Goal: Task Accomplishment & Management: Manage account settings

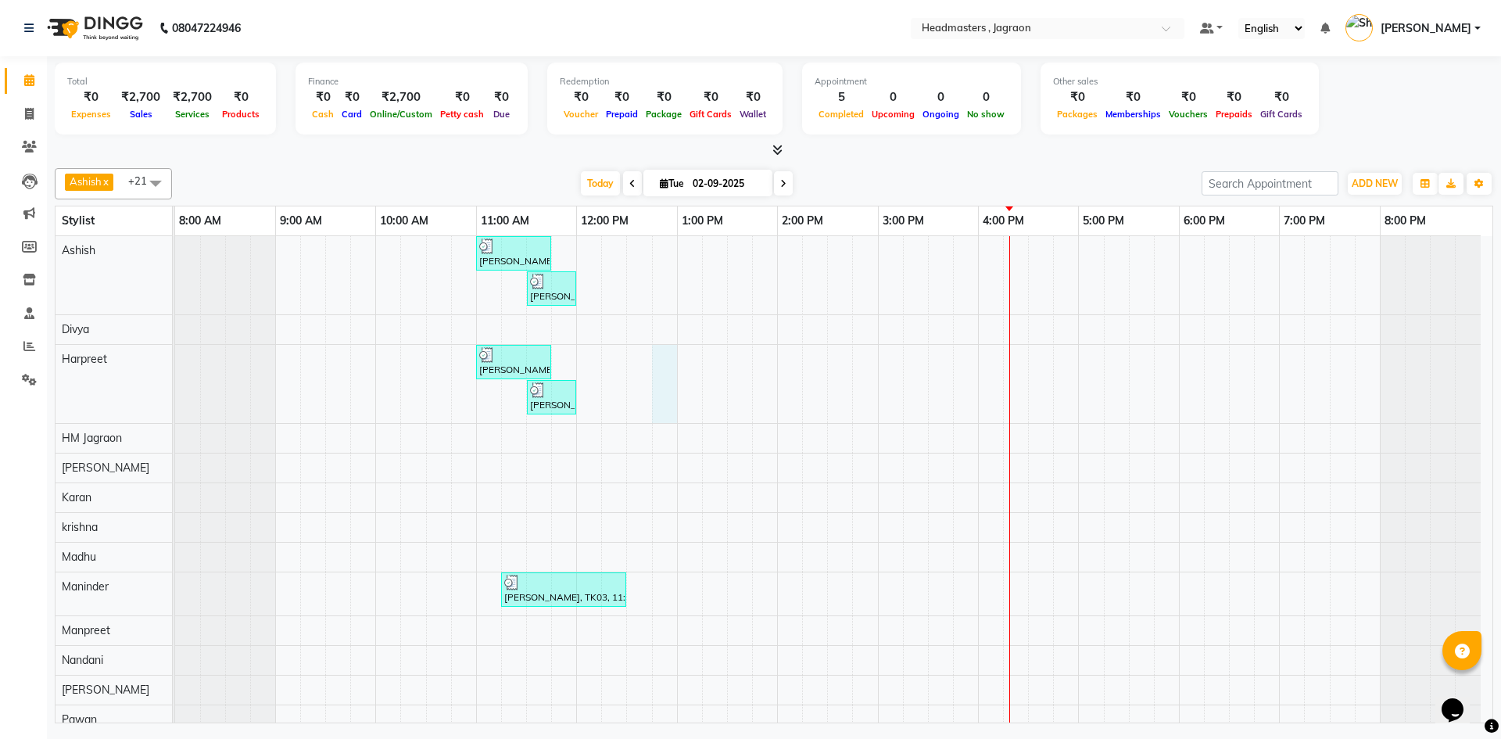
click at [666, 380] on div "[PERSON_NAME] [PERSON_NAME], TK01, 11:00 AM-11:45 AM, HCGD - Hair Cut by Creati…" at bounding box center [834, 619] width 1318 height 766
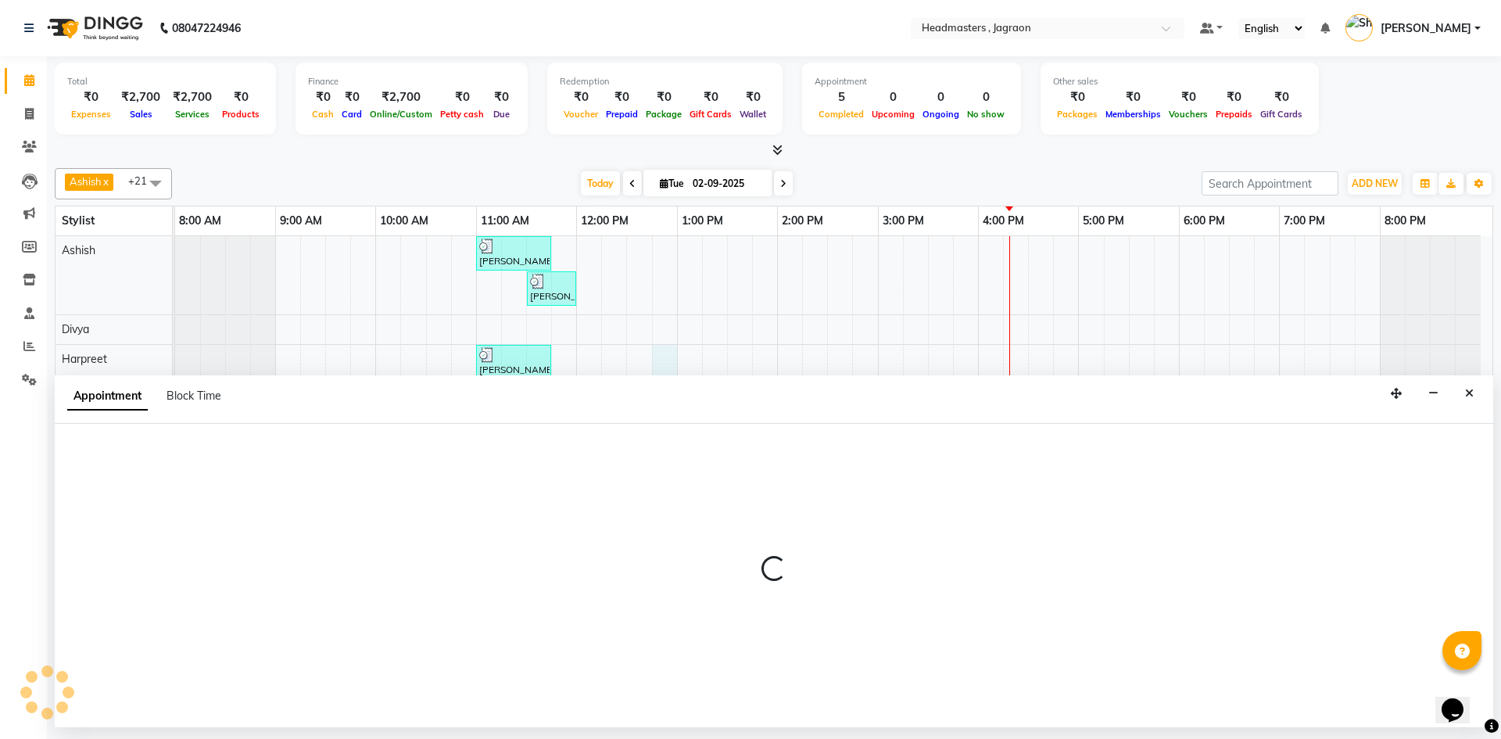
select select "54705"
select select "765"
select select "tentative"
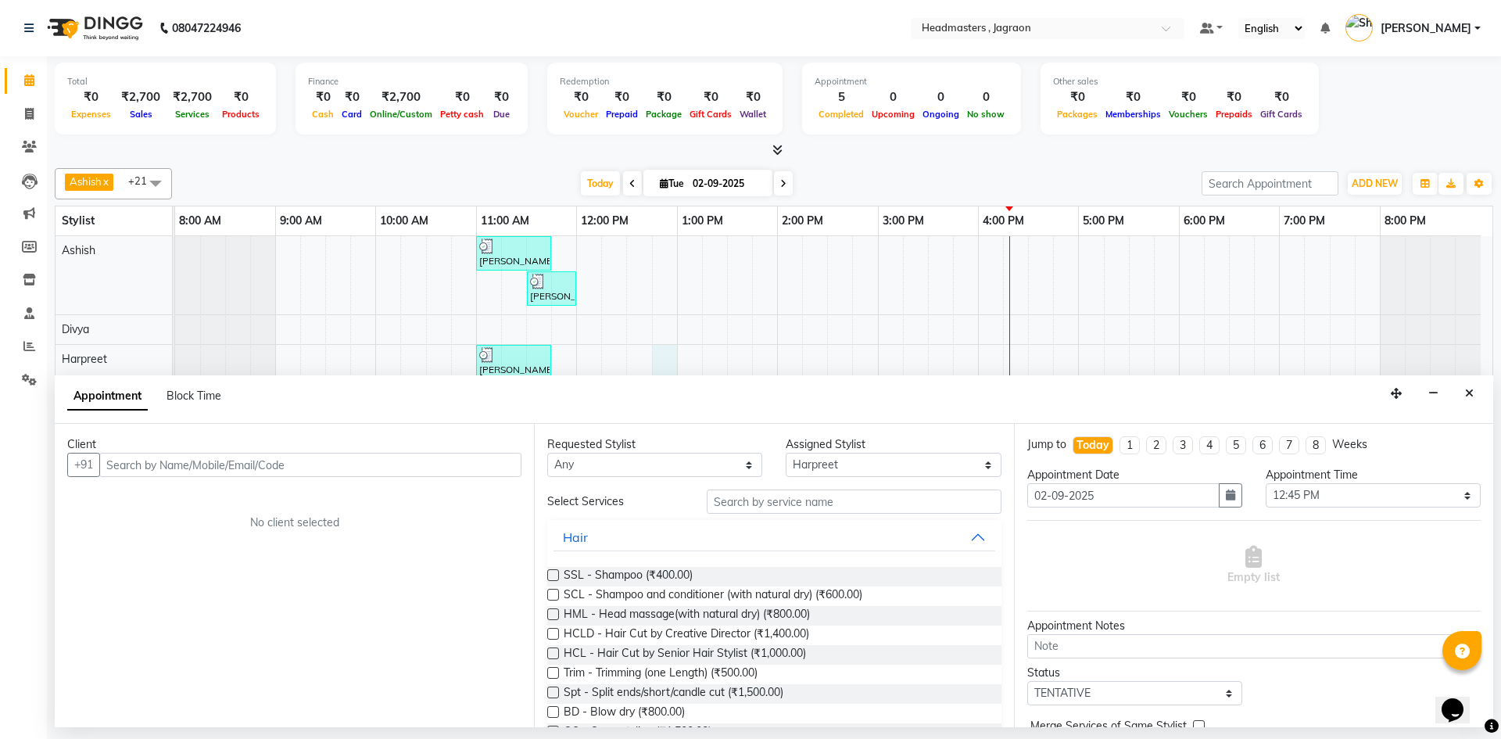
click at [163, 454] on input "text" at bounding box center [310, 465] width 422 height 24
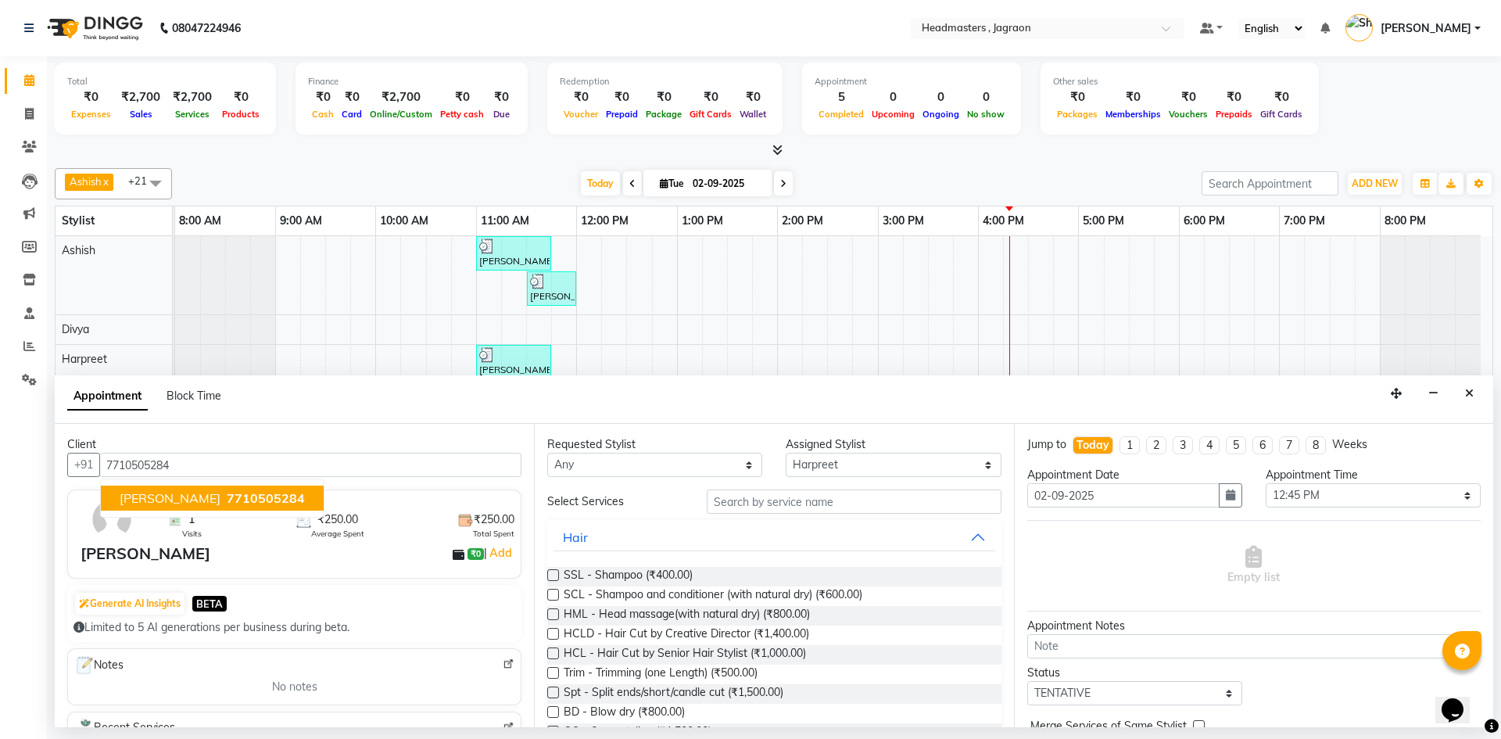
click at [261, 499] on span "7710505284" at bounding box center [266, 498] width 78 height 16
type input "7710505284"
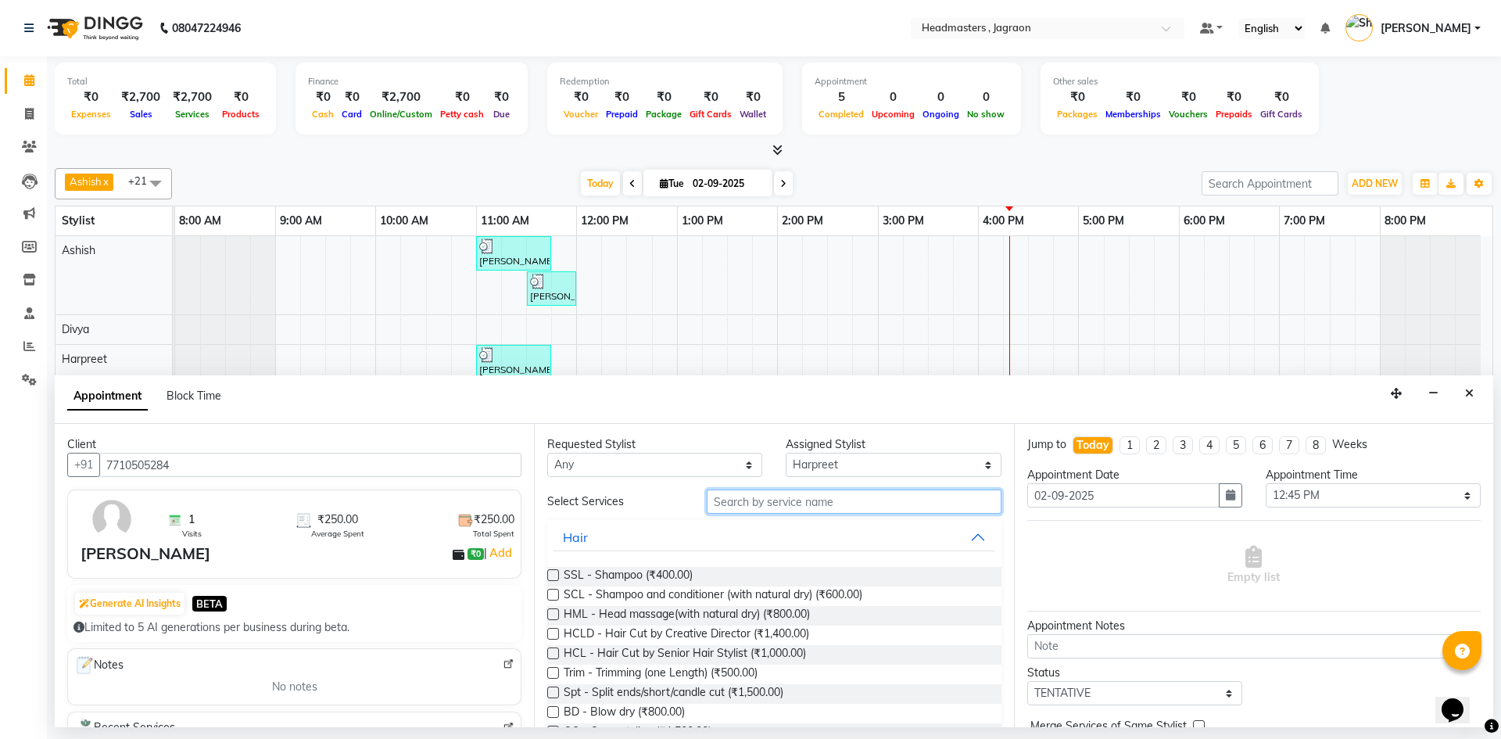
click at [850, 490] on input "text" at bounding box center [854, 502] width 295 height 24
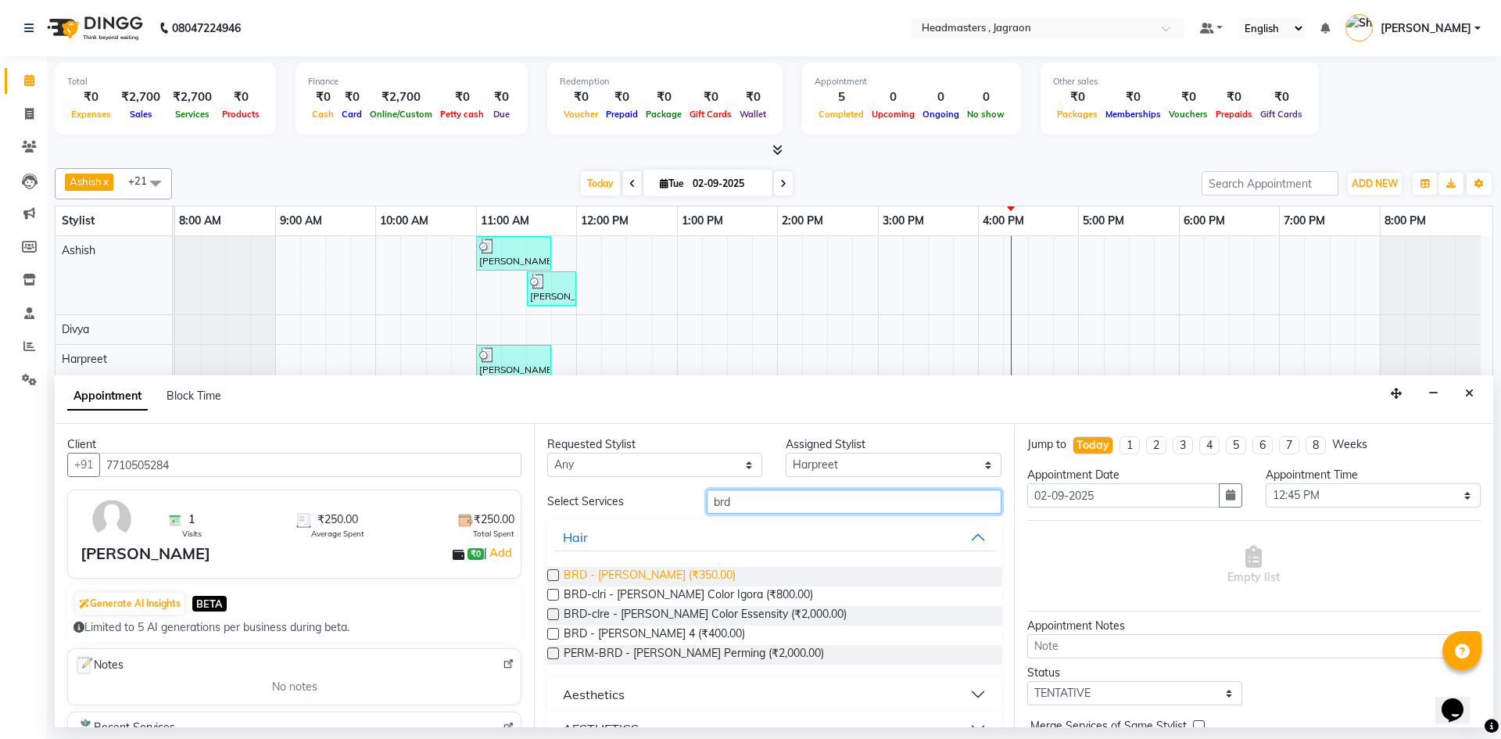
type input "brd"
click at [601, 579] on span "BRD - [PERSON_NAME] (₹350.00)" at bounding box center [650, 577] width 172 height 20
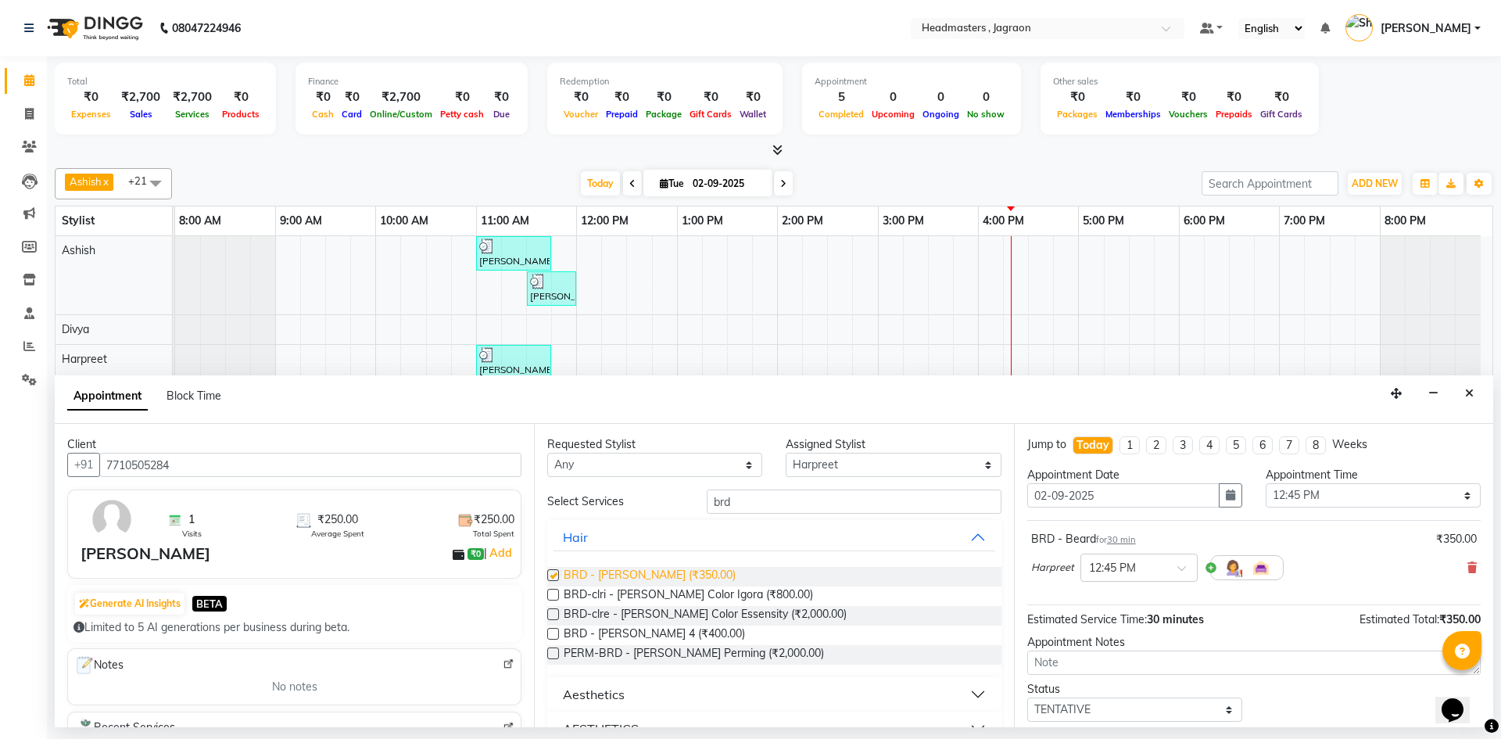
checkbox input "false"
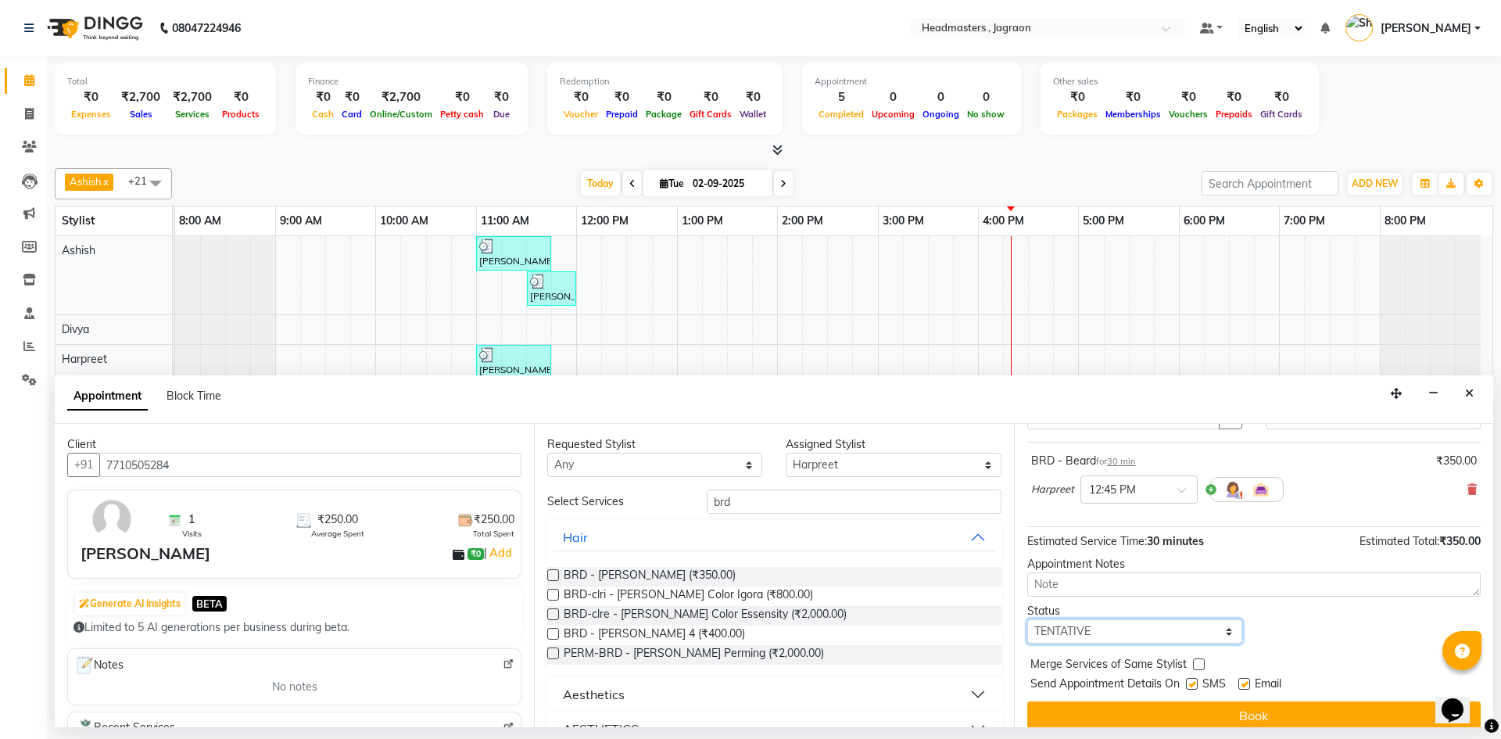
click at [1095, 627] on select "Select TENTATIVE CONFIRM CHECK-IN UPCOMING" at bounding box center [1134, 631] width 215 height 24
select select "confirm booking"
click at [1027, 619] on select "Select TENTATIVE CONFIRM CHECK-IN UPCOMING" at bounding box center [1134, 631] width 215 height 24
click at [1195, 683] on label at bounding box center [1192, 684] width 12 height 12
click at [1195, 683] on input "checkbox" at bounding box center [1191, 685] width 10 height 10
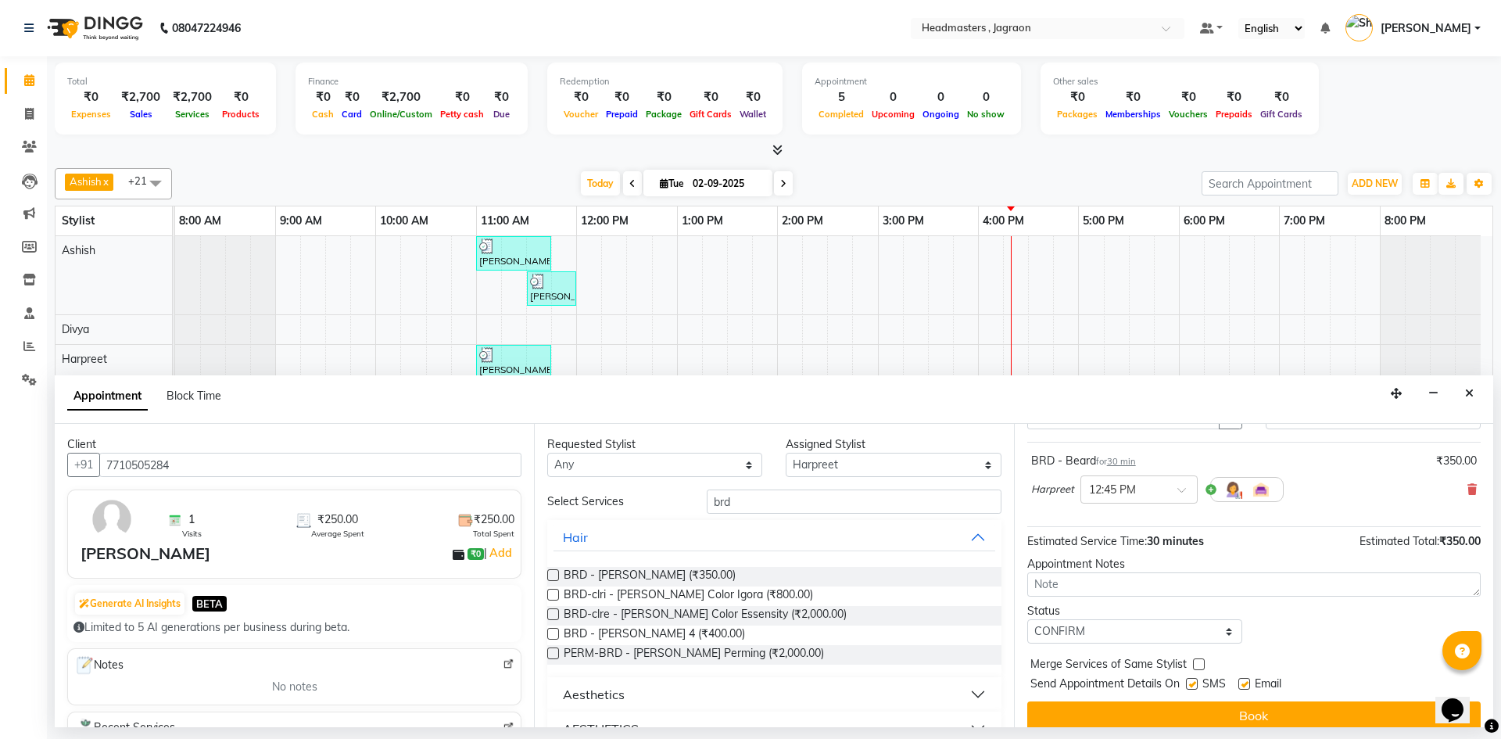
checkbox input "false"
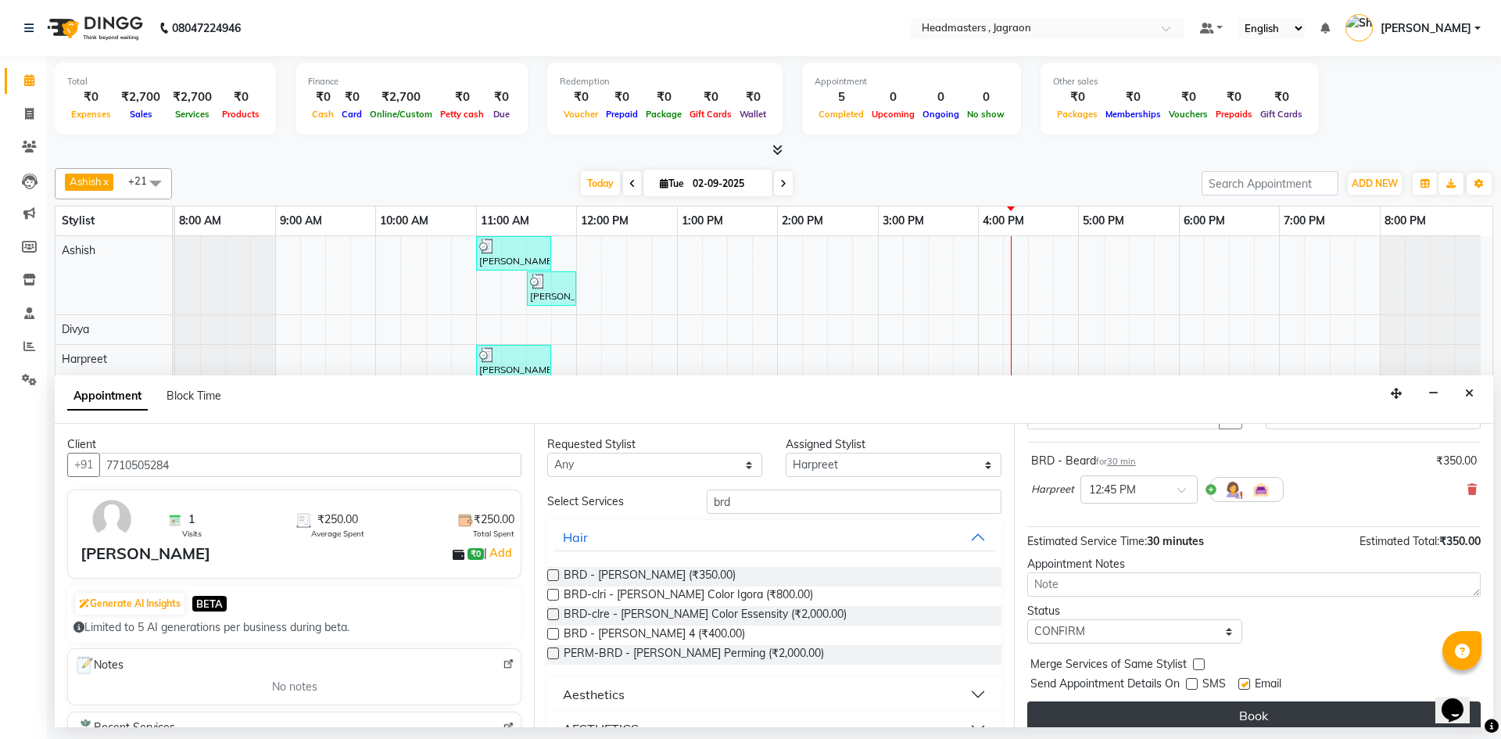
click at [1200, 712] on button "Book" at bounding box center [1254, 715] width 454 height 28
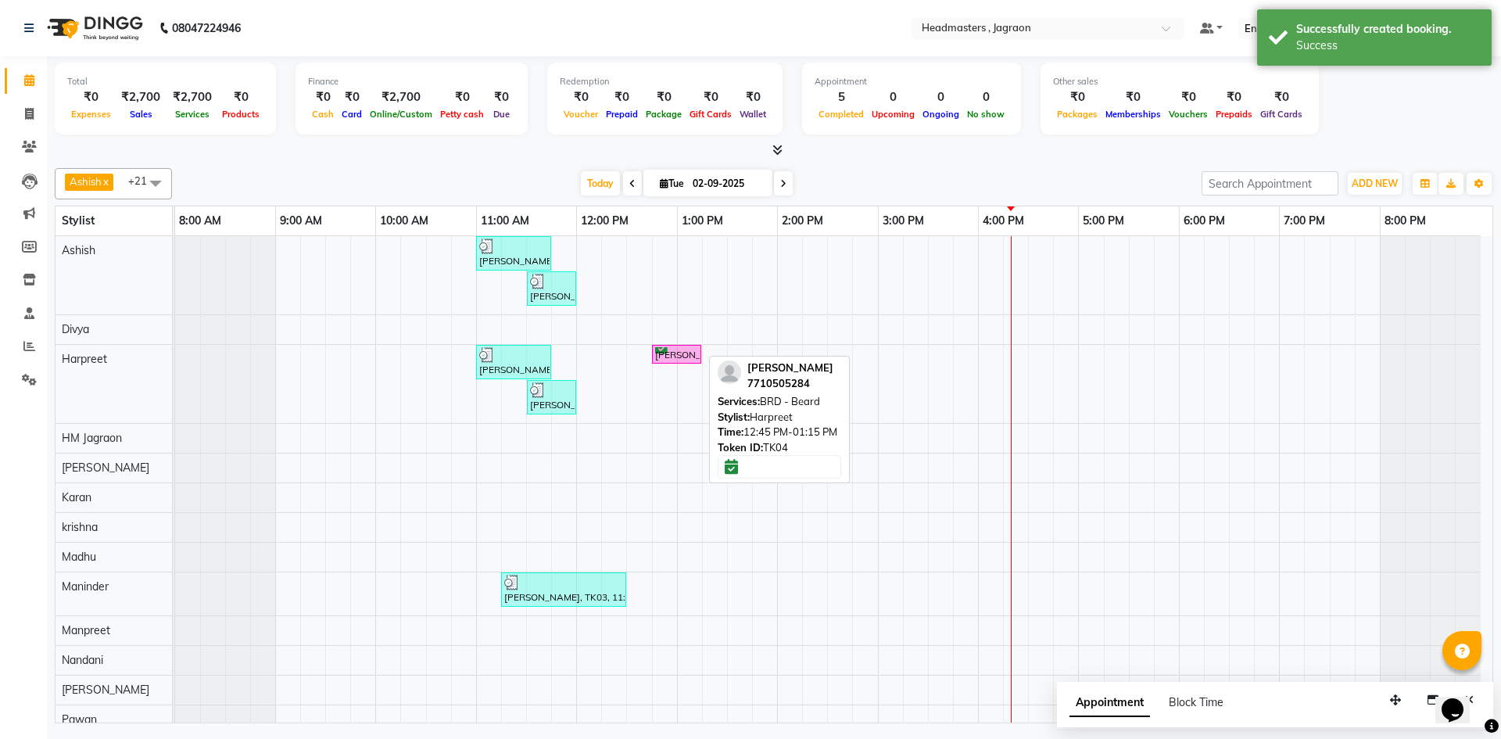
click at [671, 360] on div "[PERSON_NAME], TK04, 12:45 PM-01:15 PM, BRD - [PERSON_NAME]" at bounding box center [677, 354] width 46 height 15
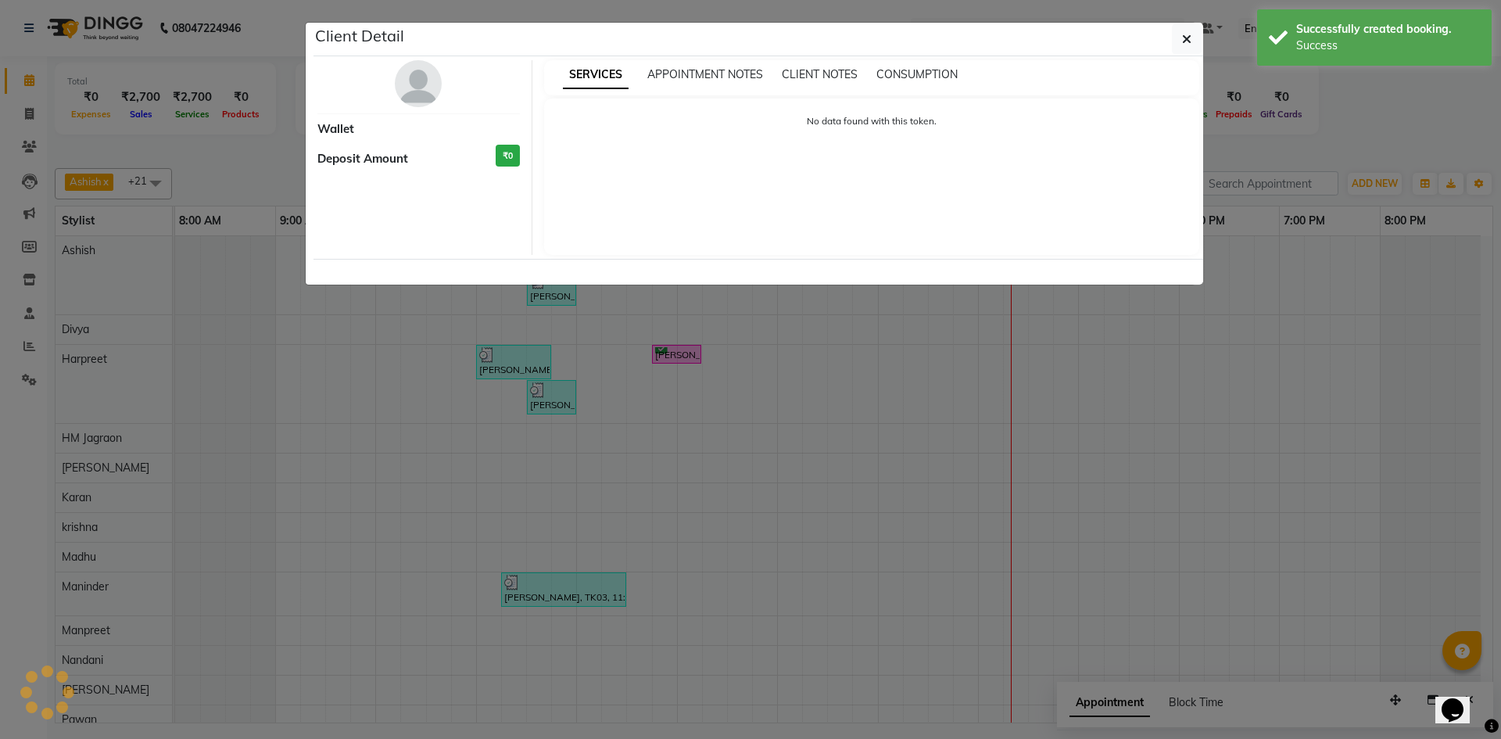
select select "6"
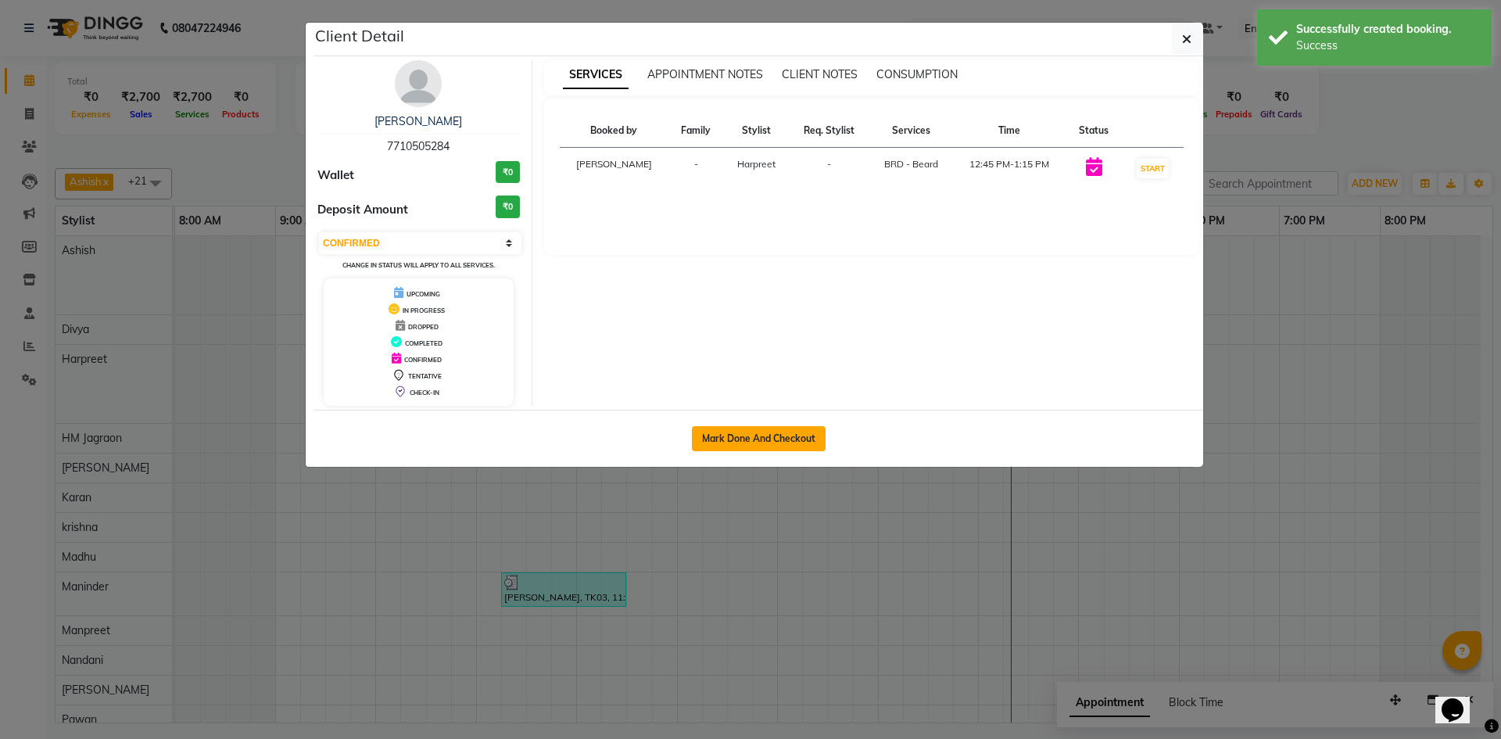
click at [702, 443] on button "Mark Done And Checkout" at bounding box center [759, 438] width 134 height 25
select select "service"
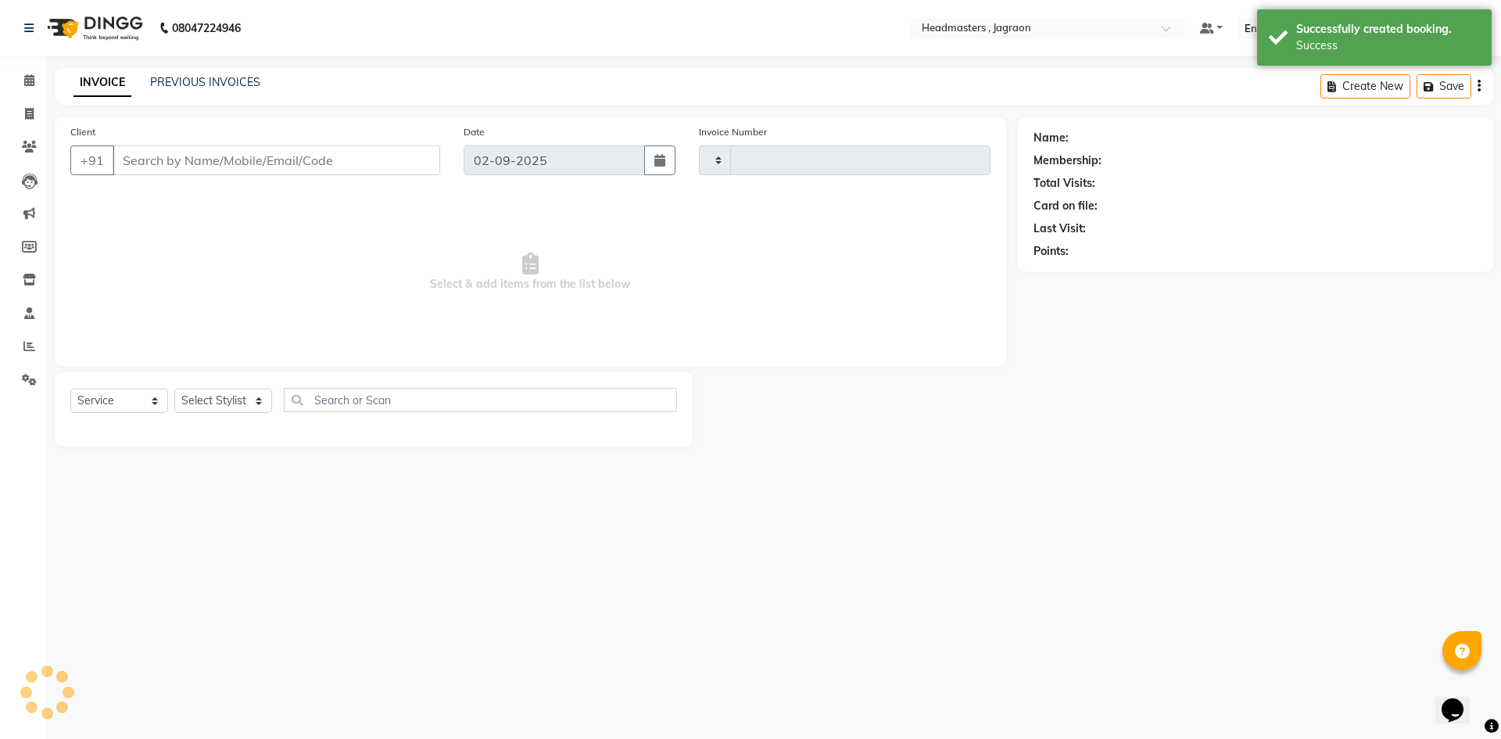
type input "2067"
select select "6935"
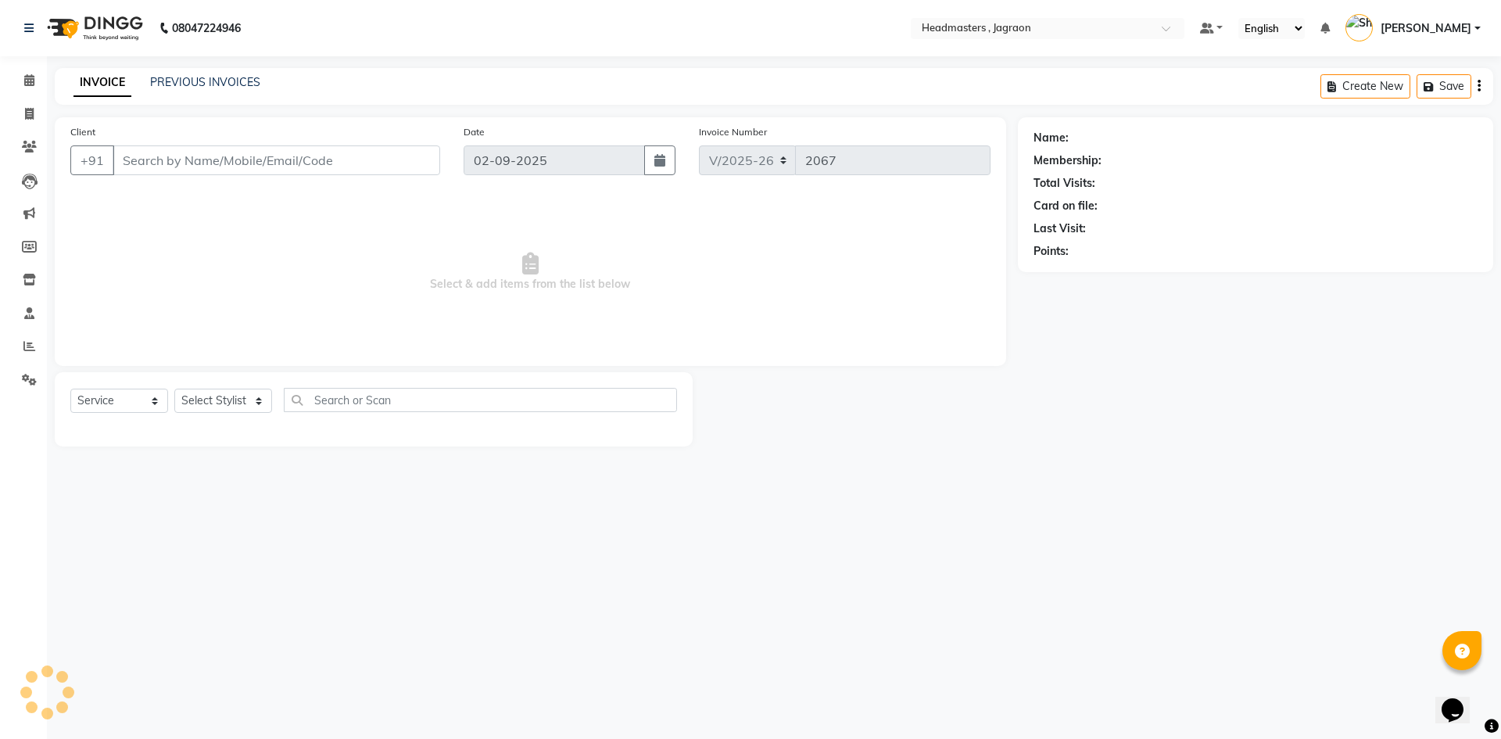
type input "7710505284"
select select "54705"
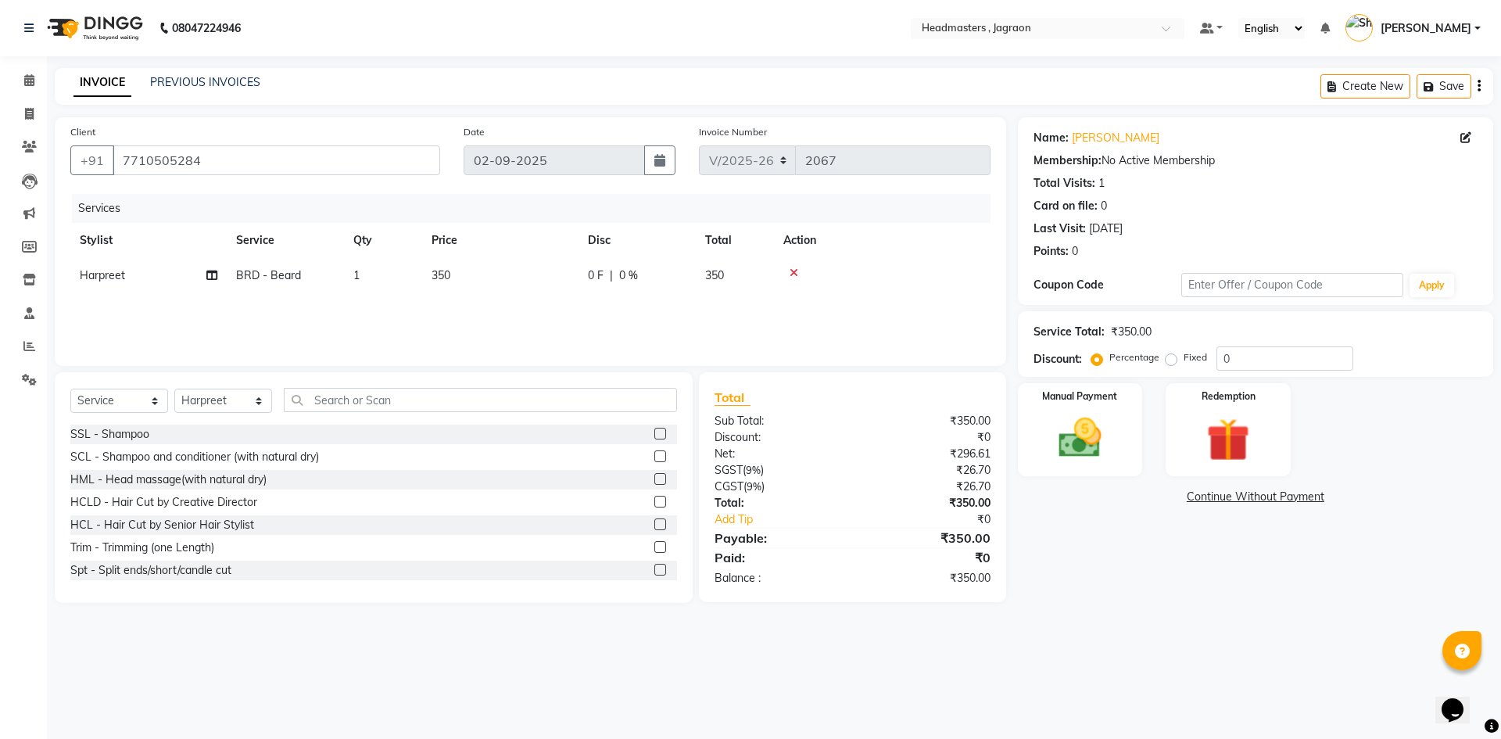
click at [601, 273] on span "0 F" at bounding box center [596, 275] width 16 height 16
select select "54705"
click at [678, 278] on input "0" at bounding box center [685, 279] width 47 height 24
type input "100"
click at [741, 310] on div "Services Stylist Service Qty Price Disc Total Action Ashish Divya Harpreet HM J…" at bounding box center [530, 272] width 920 height 156
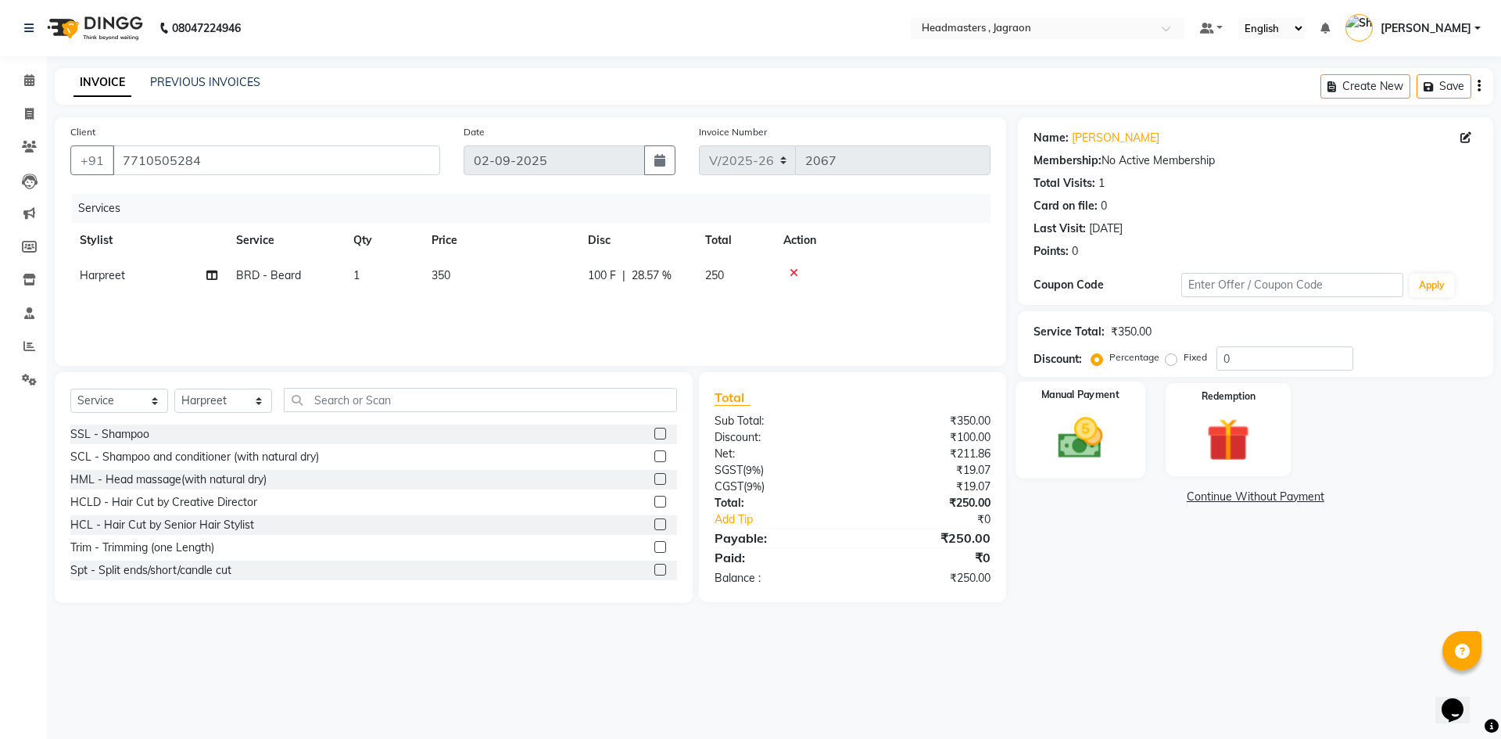
click at [1085, 407] on div "Manual Payment" at bounding box center [1080, 430] width 130 height 96
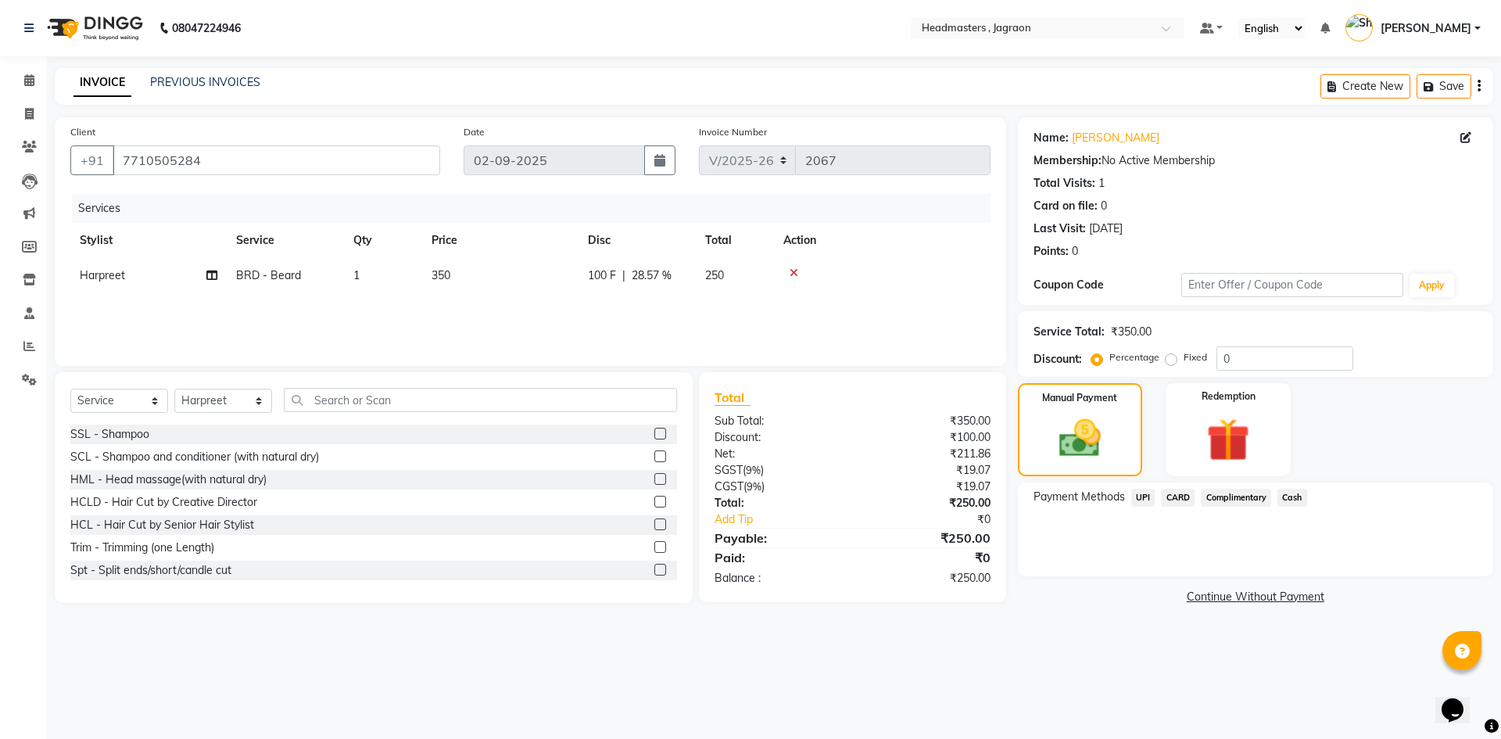
click at [1131, 497] on span "UPI" at bounding box center [1143, 498] width 24 height 18
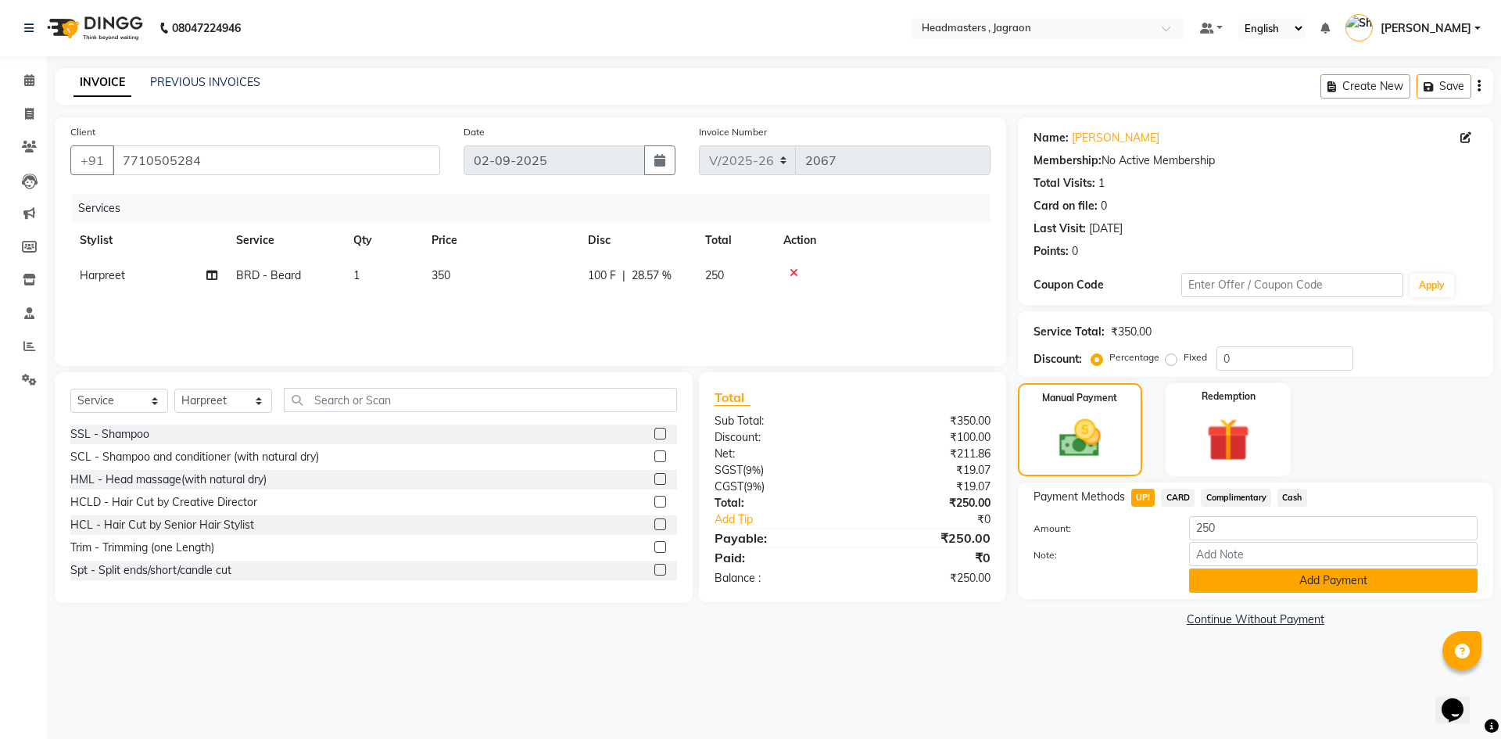
click at [1249, 583] on button "Add Payment" at bounding box center [1333, 580] width 289 height 24
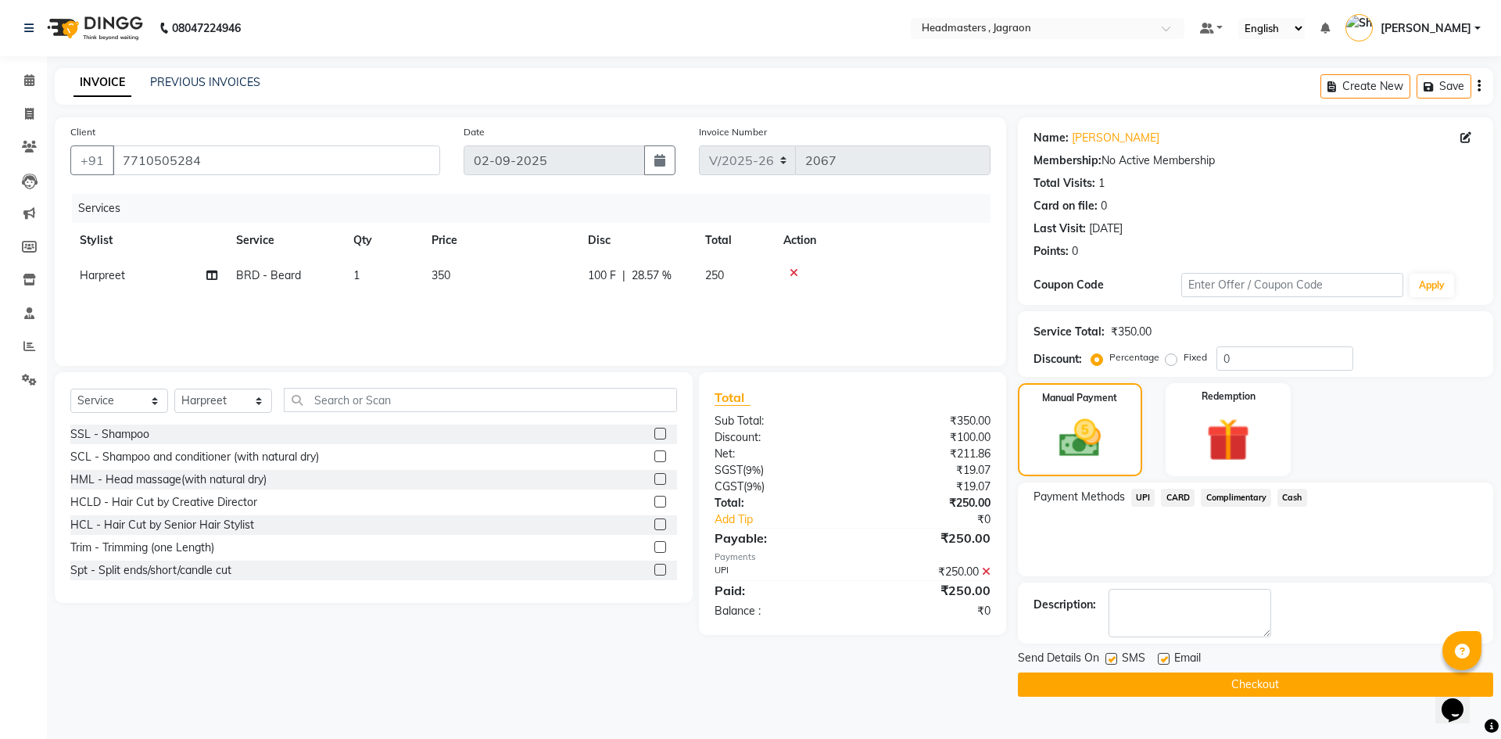
click at [1212, 691] on button "Checkout" at bounding box center [1255, 684] width 475 height 24
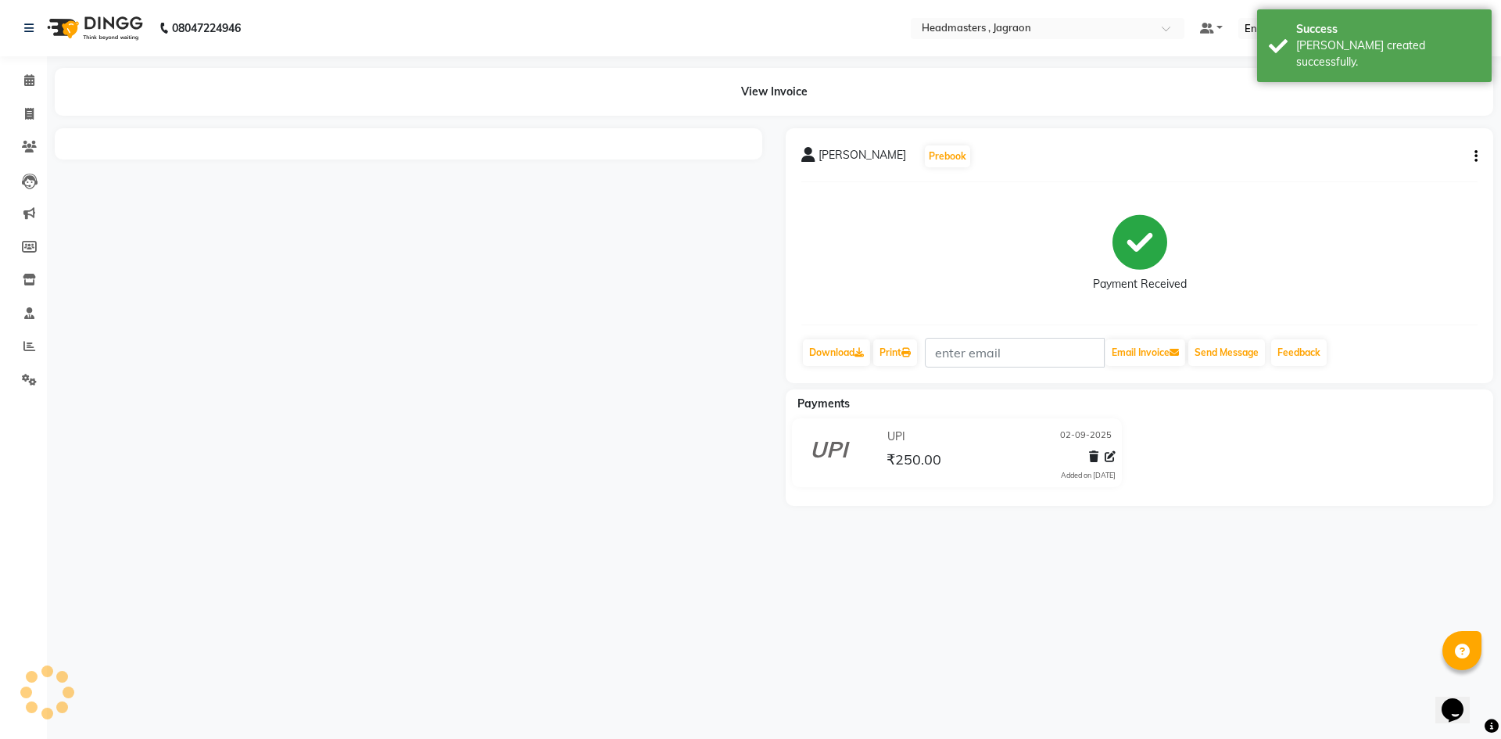
drag, startPoint x: 1212, startPoint y: 691, endPoint x: 1114, endPoint y: 555, distance: 167.5
click at [1114, 555] on div "08047224946 Select Location × Headmasters , Jagraon Default Panel My Panel Engl…" at bounding box center [750, 369] width 1501 height 739
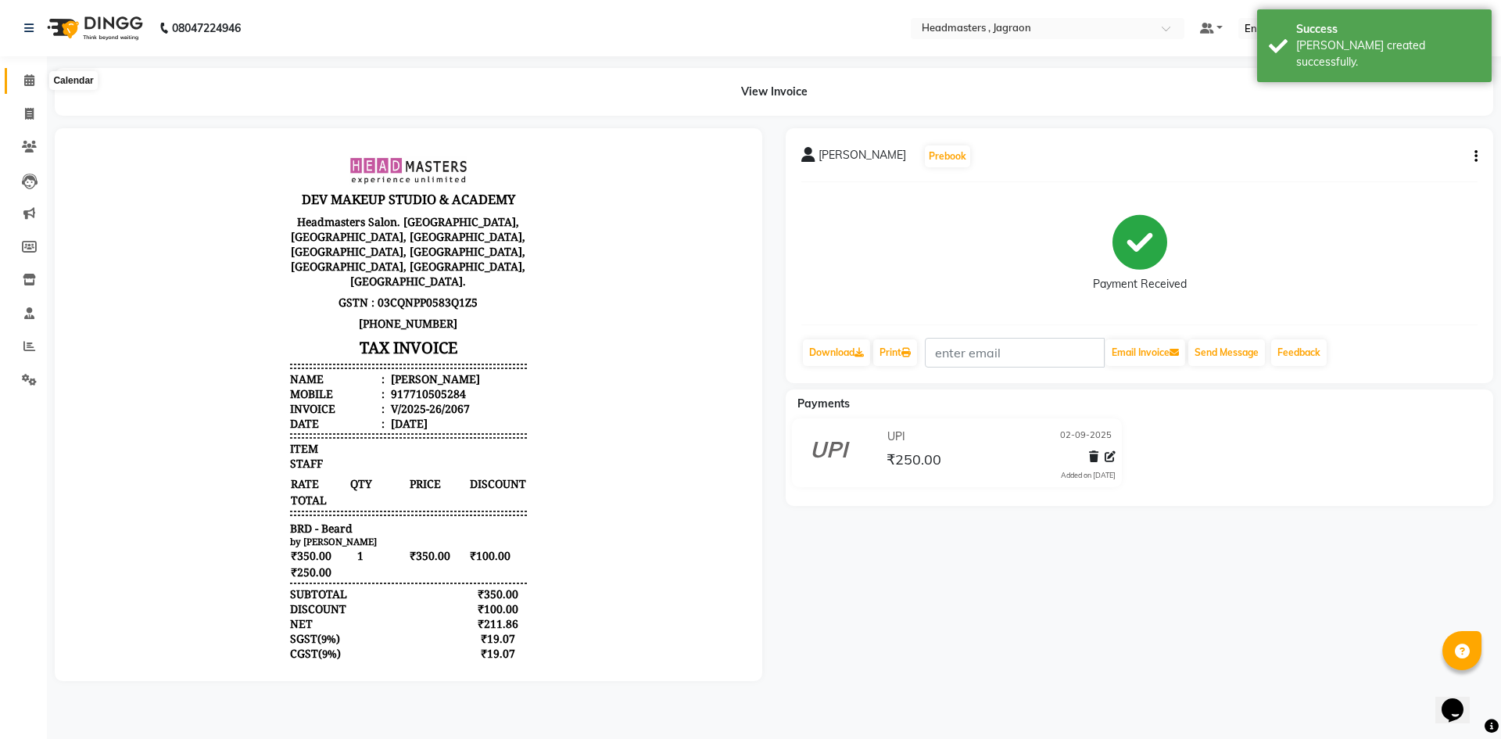
click at [28, 84] on icon at bounding box center [29, 80] width 10 height 12
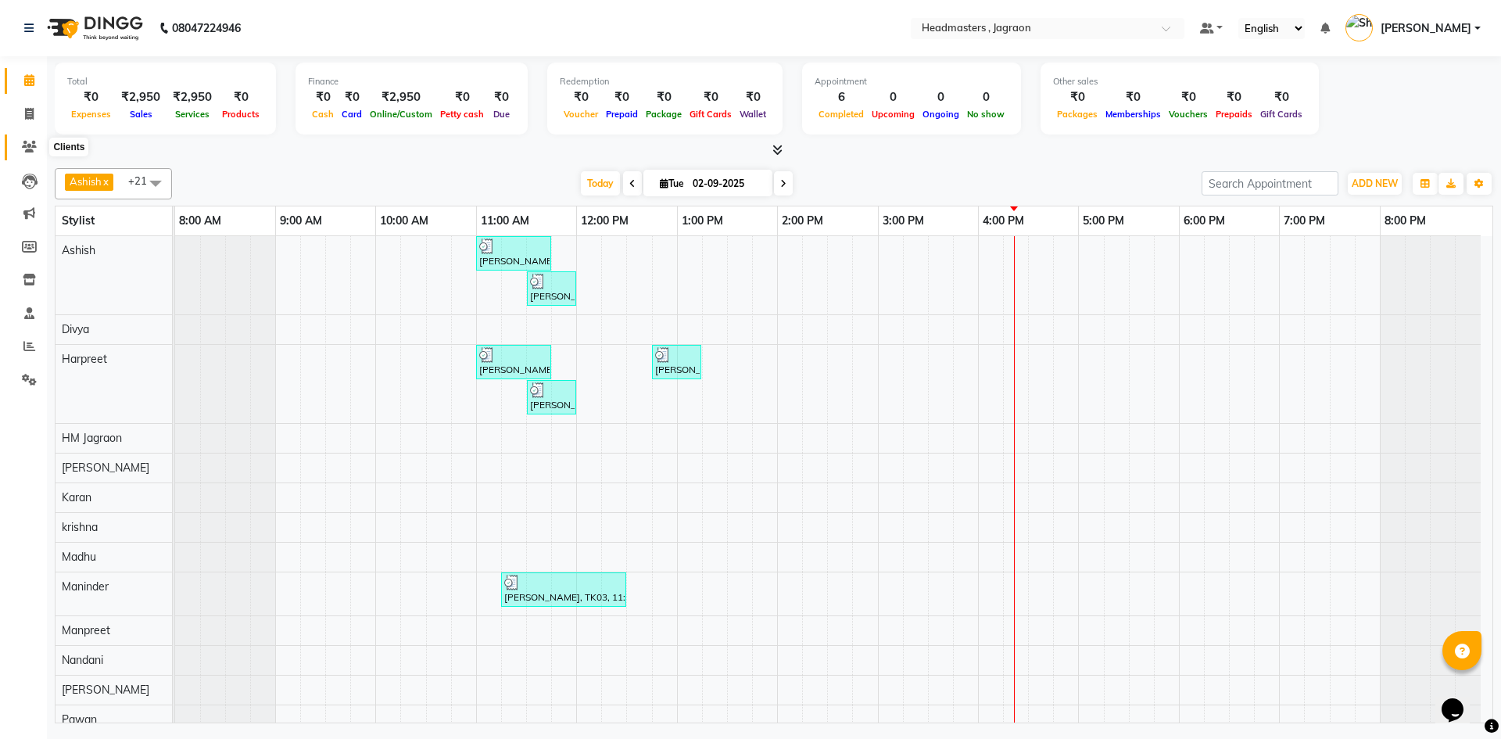
click at [20, 142] on span at bounding box center [29, 147] width 27 height 18
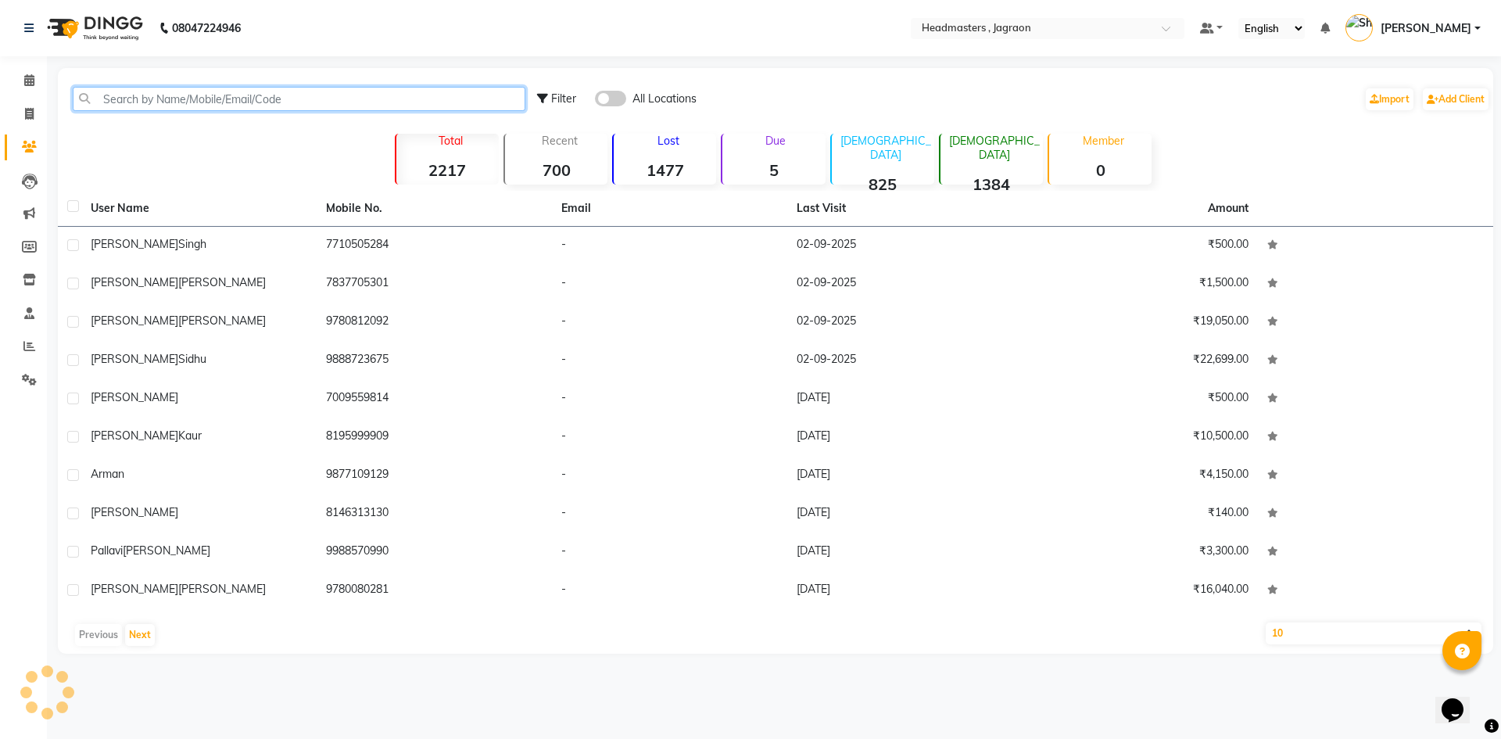
click at [377, 108] on input "text" at bounding box center [299, 99] width 453 height 24
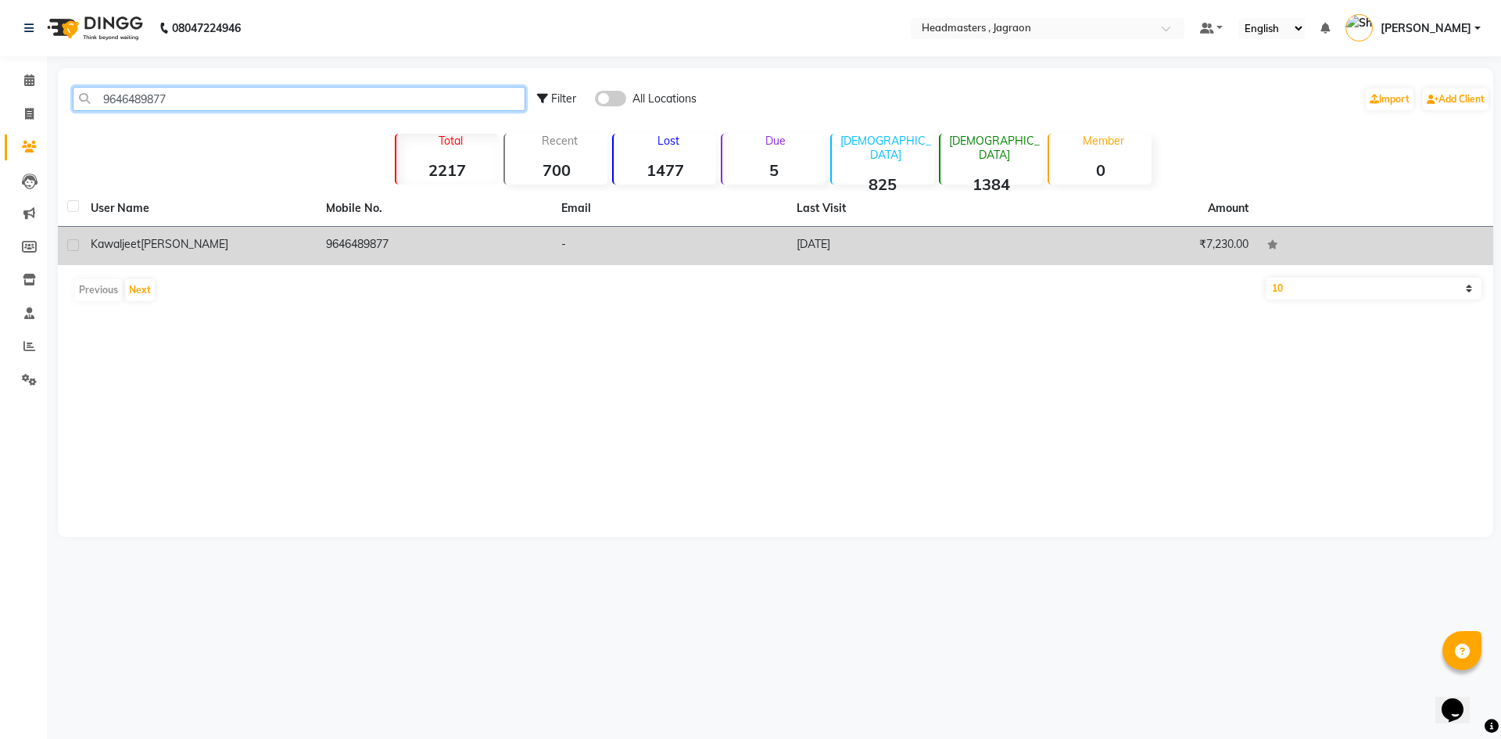
type input "9646489877"
click at [309, 246] on td "[PERSON_NAME]" at bounding box center [198, 246] width 235 height 38
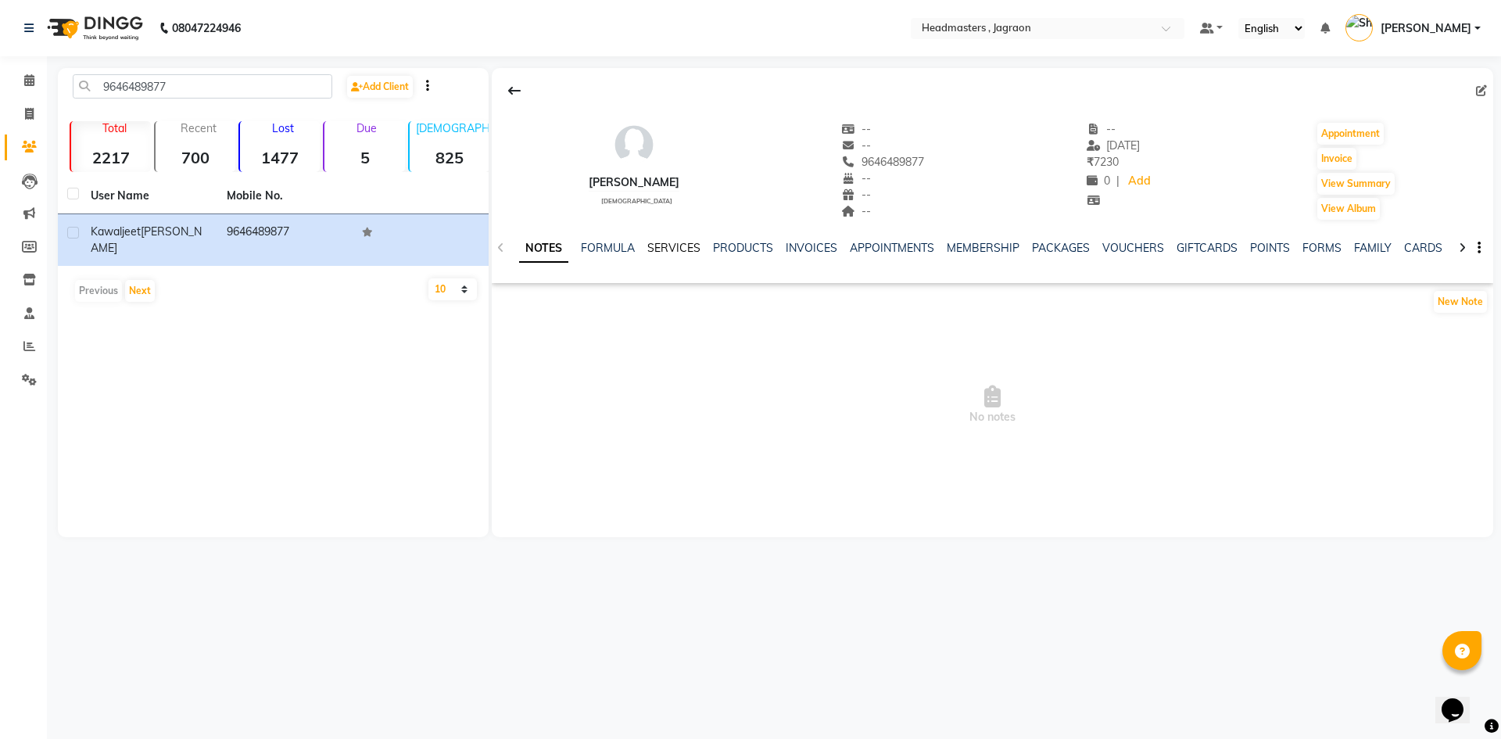
click at [658, 253] on link "SERVICES" at bounding box center [673, 248] width 53 height 14
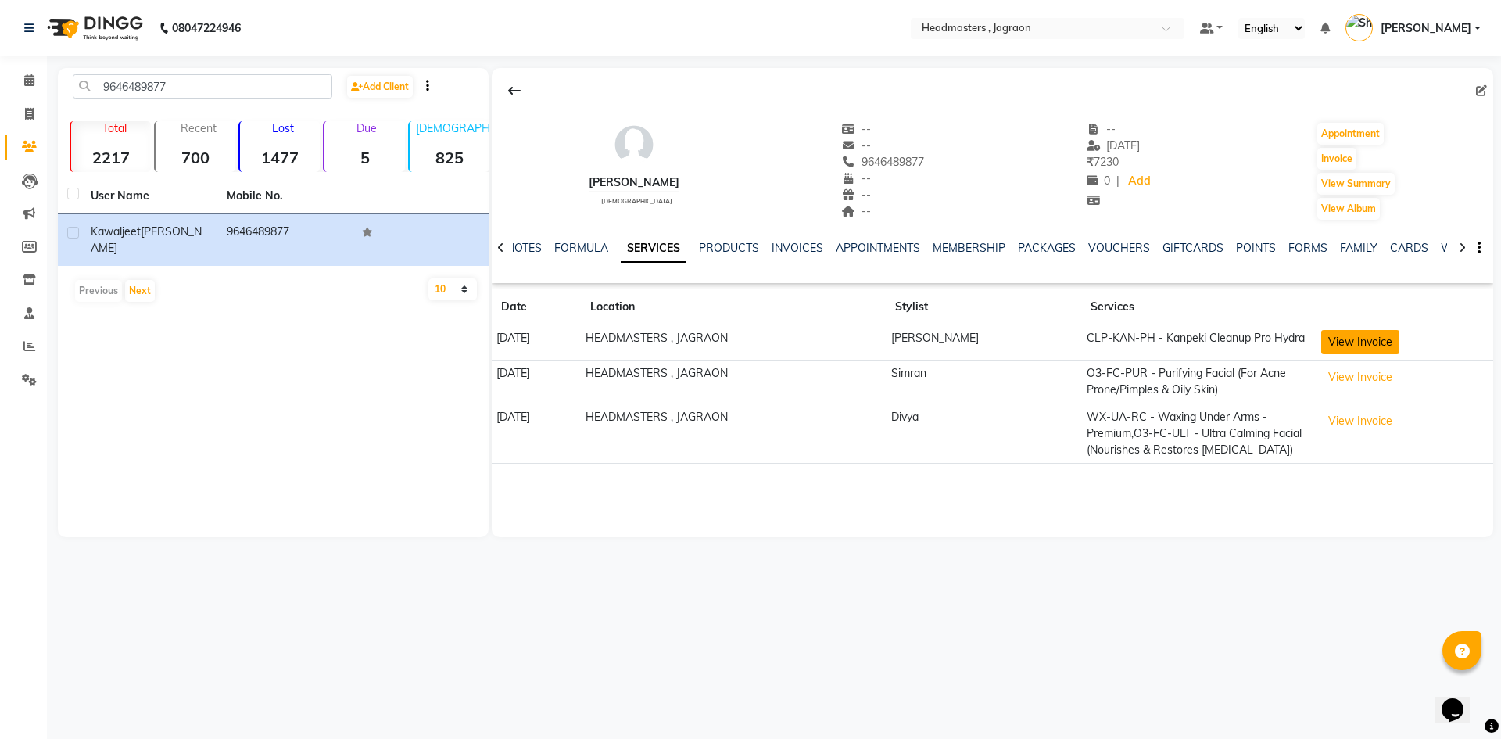
click at [1334, 345] on button "View Invoice" at bounding box center [1361, 342] width 78 height 24
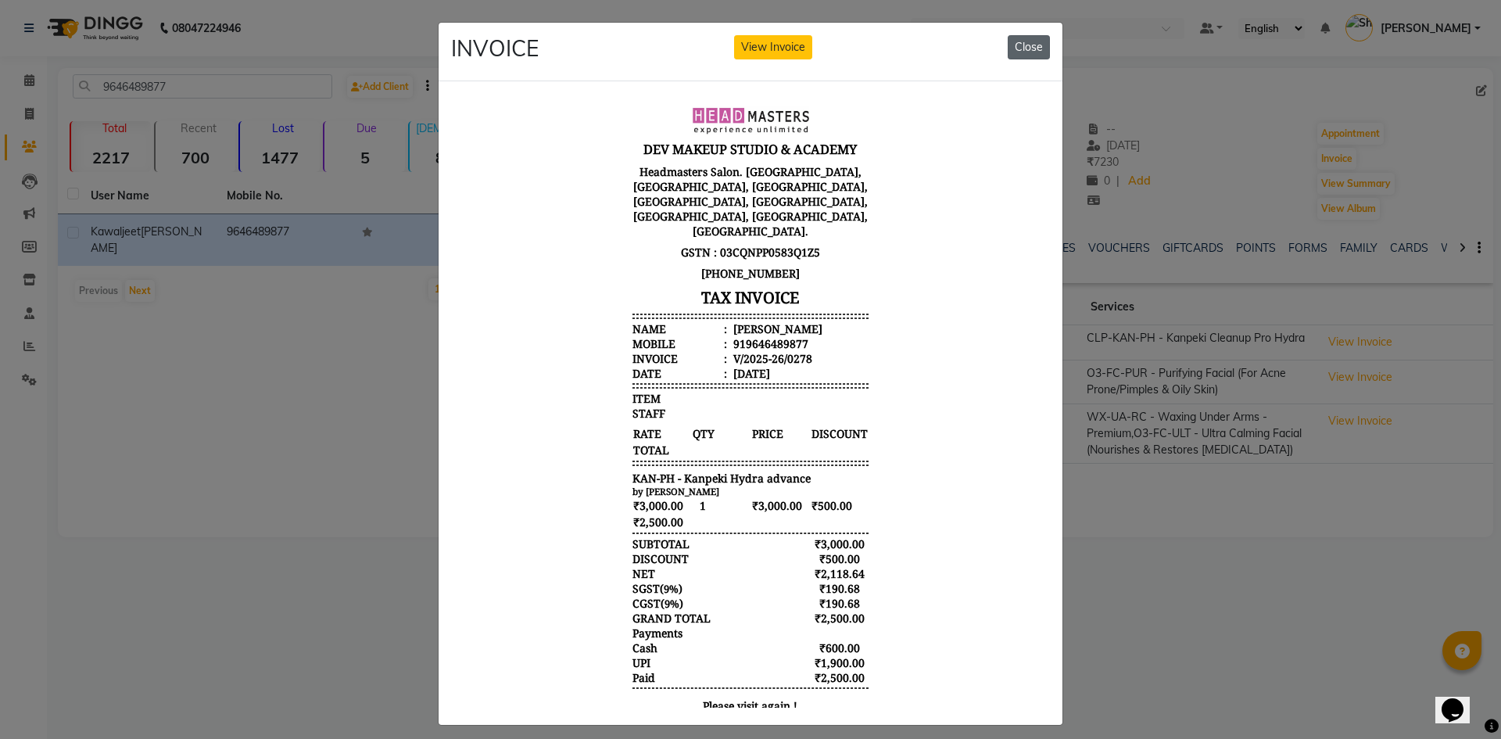
click at [1031, 39] on button "Close" at bounding box center [1029, 47] width 42 height 24
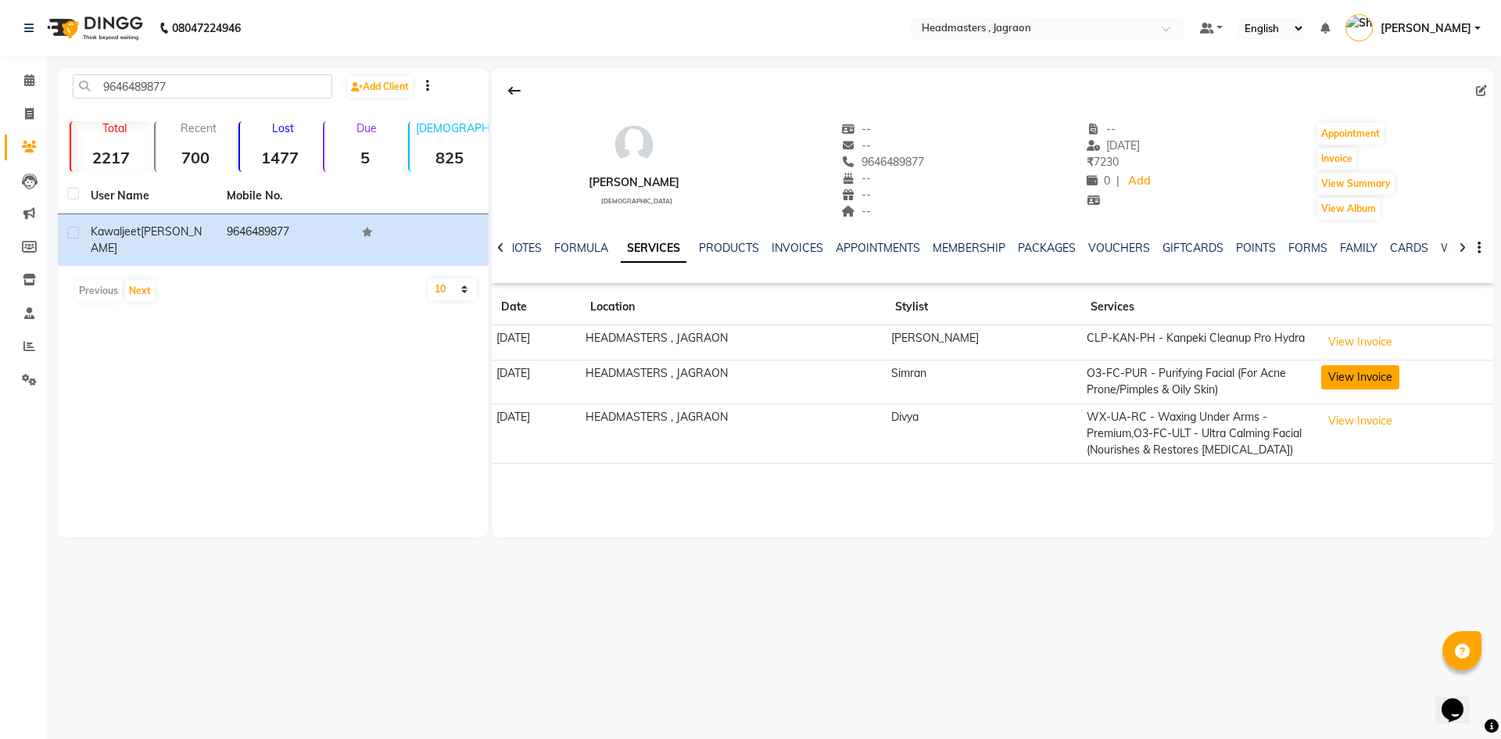
click at [1352, 388] on button "View Invoice" at bounding box center [1361, 377] width 78 height 24
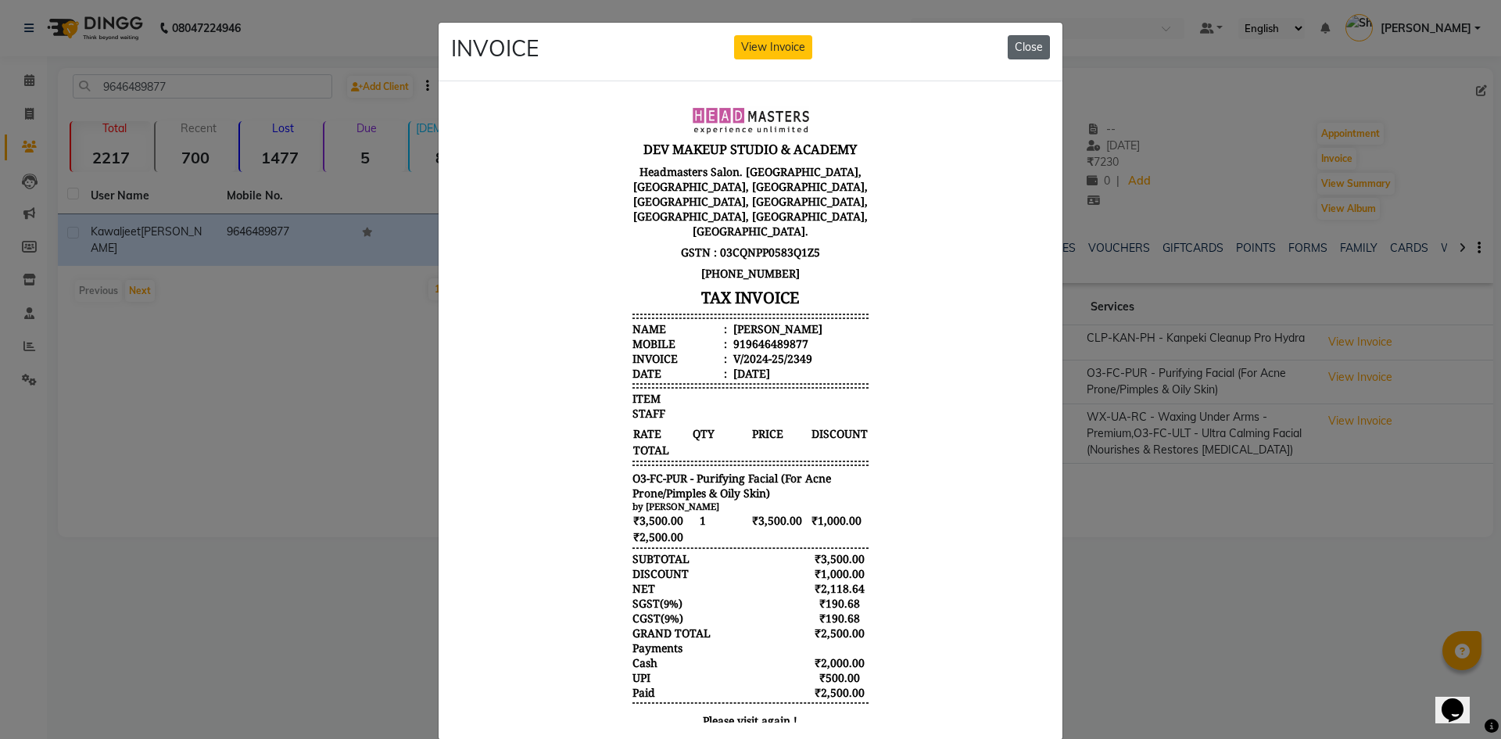
click at [1008, 52] on button "Close" at bounding box center [1029, 47] width 42 height 24
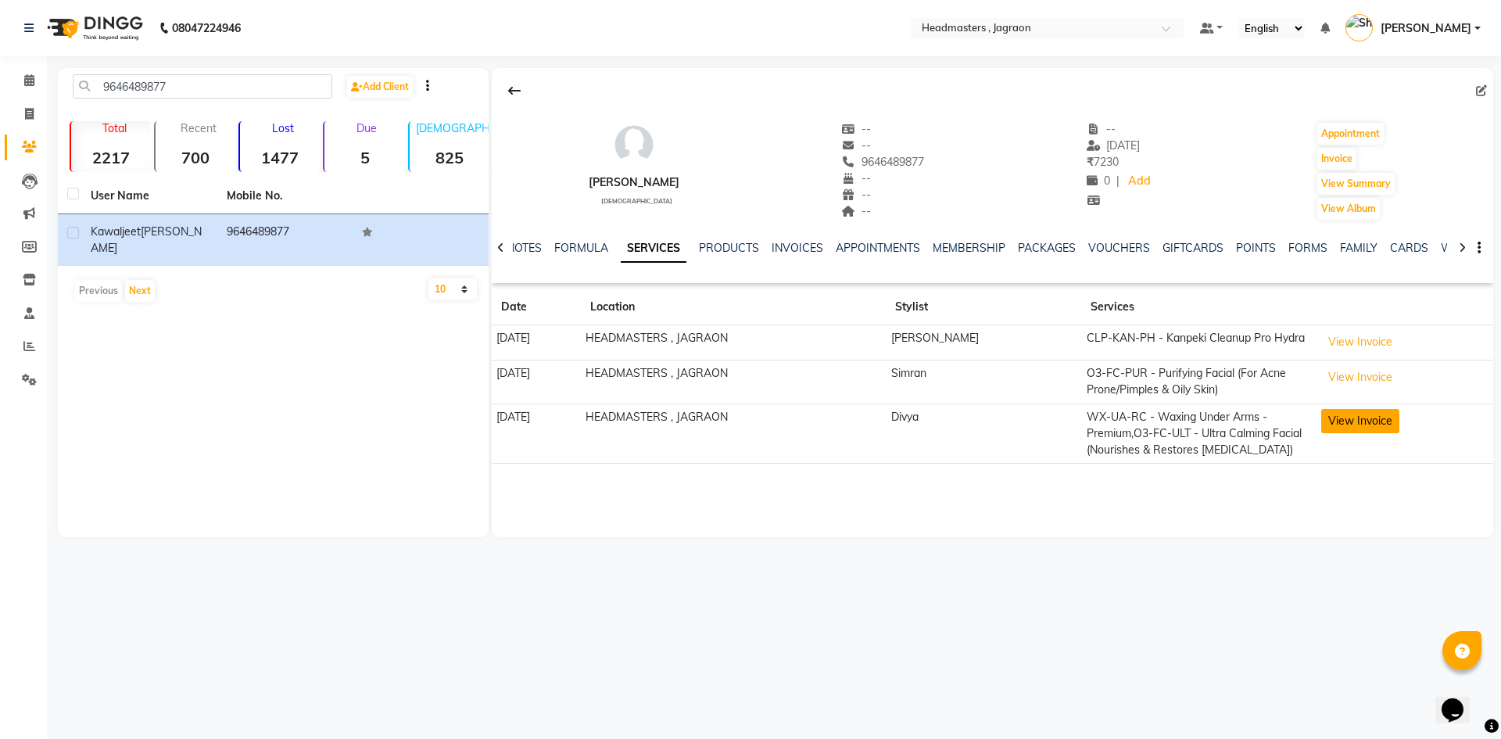
click at [1374, 421] on button "View Invoice" at bounding box center [1361, 421] width 78 height 24
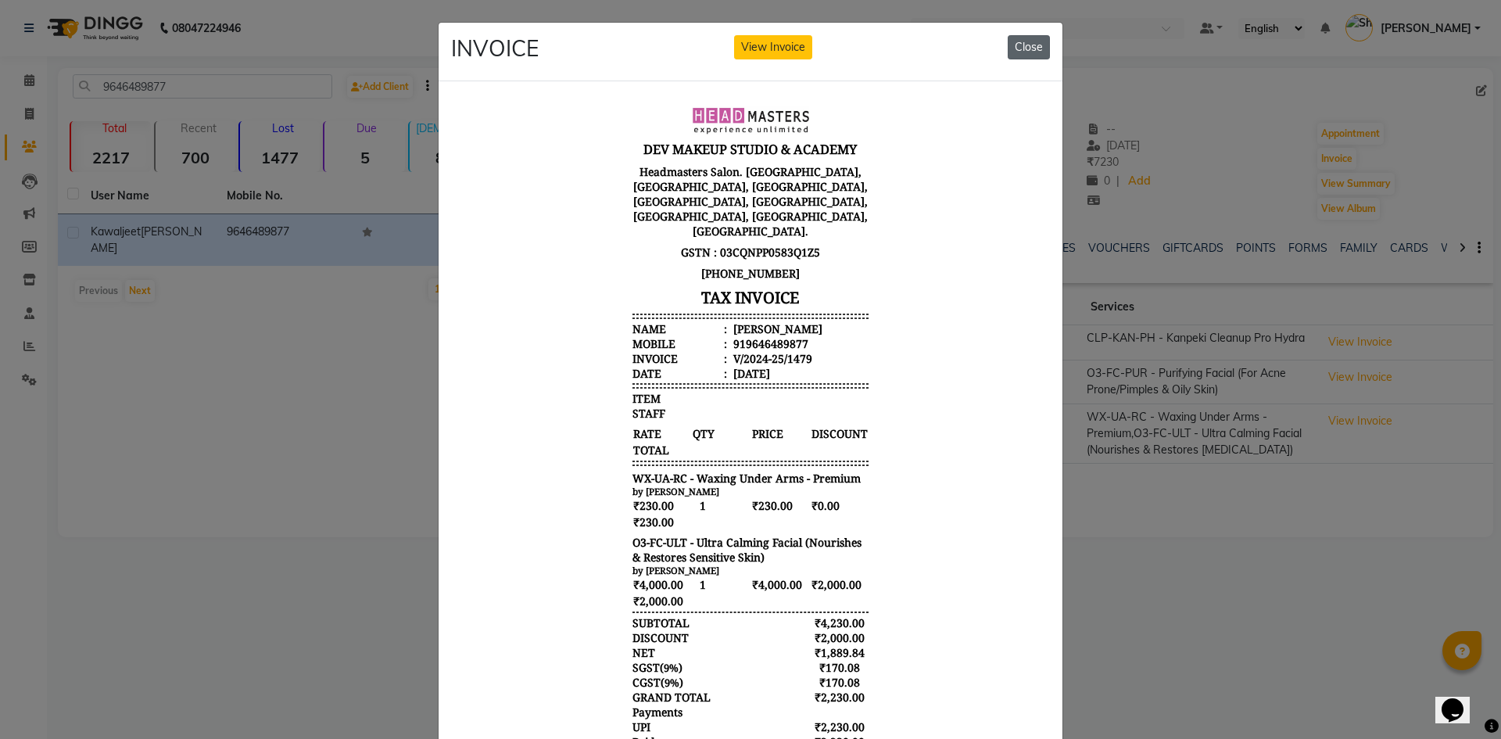
click at [1008, 41] on button "Close" at bounding box center [1029, 47] width 42 height 24
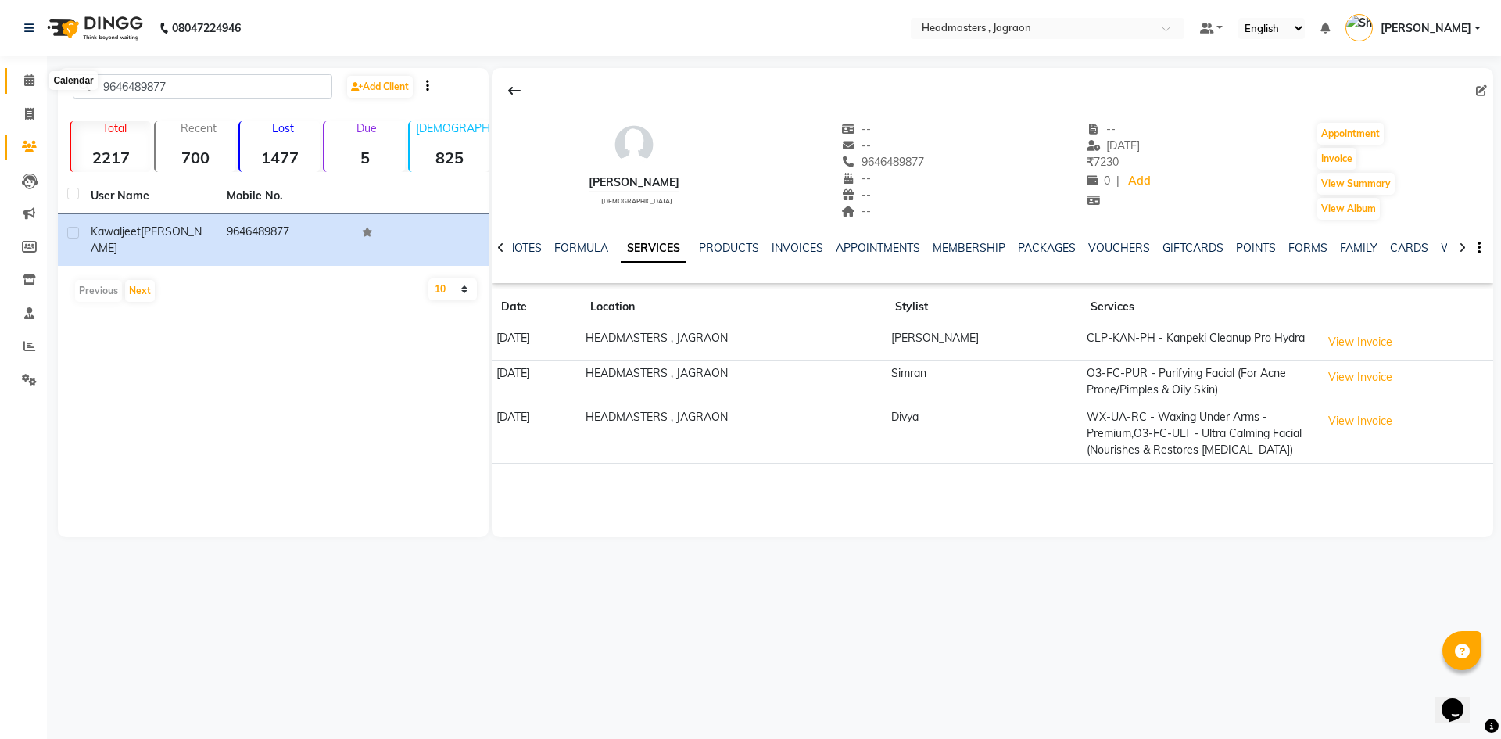
click at [20, 84] on span at bounding box center [29, 81] width 27 height 18
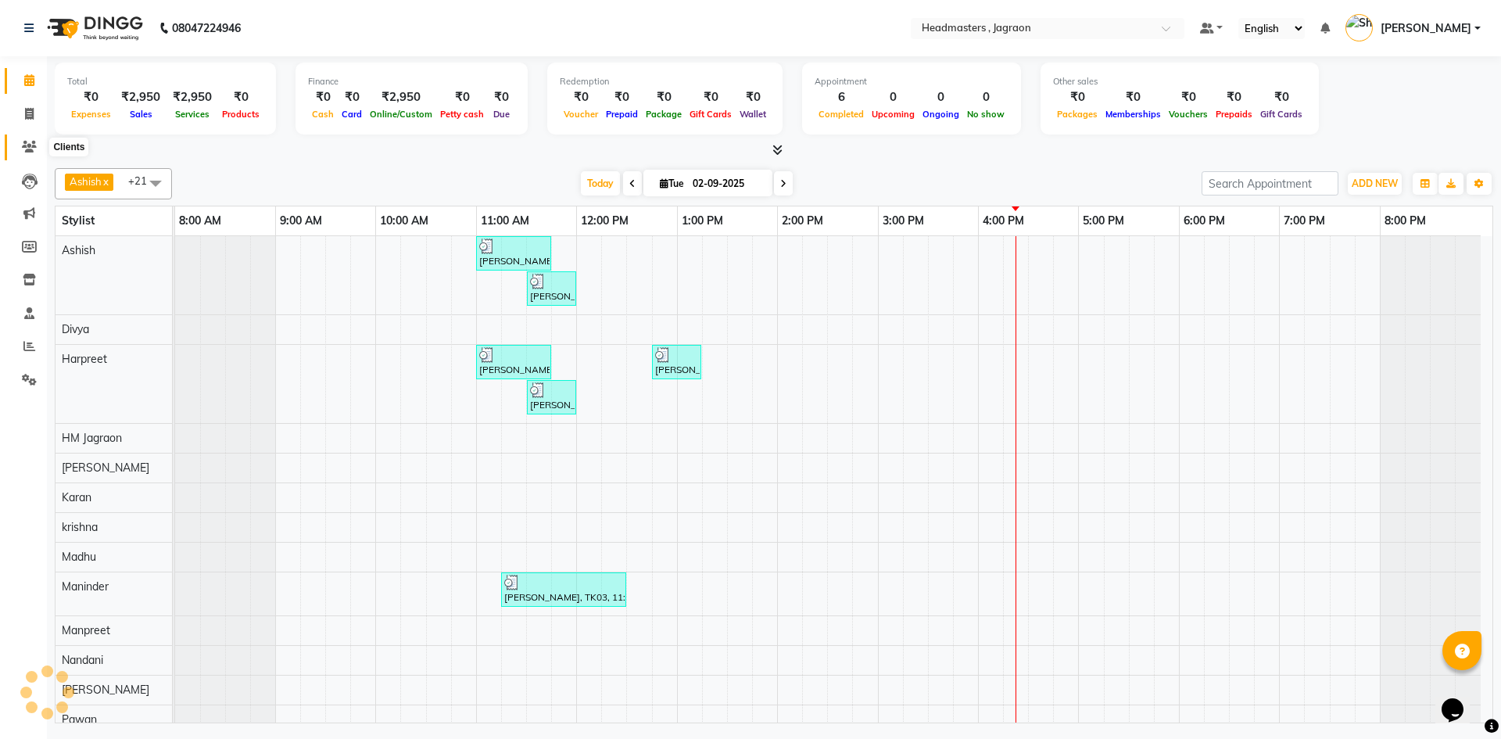
click at [30, 141] on icon at bounding box center [29, 147] width 15 height 12
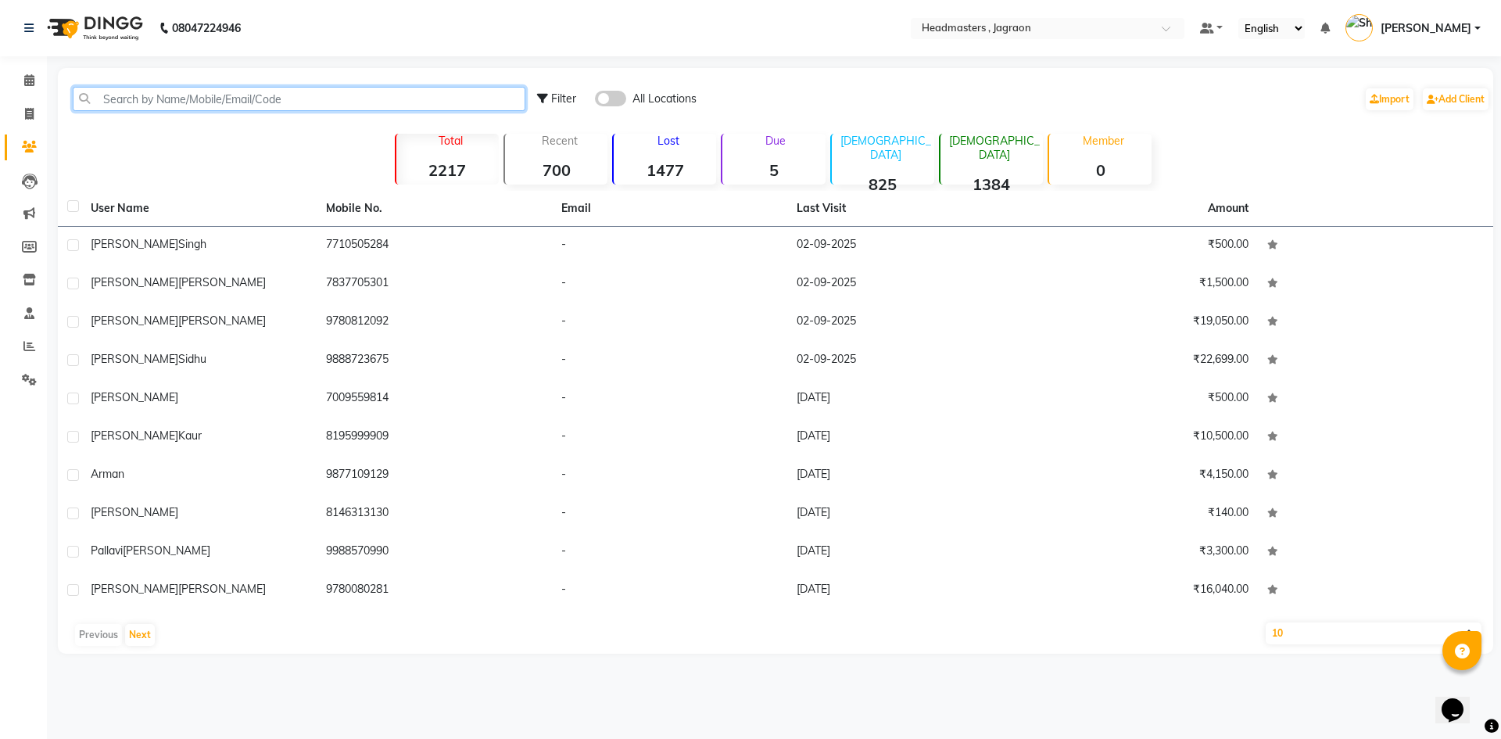
click at [97, 91] on input "text" at bounding box center [299, 99] width 453 height 24
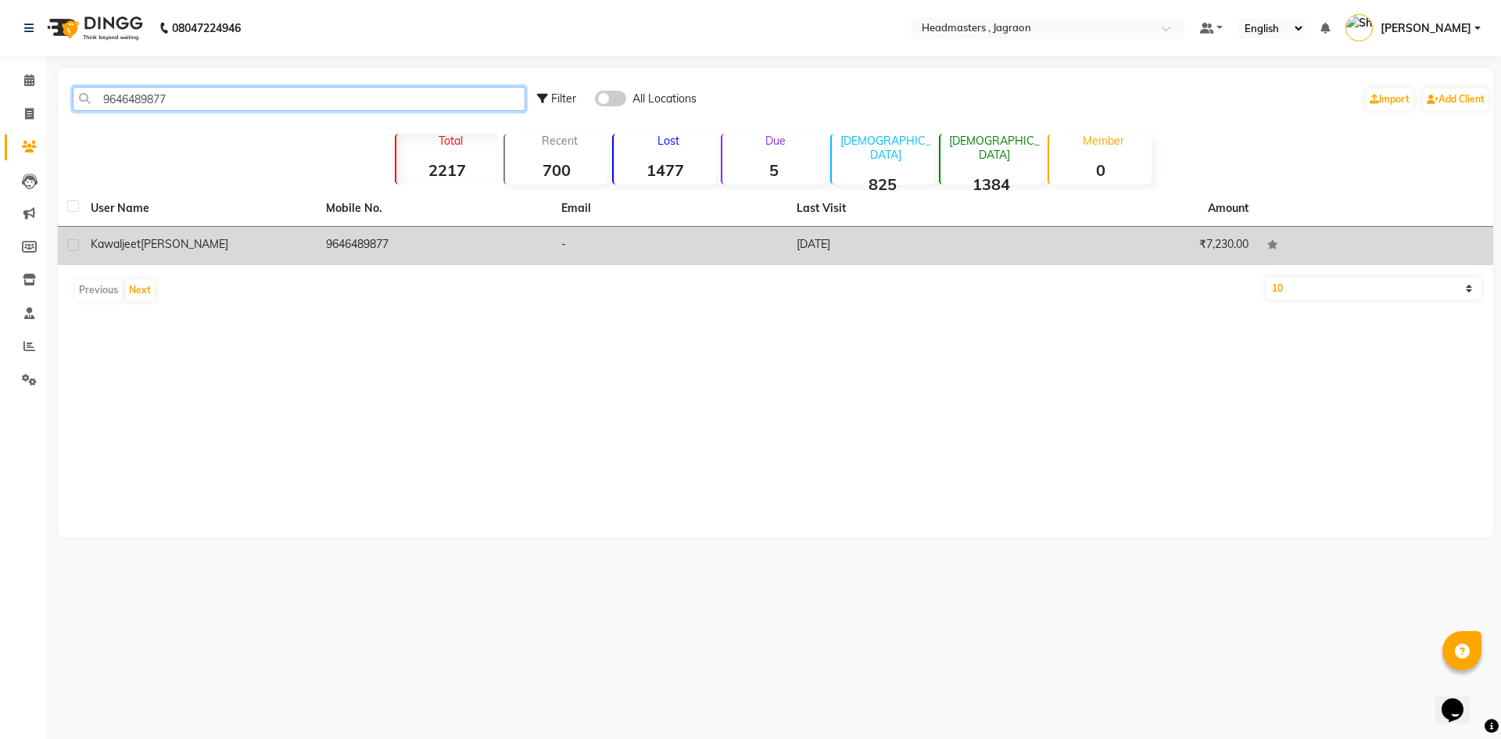
type input "9646489877"
click at [246, 242] on div "[PERSON_NAME]" at bounding box center [199, 244] width 217 height 16
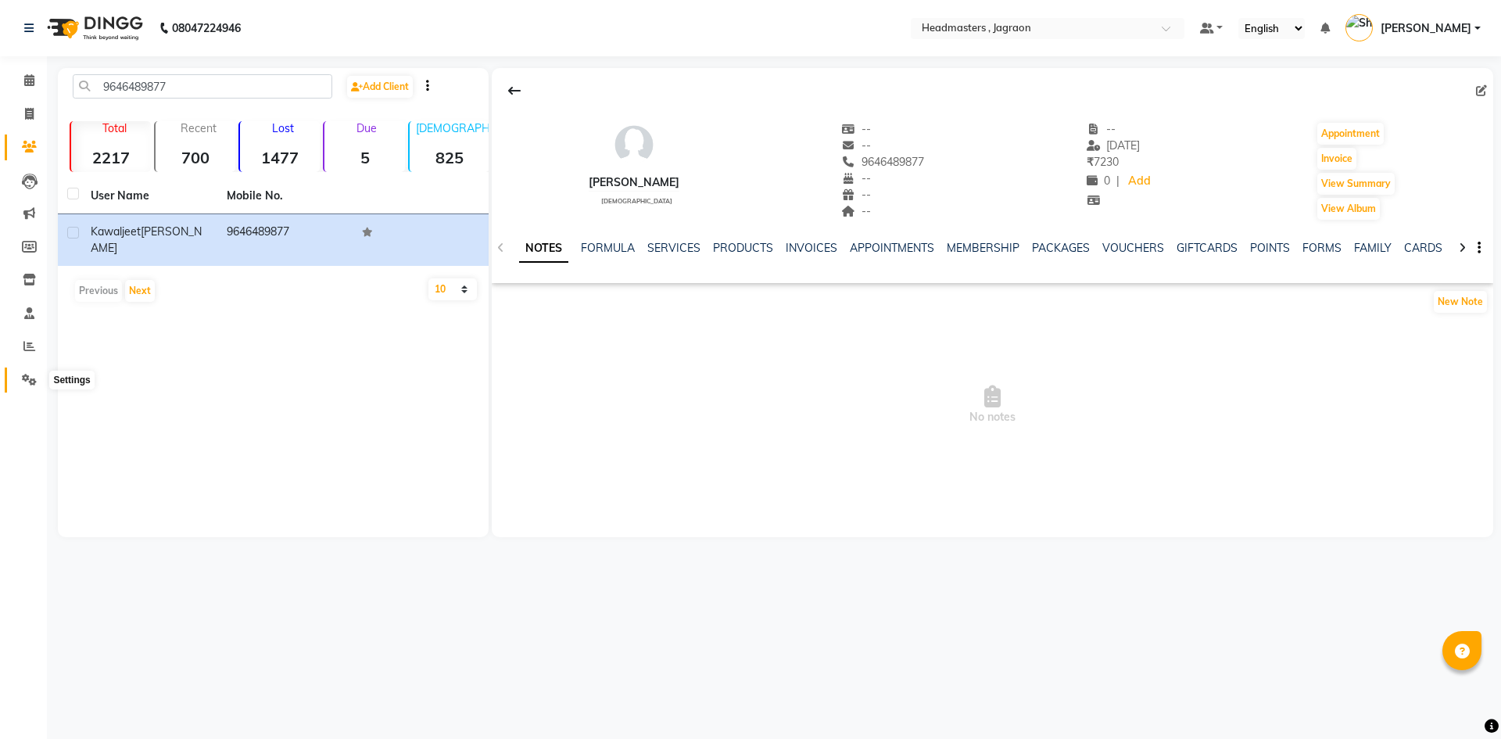
click at [26, 382] on icon at bounding box center [29, 380] width 15 height 12
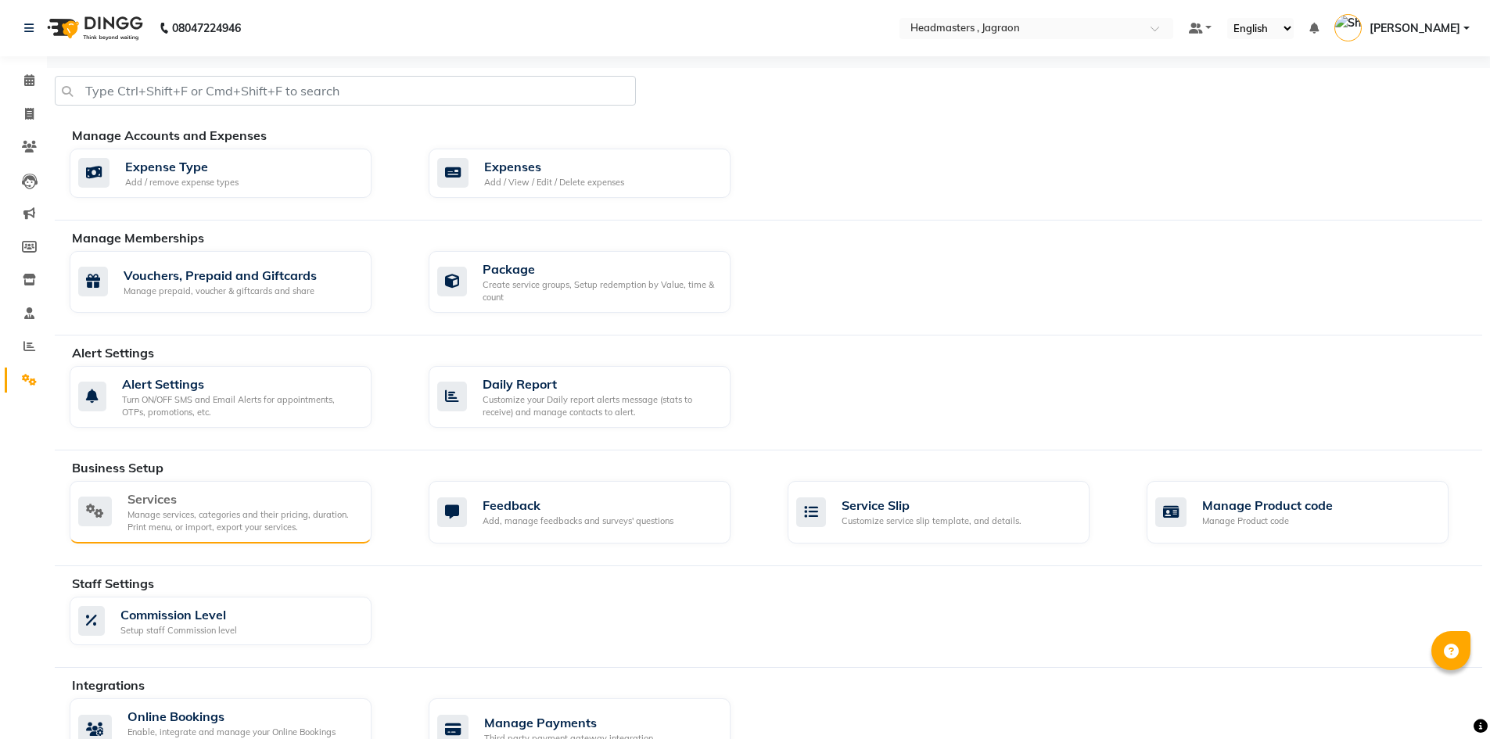
click at [217, 514] on div "Manage services, categories and their pricing, duration. Print menu, or import,…" at bounding box center [242, 521] width 231 height 26
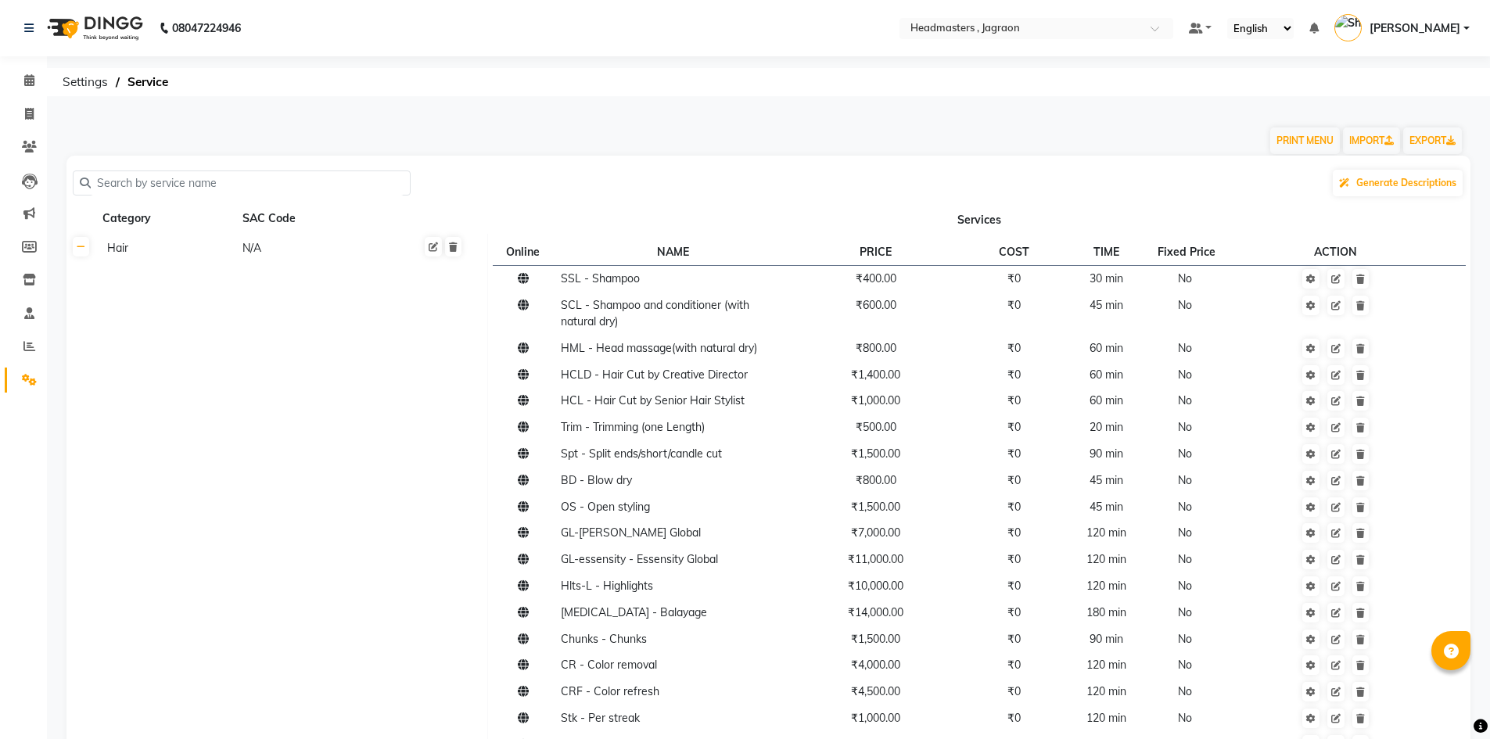
click at [223, 181] on input "text" at bounding box center [247, 183] width 313 height 24
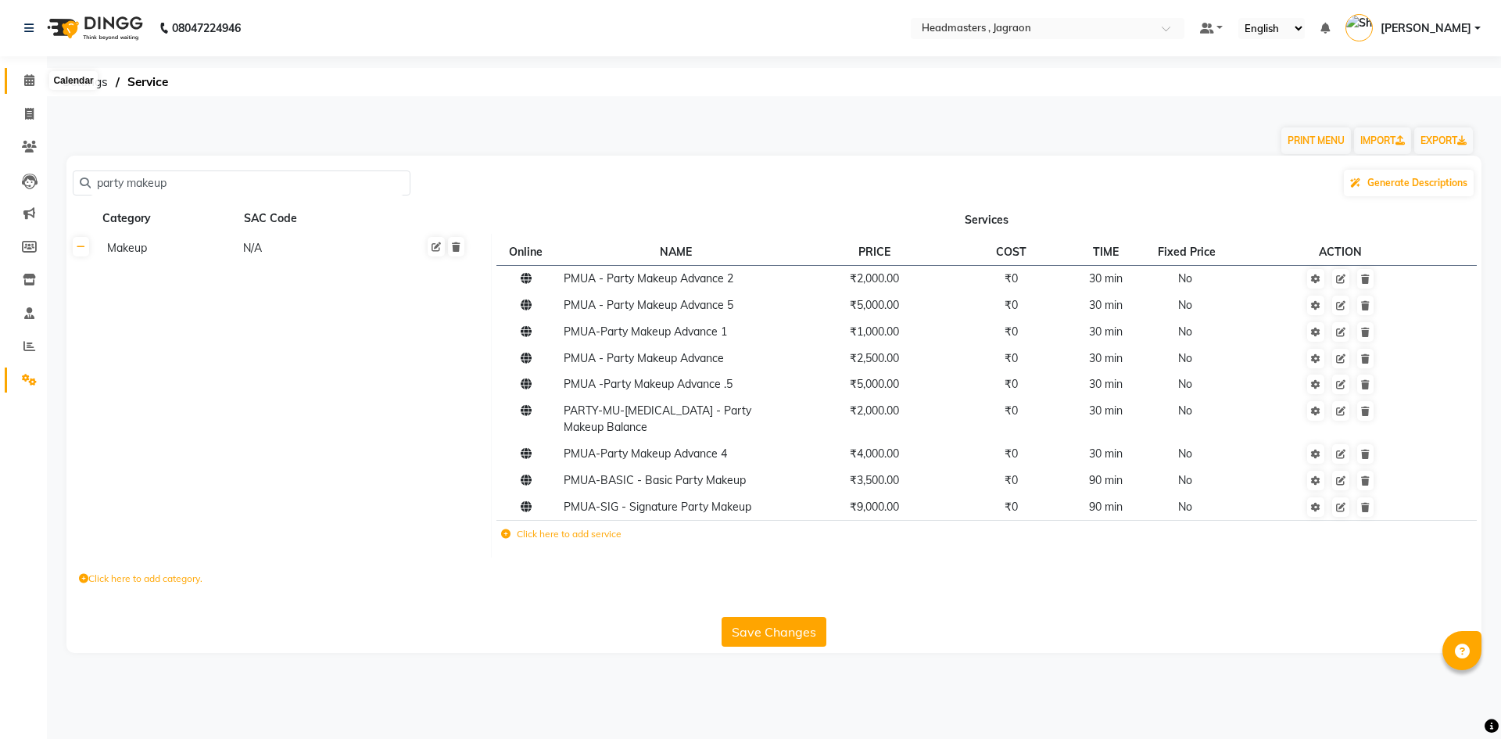
type input "party makeup"
click at [36, 80] on span at bounding box center [29, 81] width 27 height 18
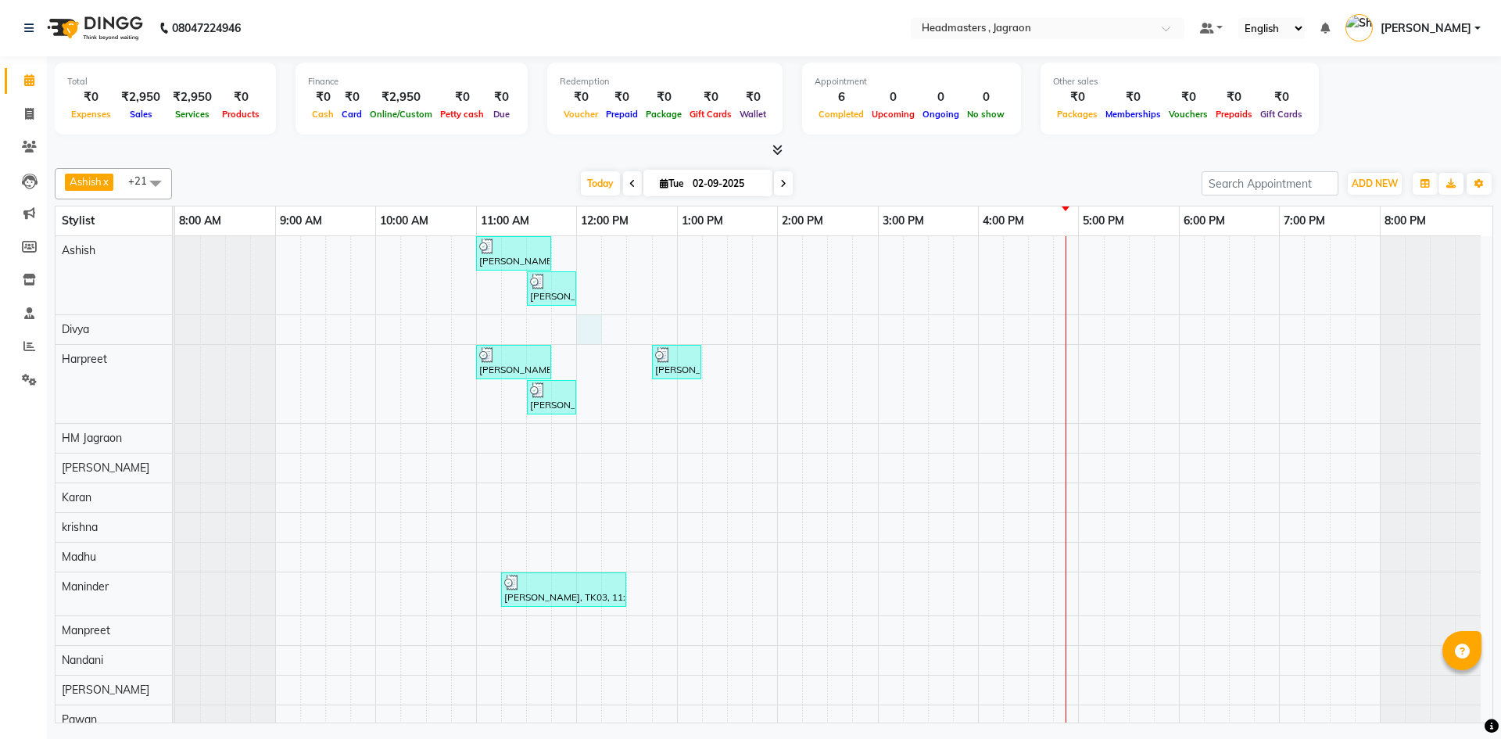
click at [584, 326] on div "[PERSON_NAME] [PERSON_NAME], TK01, 11:00 AM-11:45 AM, HCGD - Hair Cut by Creati…" at bounding box center [834, 619] width 1318 height 766
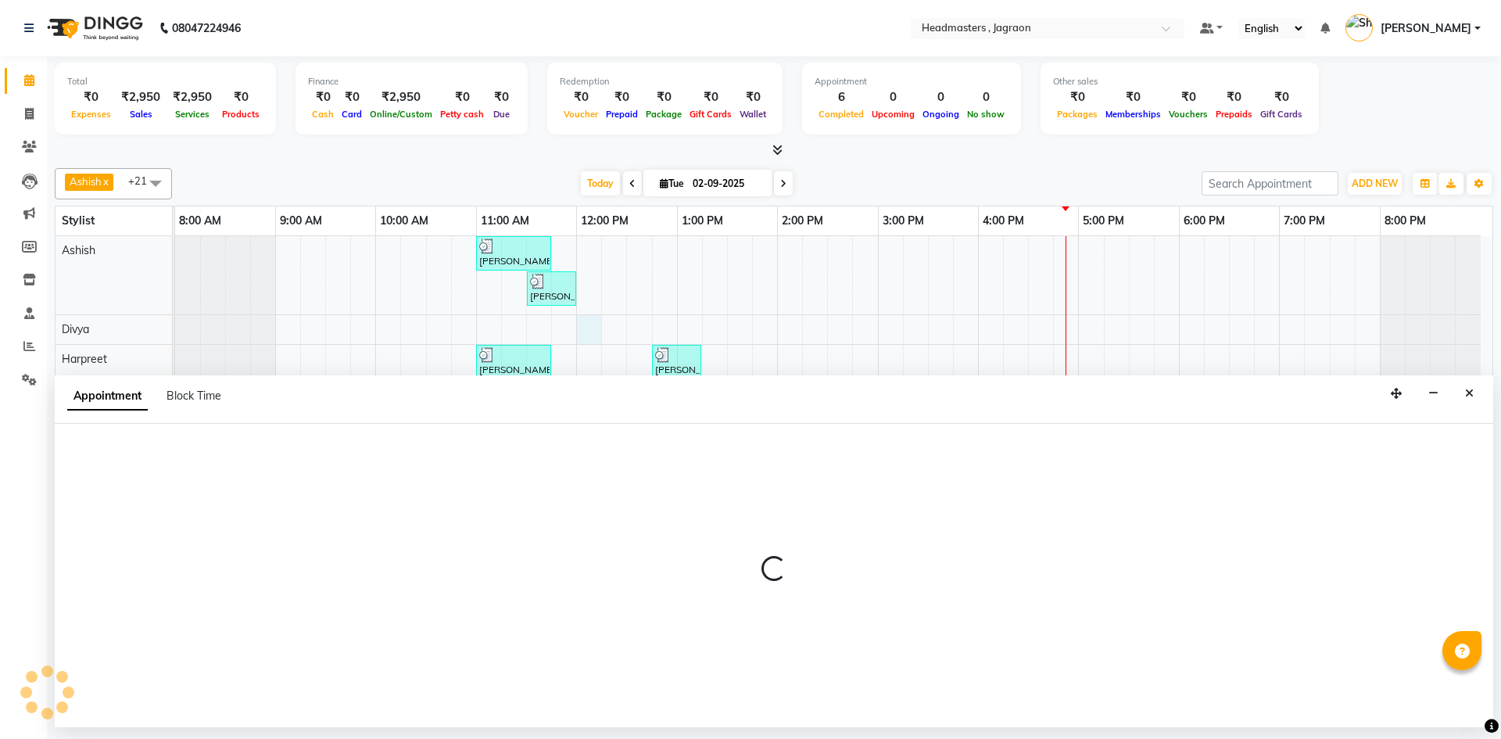
select select "54704"
select select "tentative"
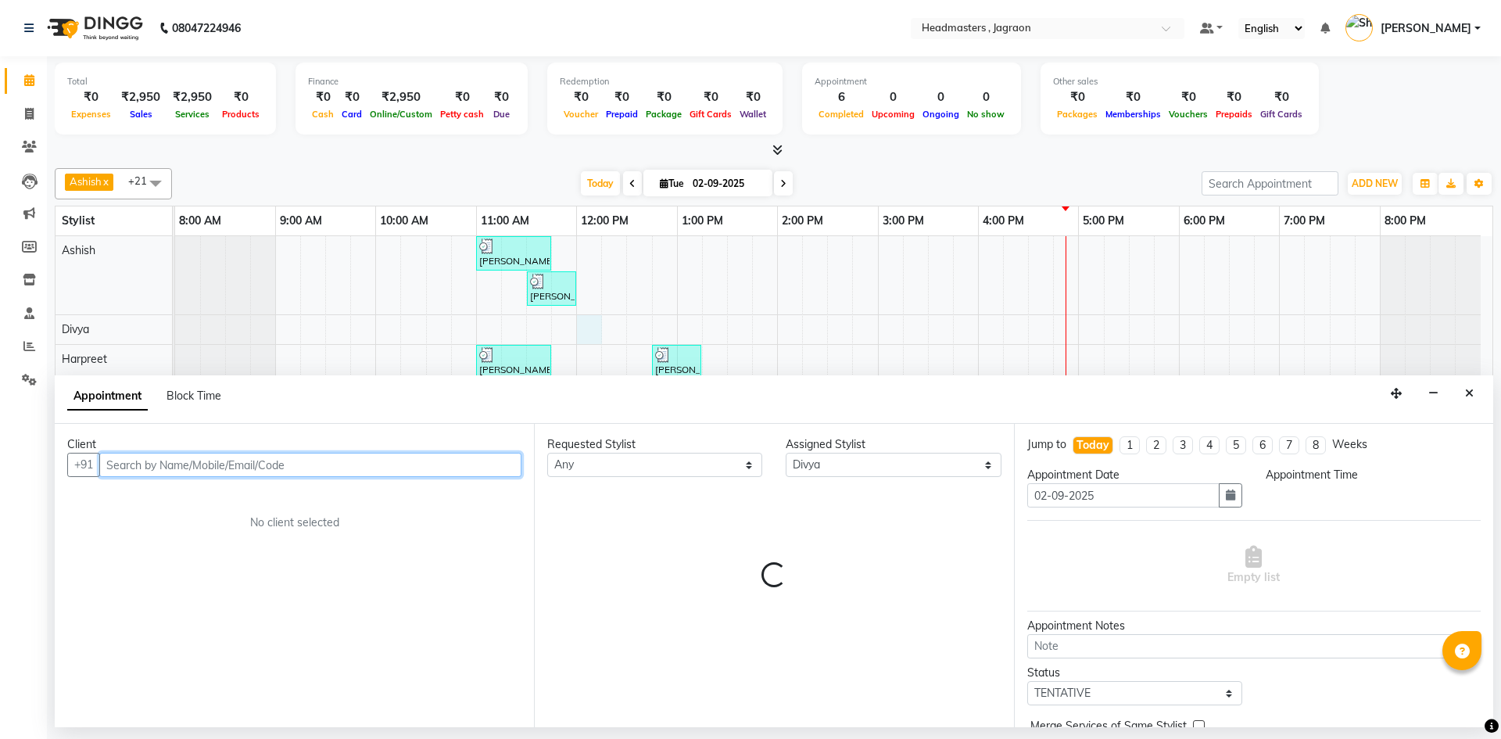
select select "720"
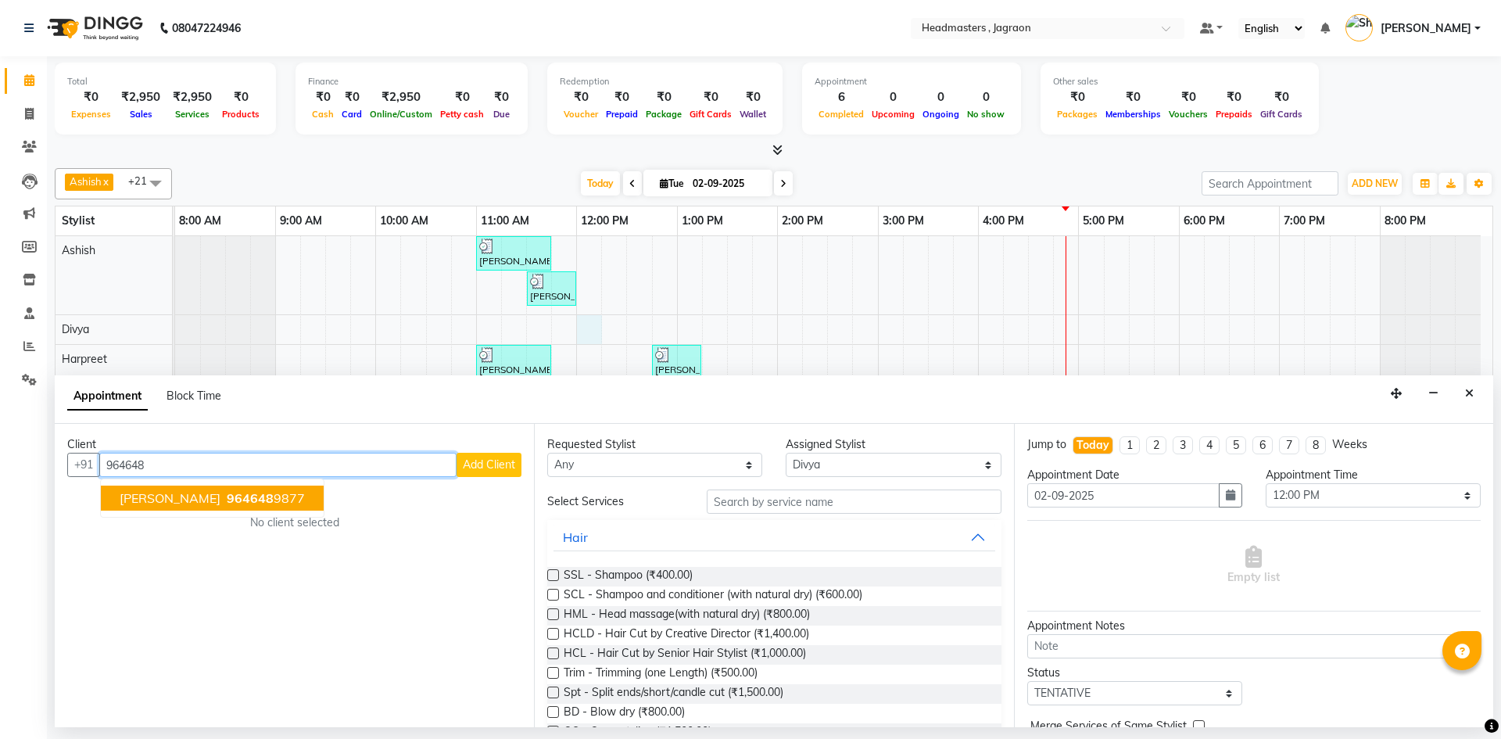
click at [272, 504] on span "964648" at bounding box center [250, 498] width 47 height 16
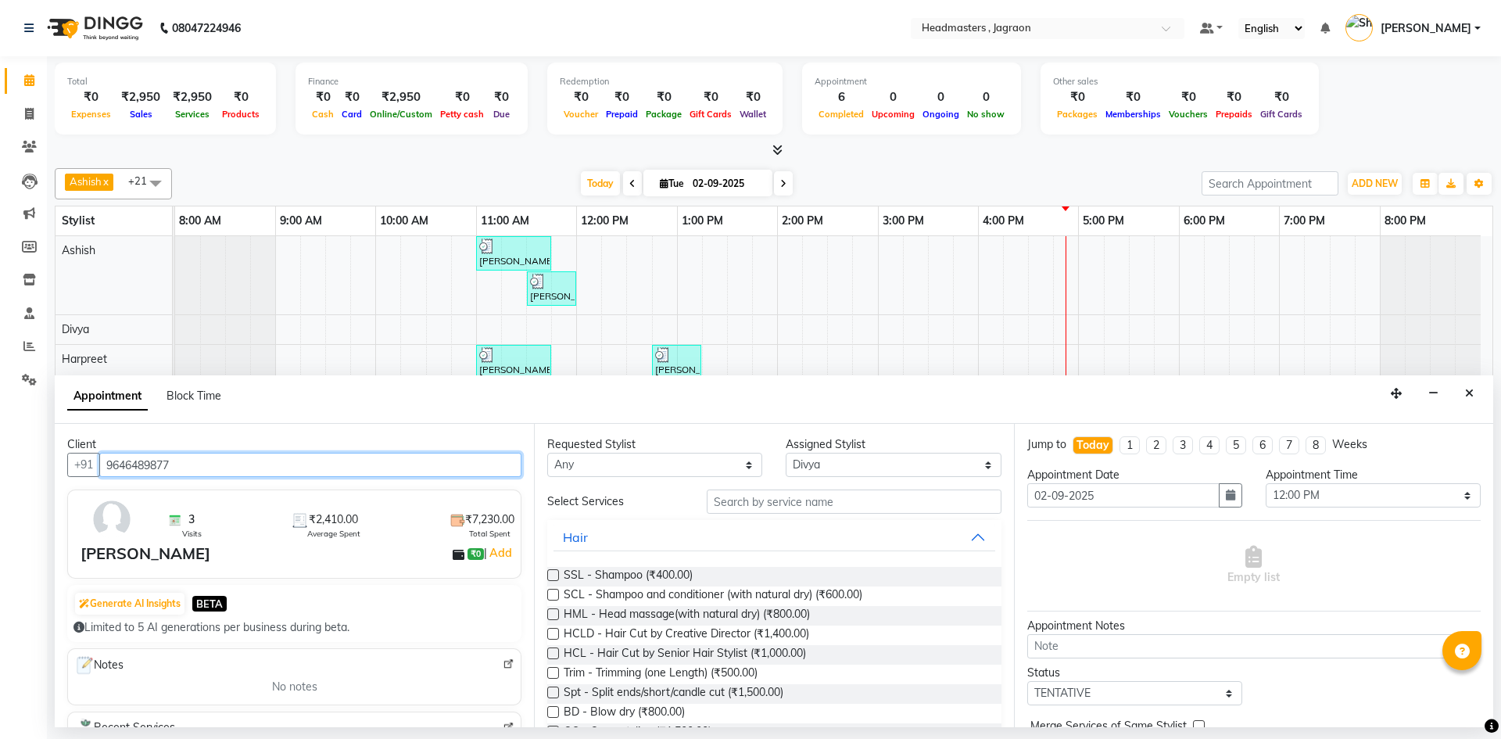
type input "9646489877"
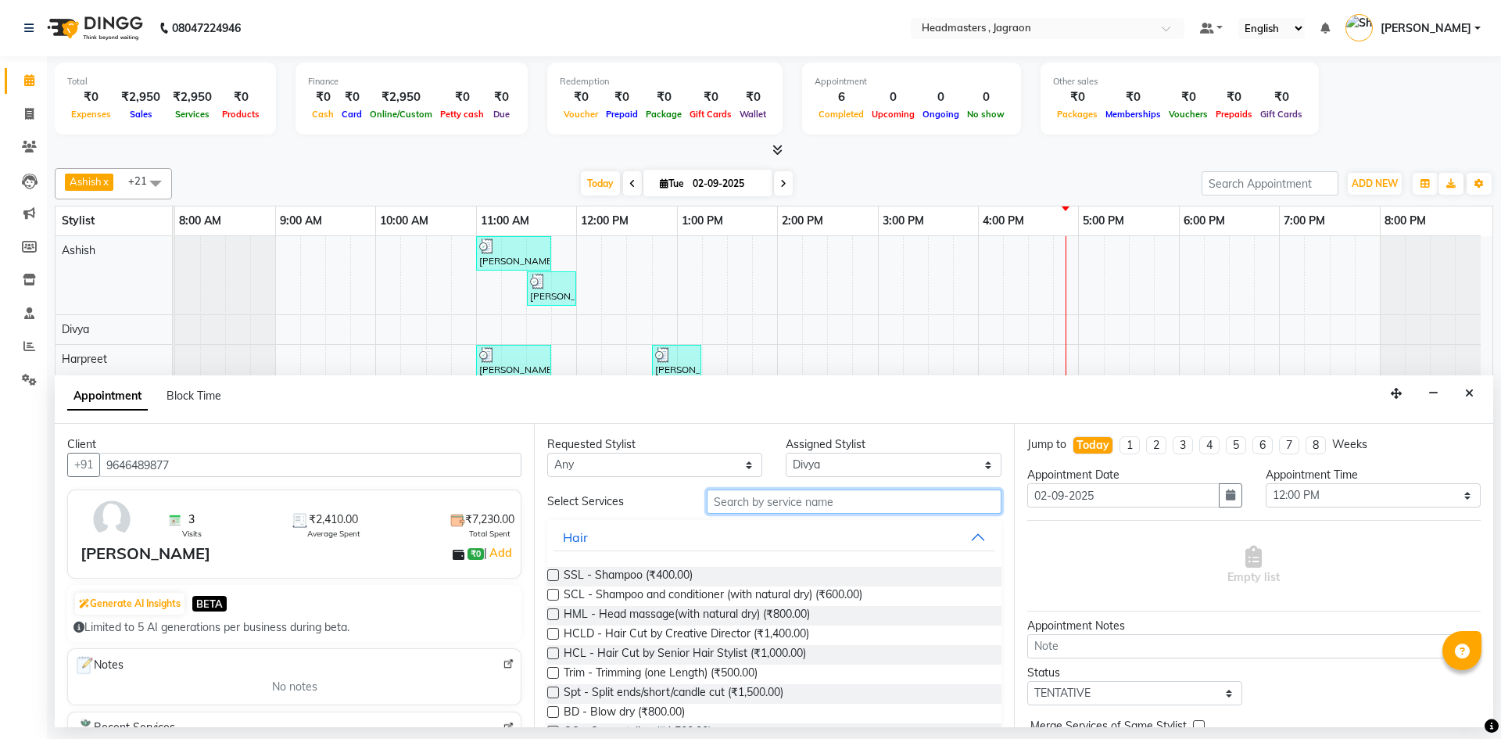
click at [731, 504] on input "text" at bounding box center [854, 502] width 295 height 24
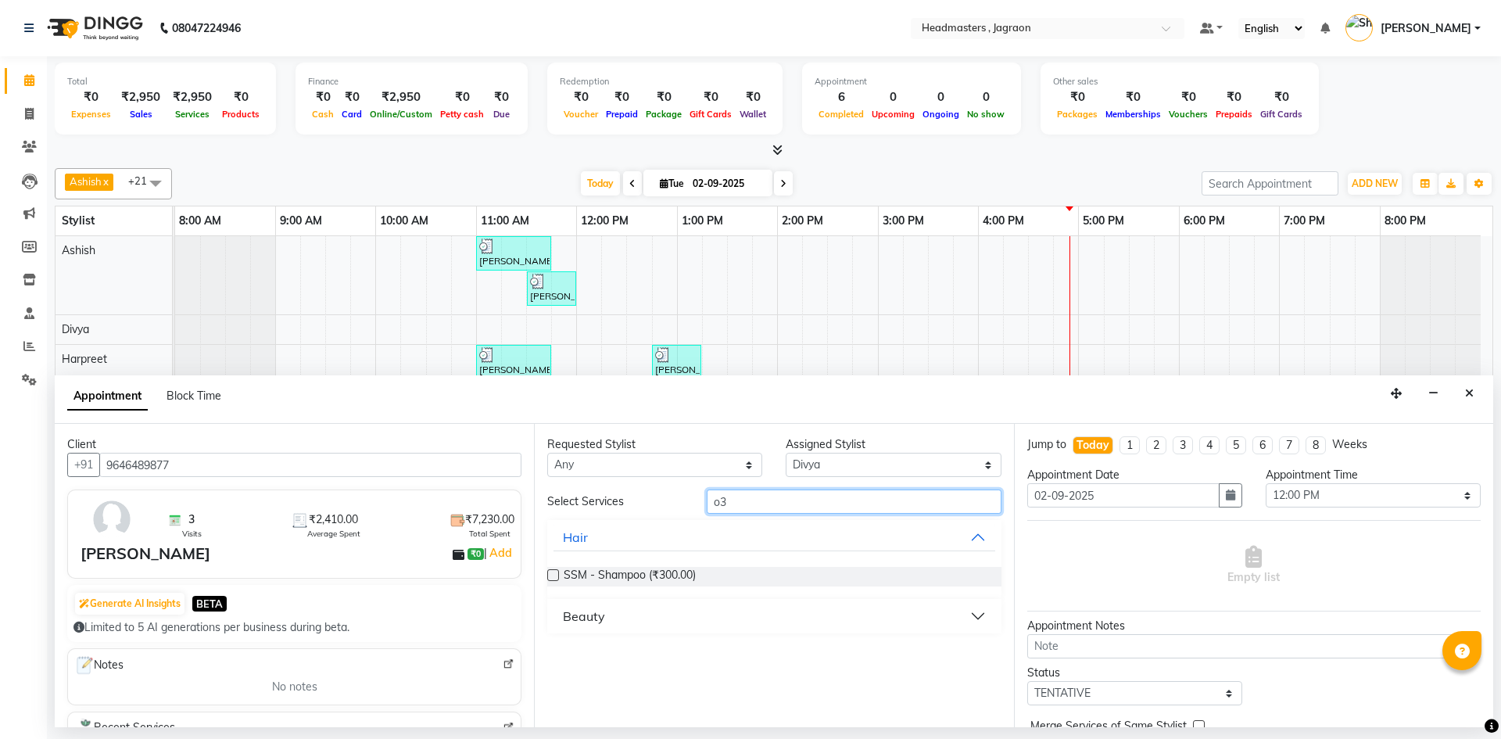
type input "o"
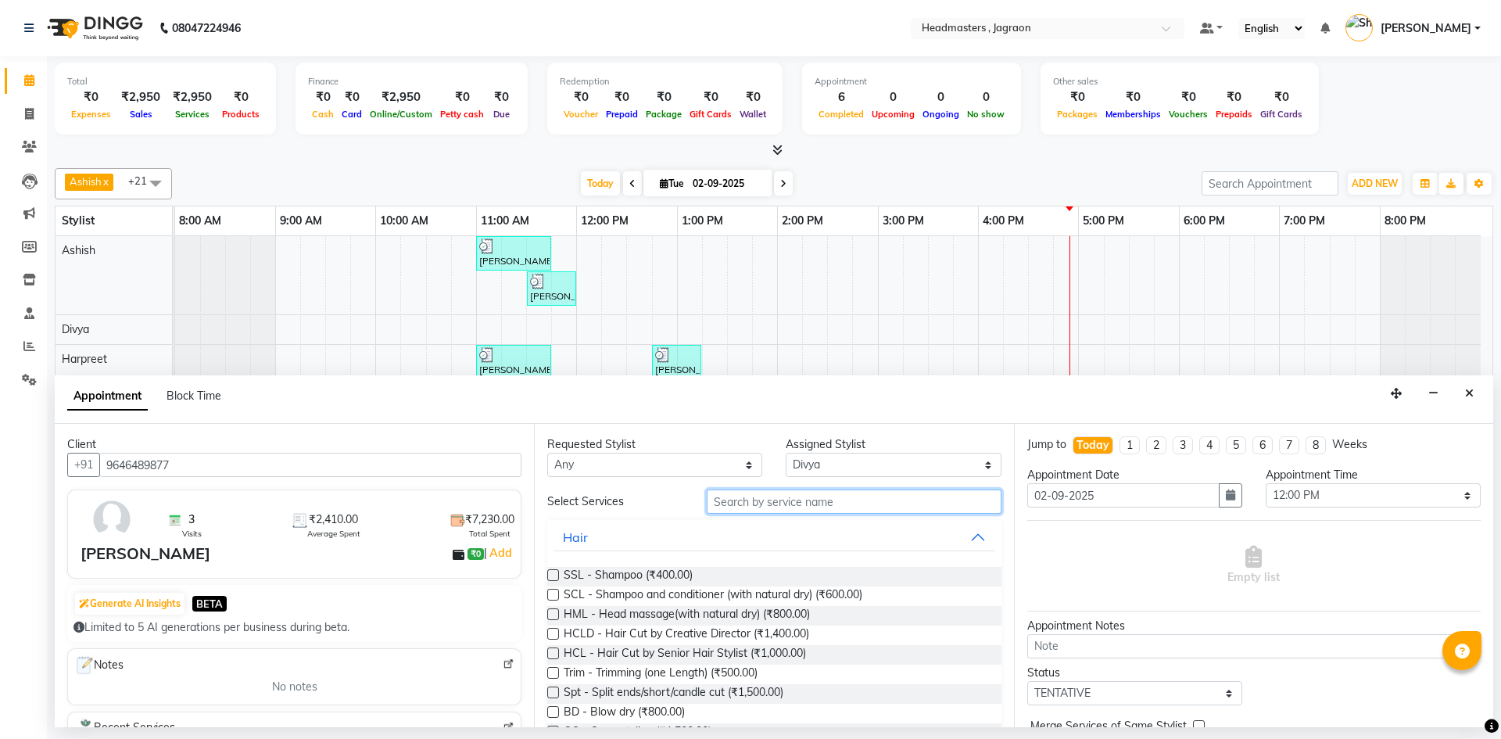
type input "g"
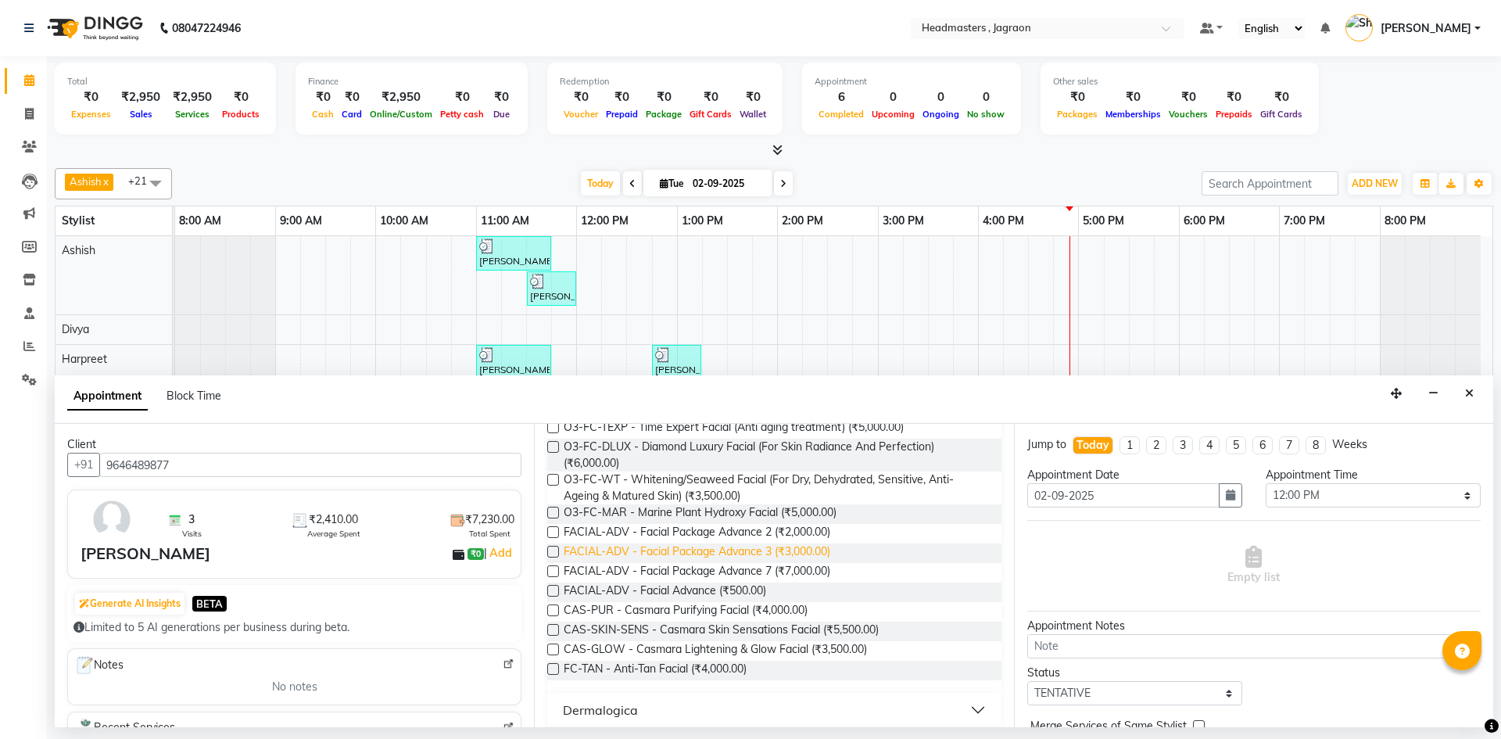
scroll to position [547, 0]
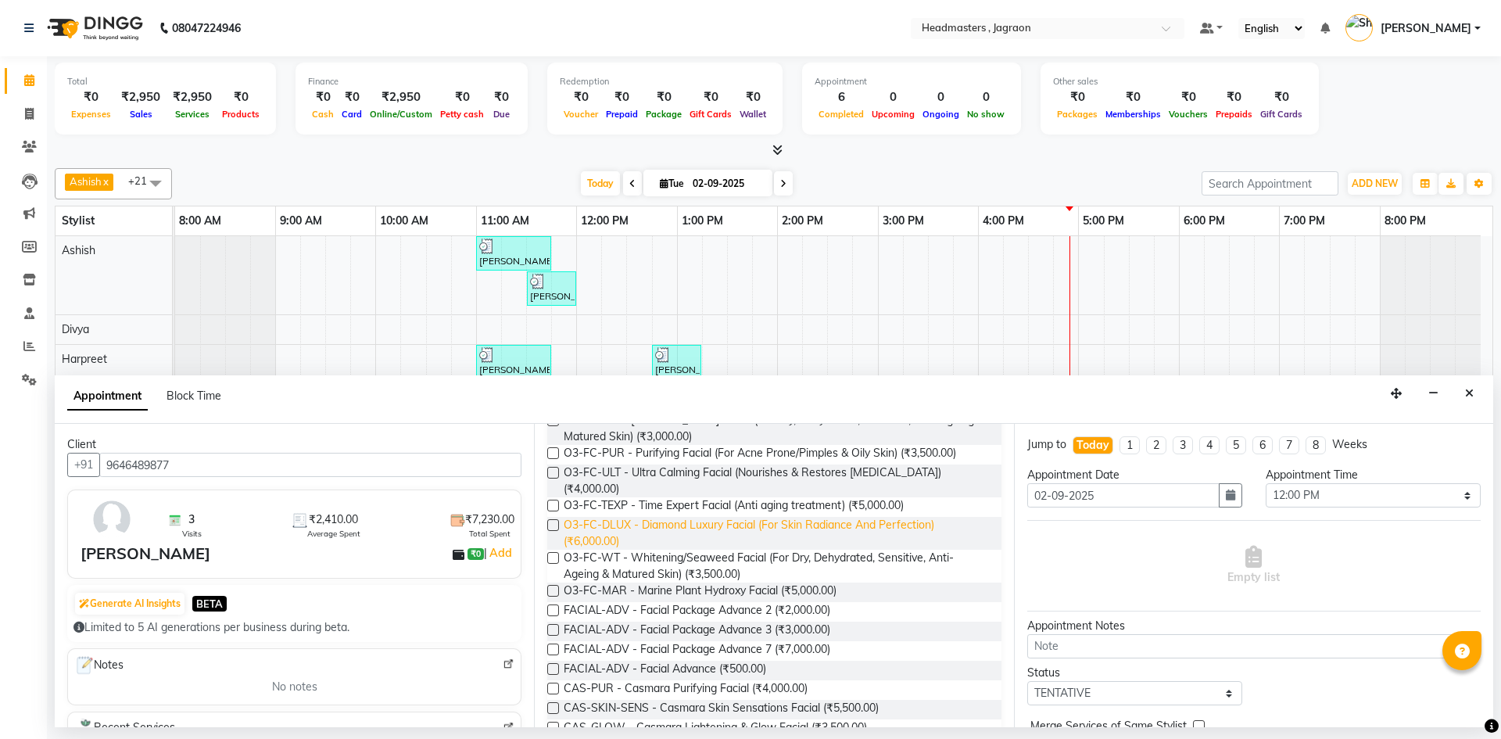
type input "facial"
click at [647, 538] on span "O3-FC-DLUX - Diamond Luxury Facial (For Skin Radiance And Perfection) (₹6,000.0…" at bounding box center [776, 533] width 425 height 33
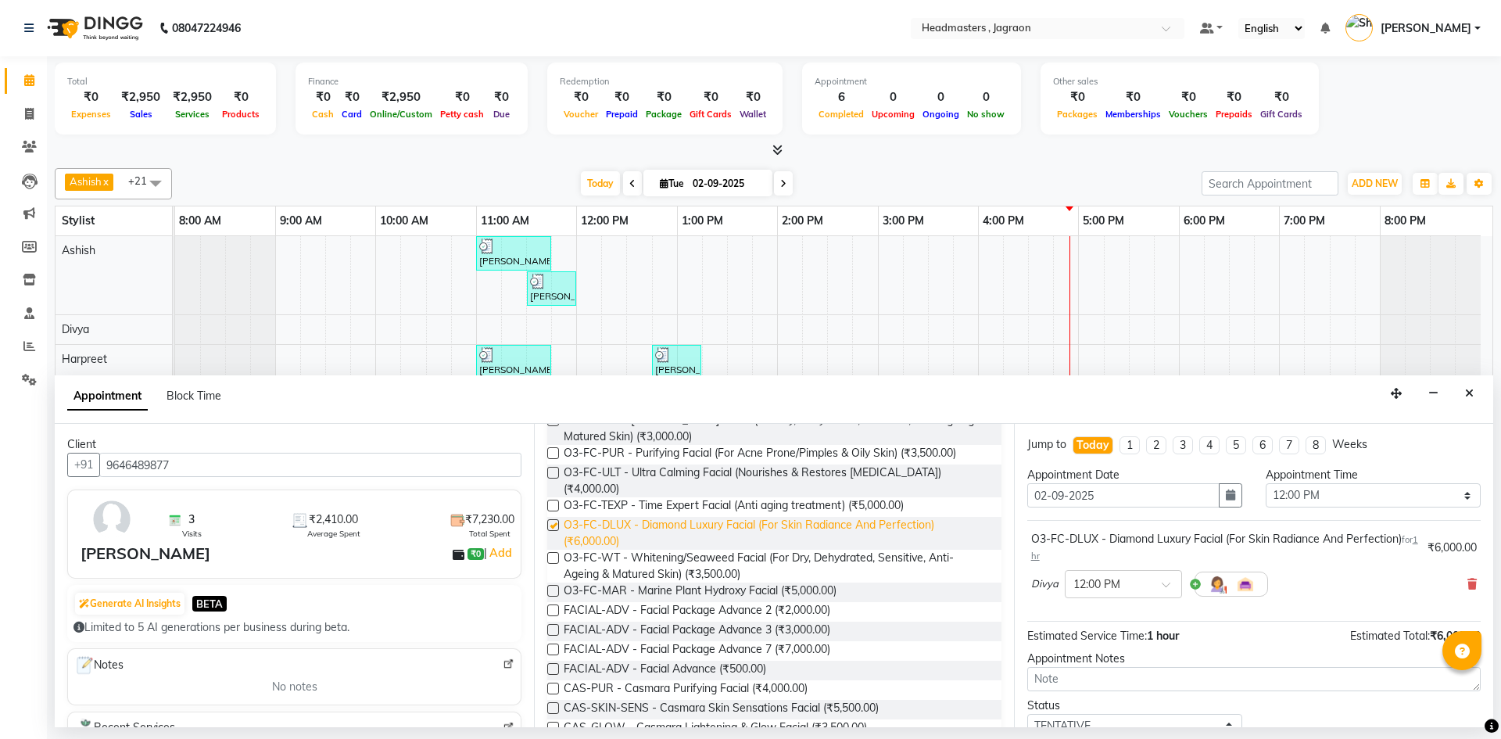
checkbox input "false"
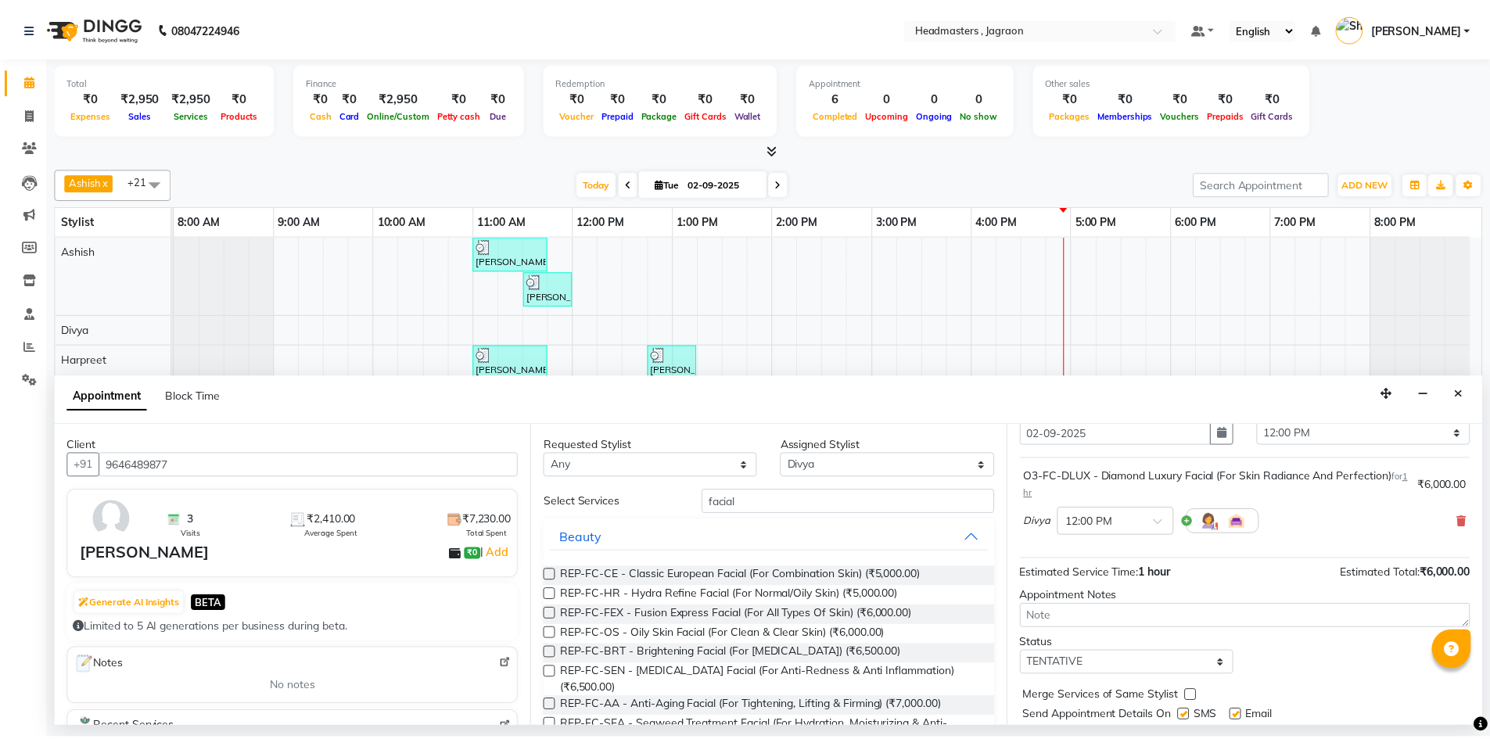
scroll to position [109, 0]
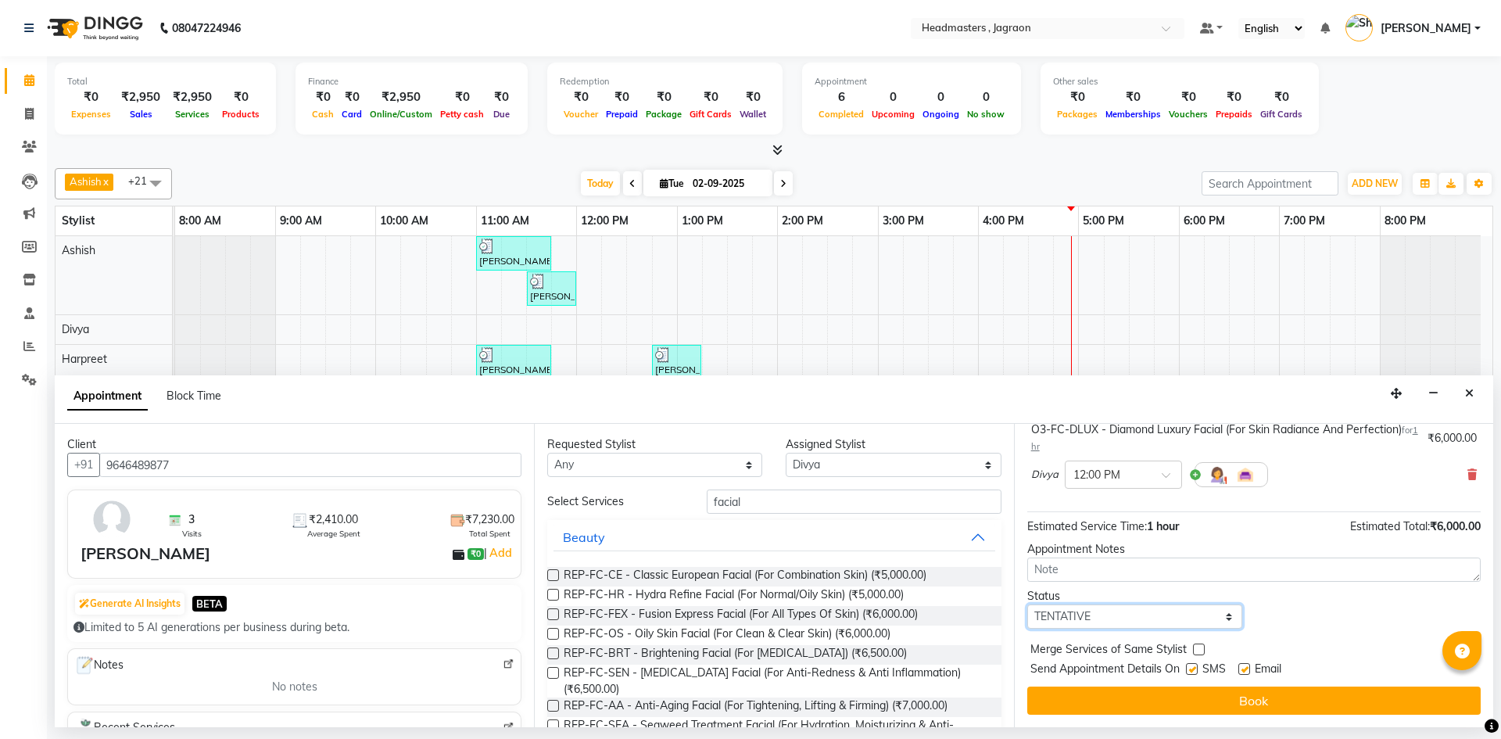
click at [1083, 622] on select "Select TENTATIVE CONFIRM CHECK-IN UPCOMING" at bounding box center [1134, 616] width 215 height 24
select select "confirm booking"
click at [1027, 604] on select "Select TENTATIVE CONFIRM CHECK-IN UPCOMING" at bounding box center [1134, 616] width 215 height 24
click at [1190, 669] on label at bounding box center [1192, 669] width 12 height 12
click at [1190, 669] on input "checkbox" at bounding box center [1191, 670] width 10 height 10
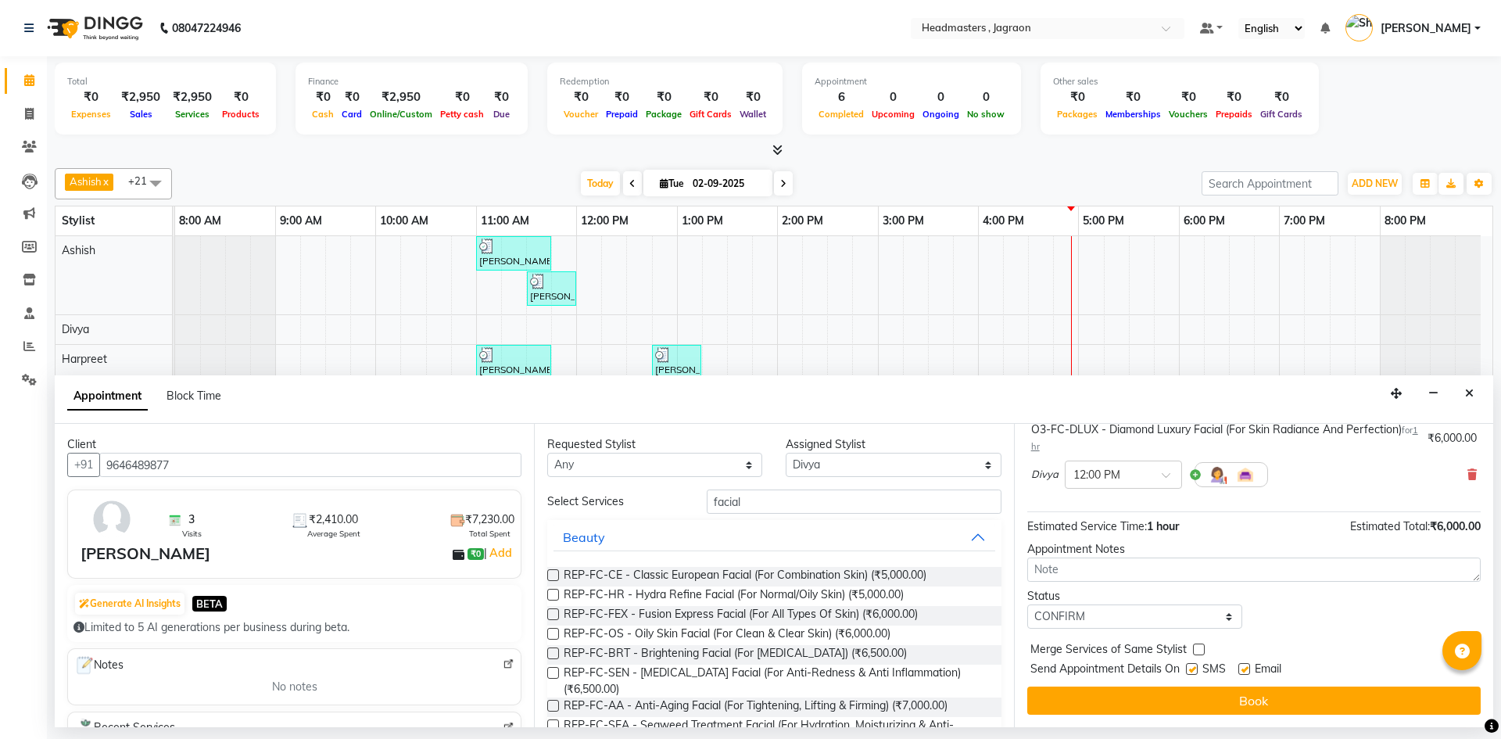
checkbox input "false"
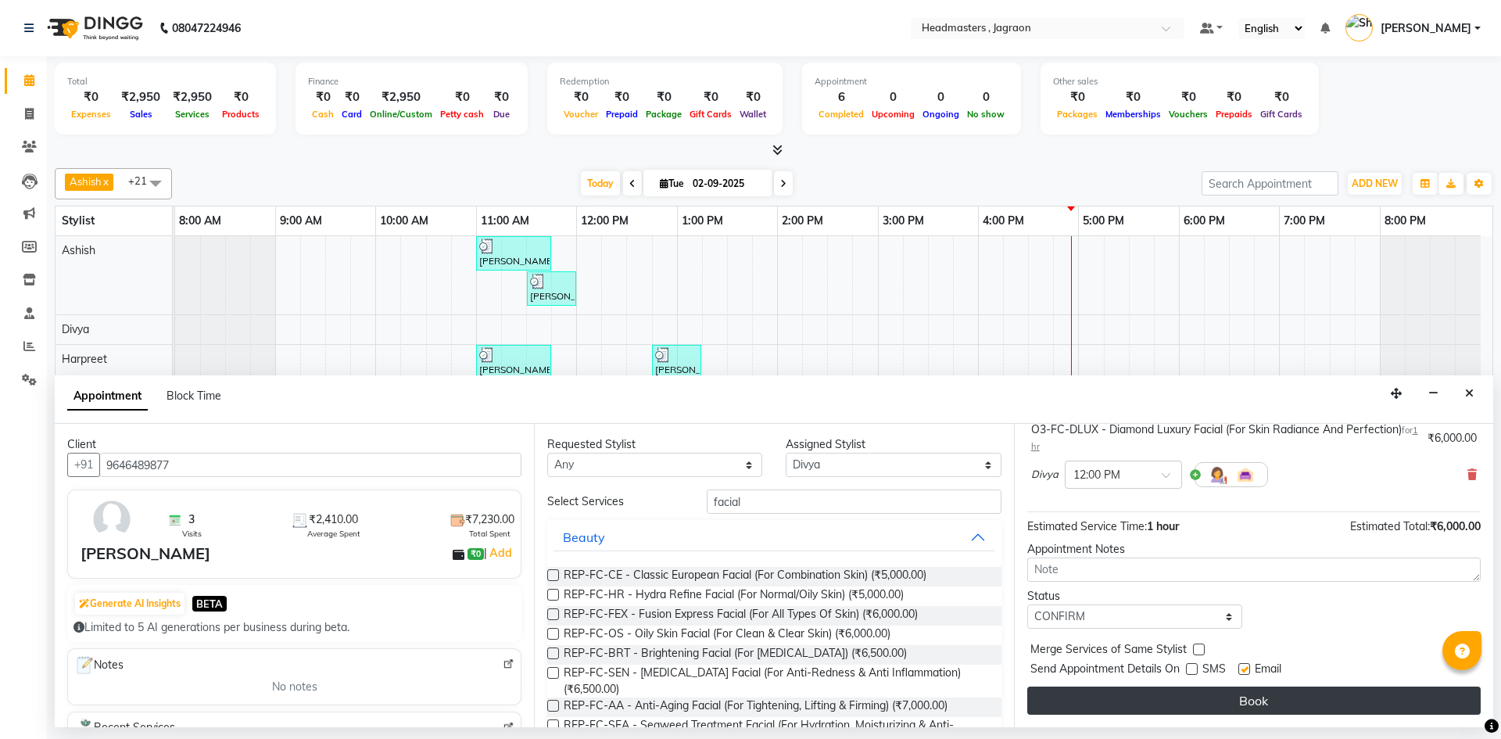
click at [1182, 694] on button "Book" at bounding box center [1254, 701] width 454 height 28
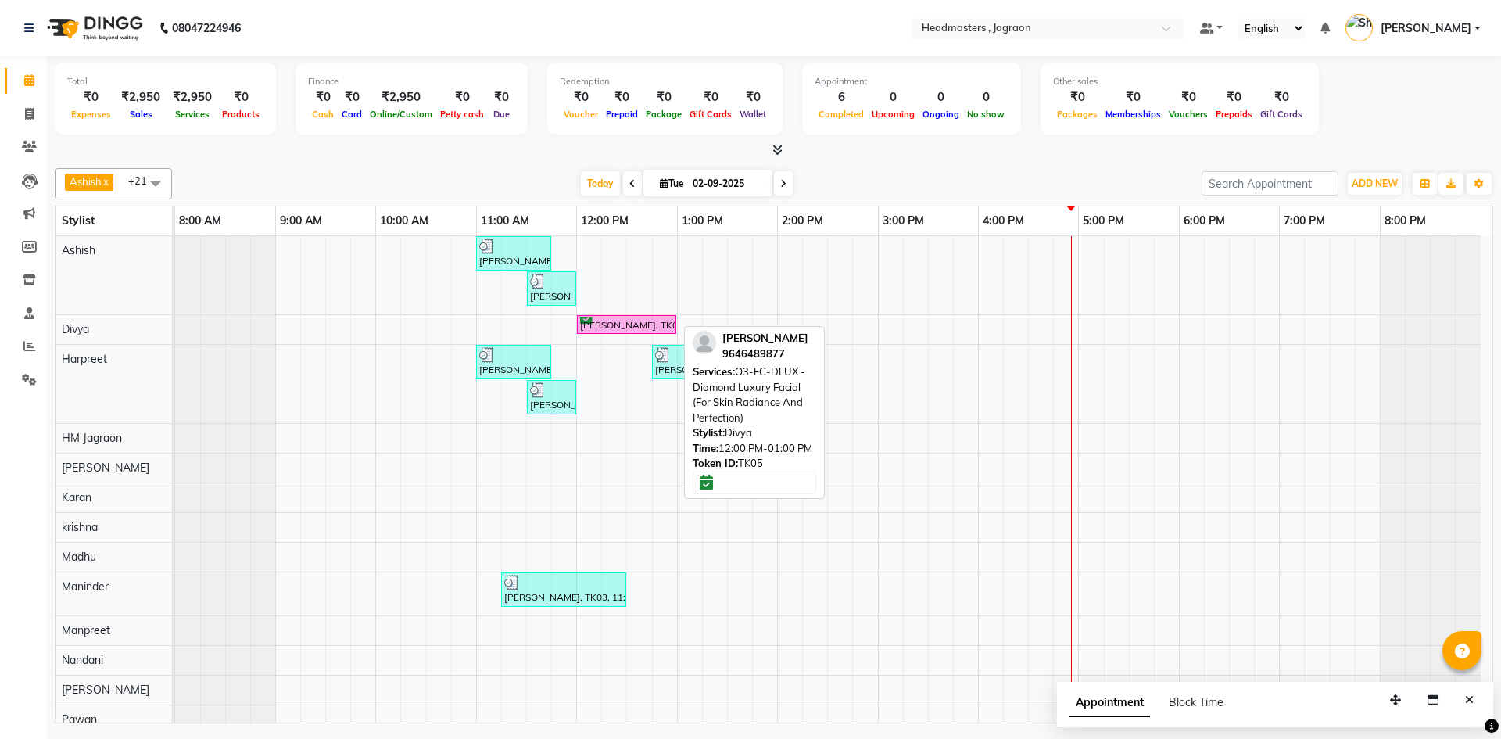
click at [628, 317] on div at bounding box center [626, 317] width 93 height 1
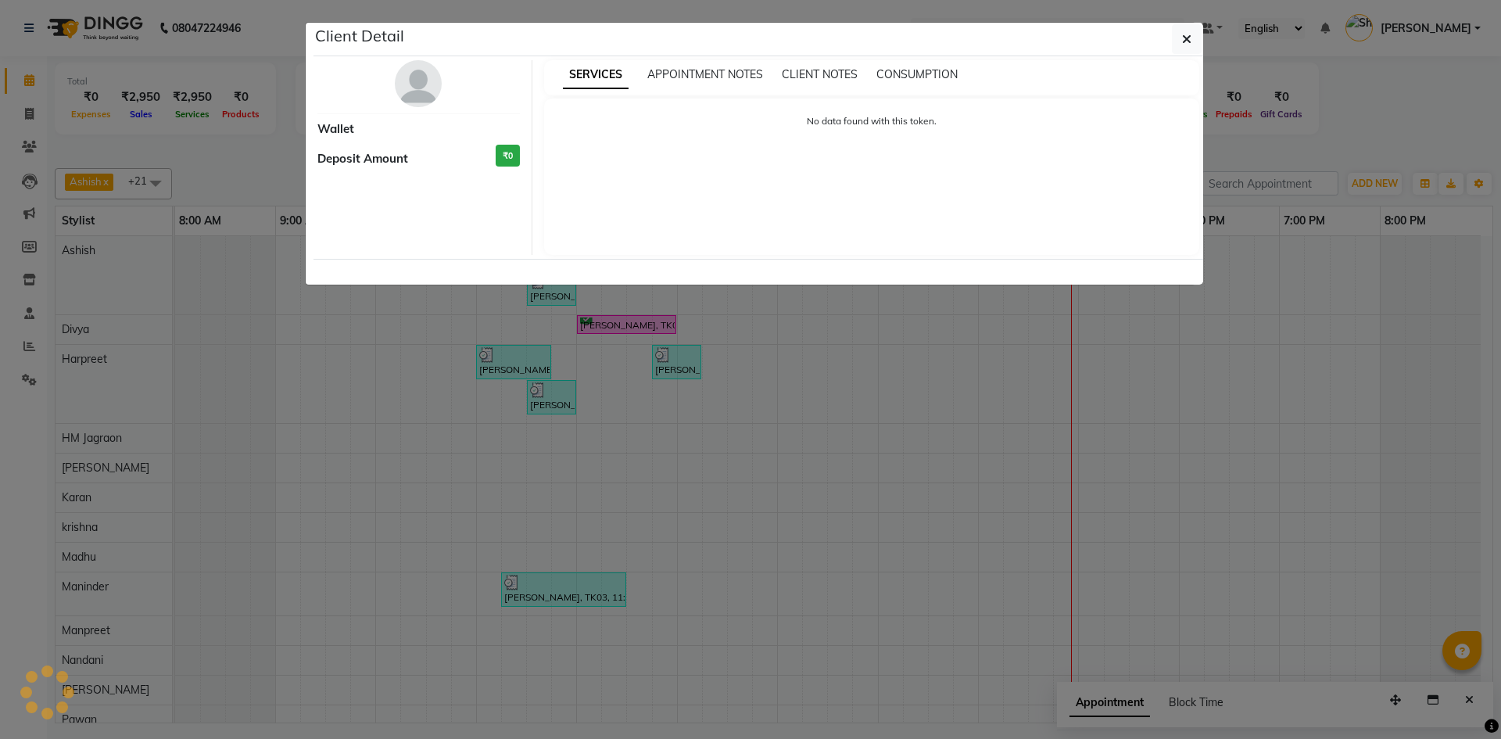
select select "6"
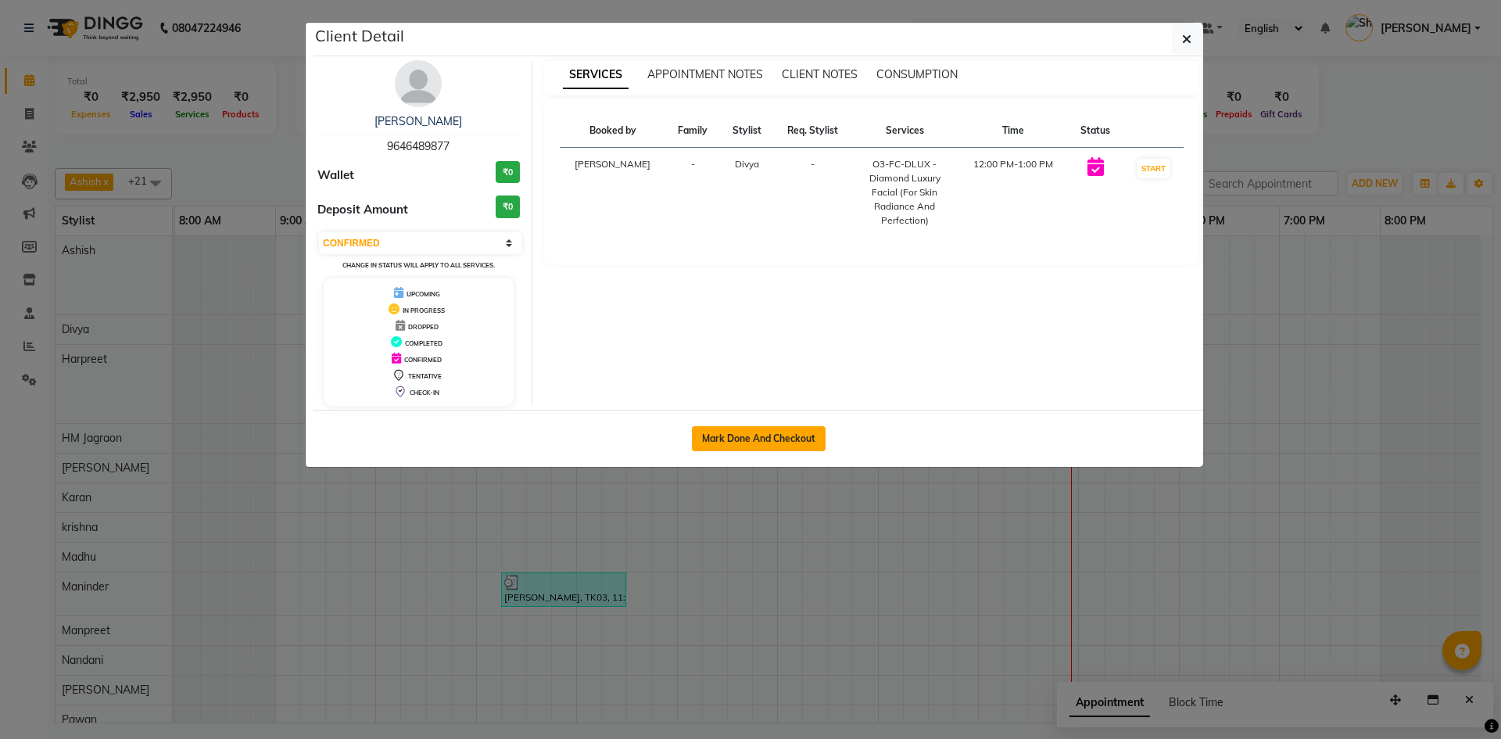
click at [737, 436] on button "Mark Done And Checkout" at bounding box center [759, 438] width 134 height 25
select select "service"
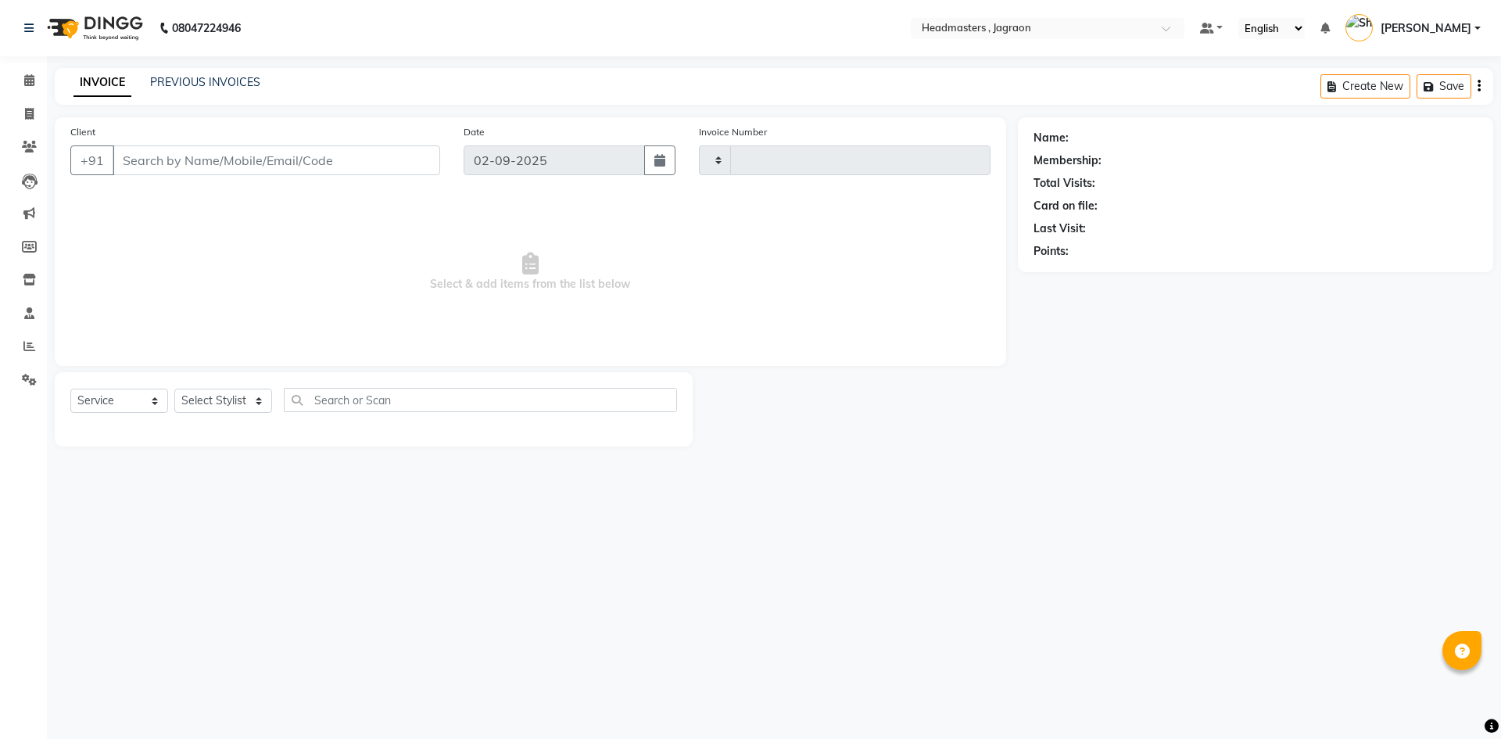
type input "2068"
select select "6935"
type input "9646489877"
select select "54704"
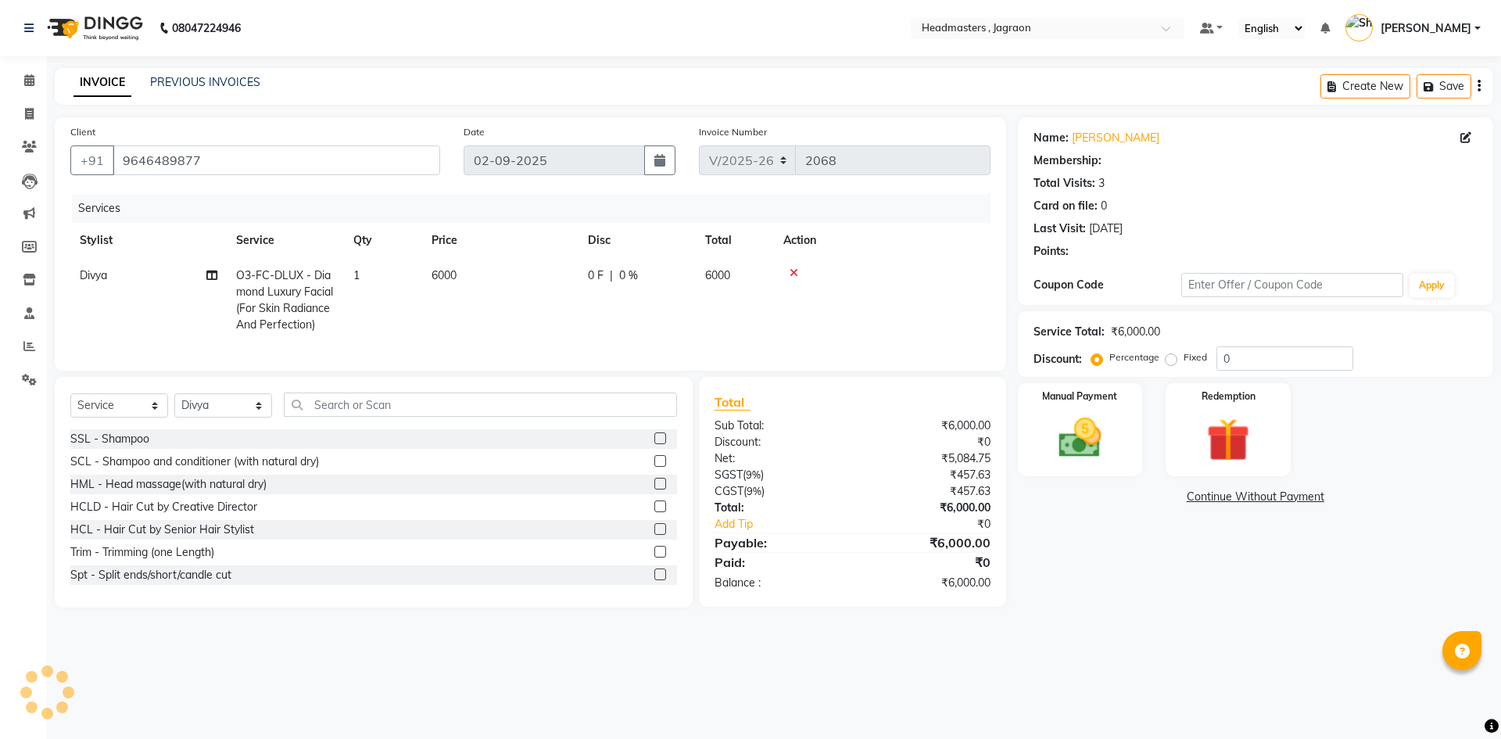
click at [589, 266] on td "0 F | 0 %" at bounding box center [637, 300] width 117 height 84
select select "54704"
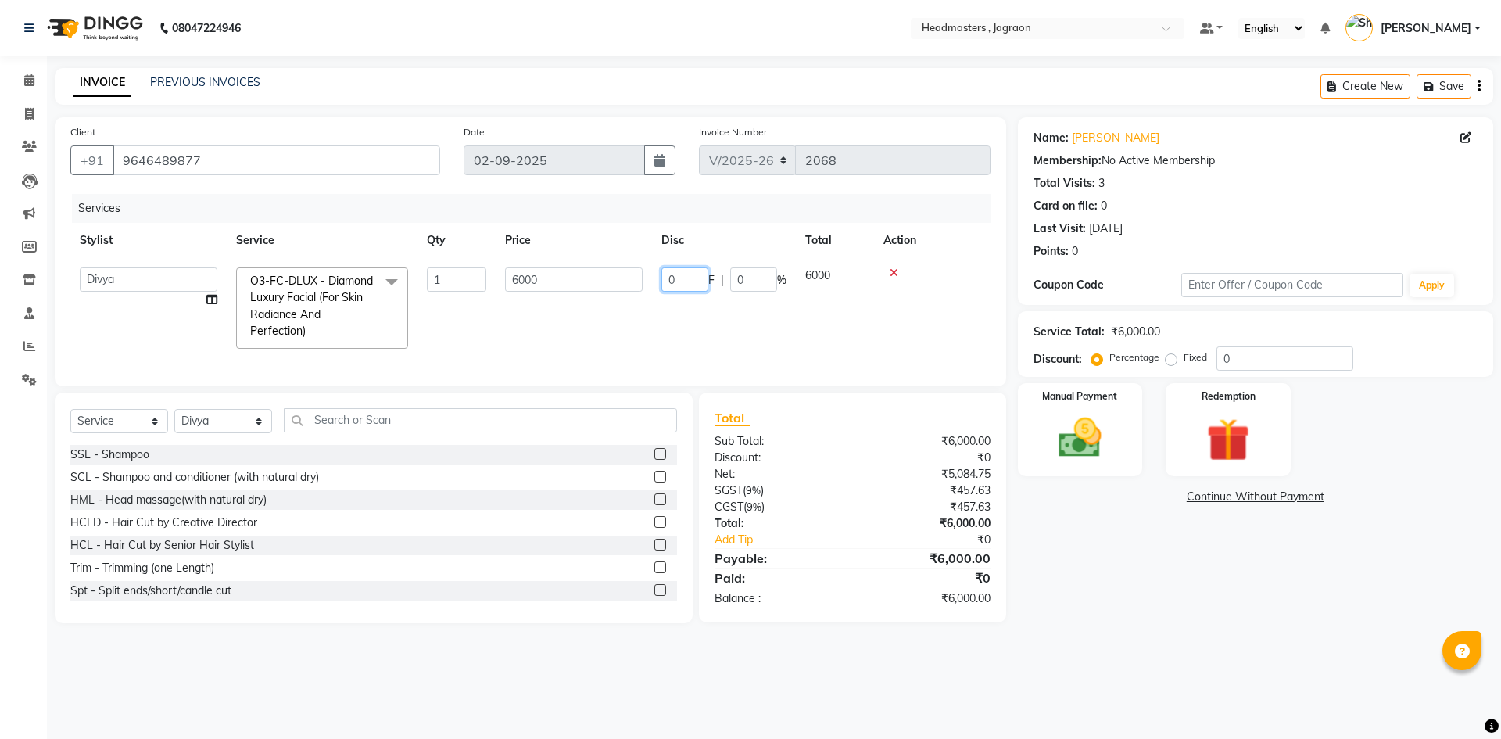
click at [692, 282] on input "0" at bounding box center [685, 279] width 47 height 24
type input "3000"
click at [705, 331] on tr "Ashish Divya Harpreet HM Jagraon [PERSON_NAME] [PERSON_NAME] krishna Madhu [PER…" at bounding box center [530, 308] width 920 height 100
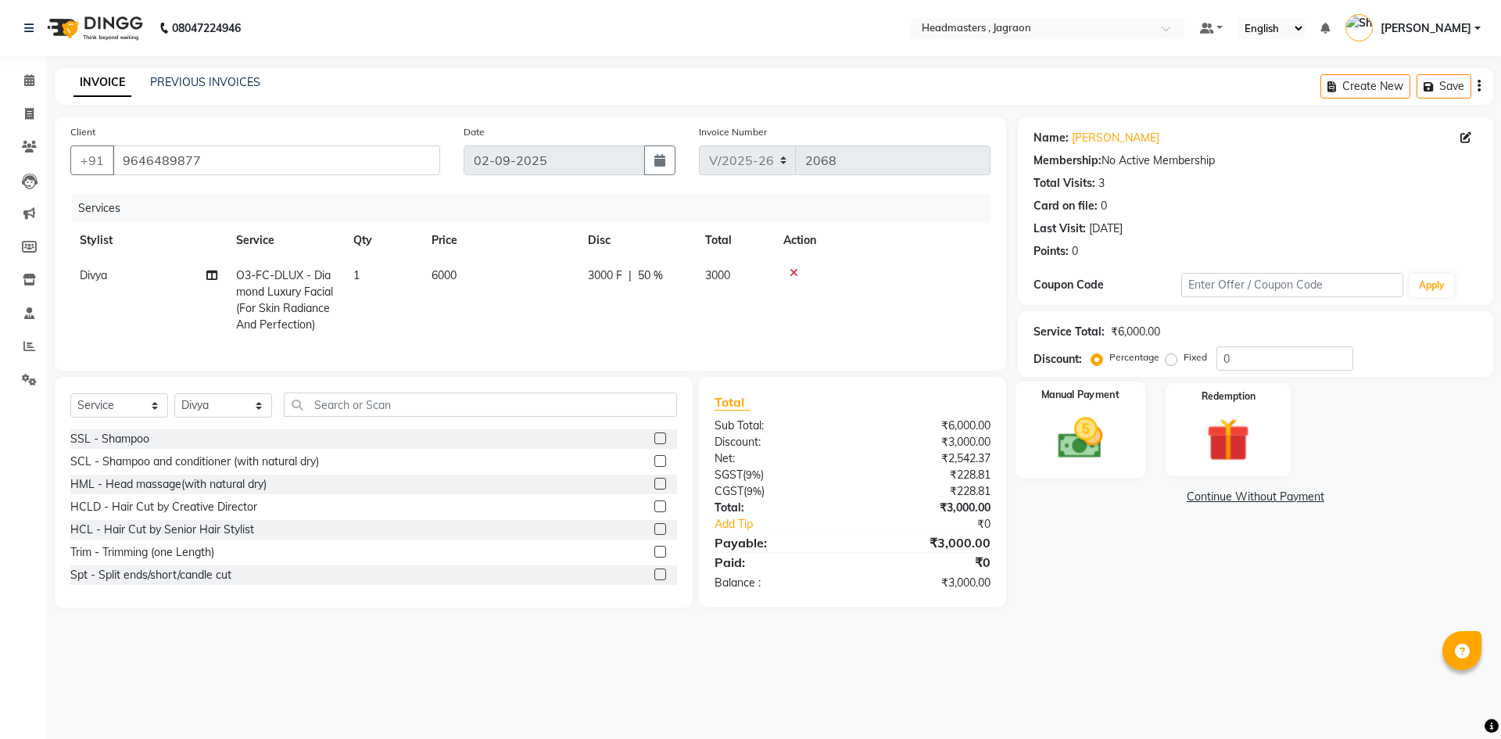
click at [1049, 426] on img at bounding box center [1080, 438] width 73 height 52
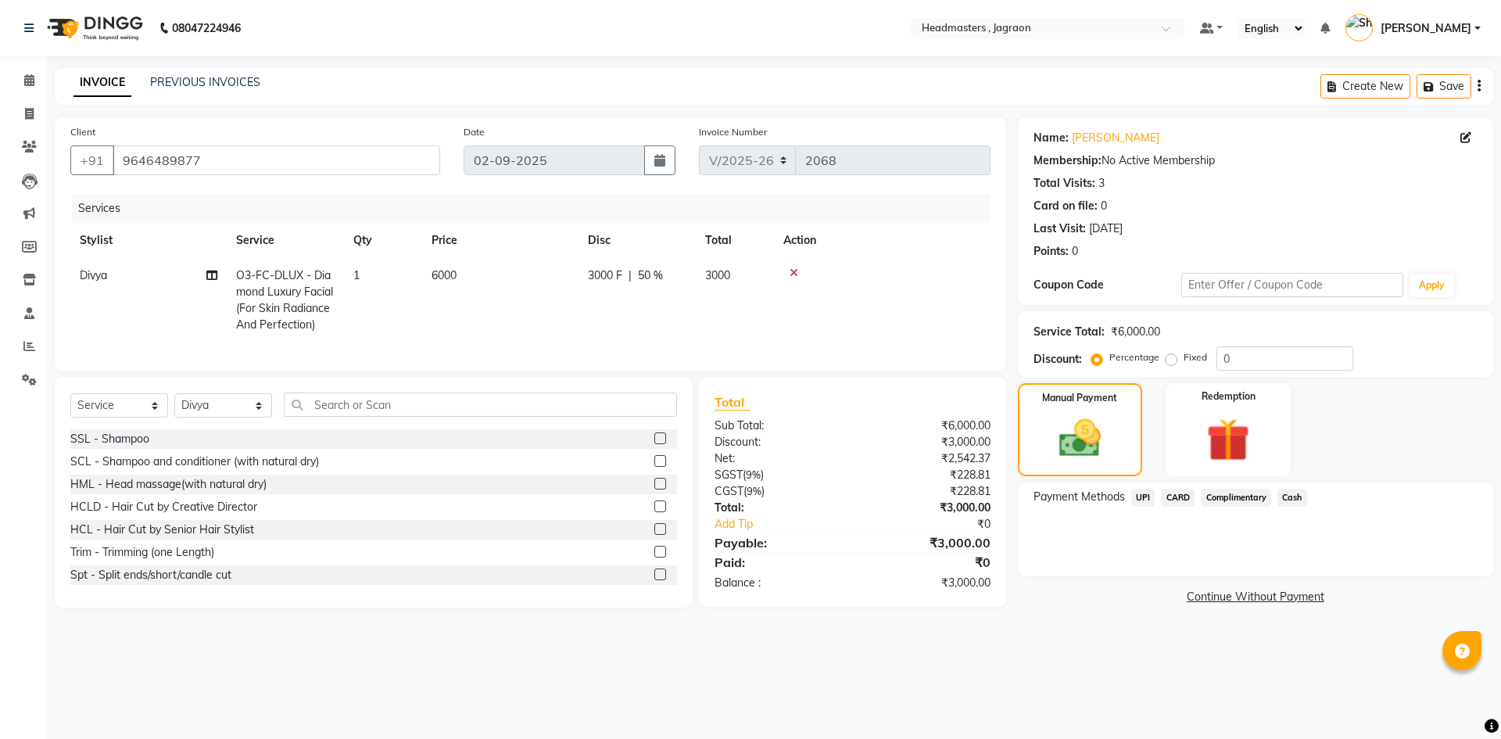
click at [1144, 494] on span "UPI" at bounding box center [1143, 498] width 24 height 18
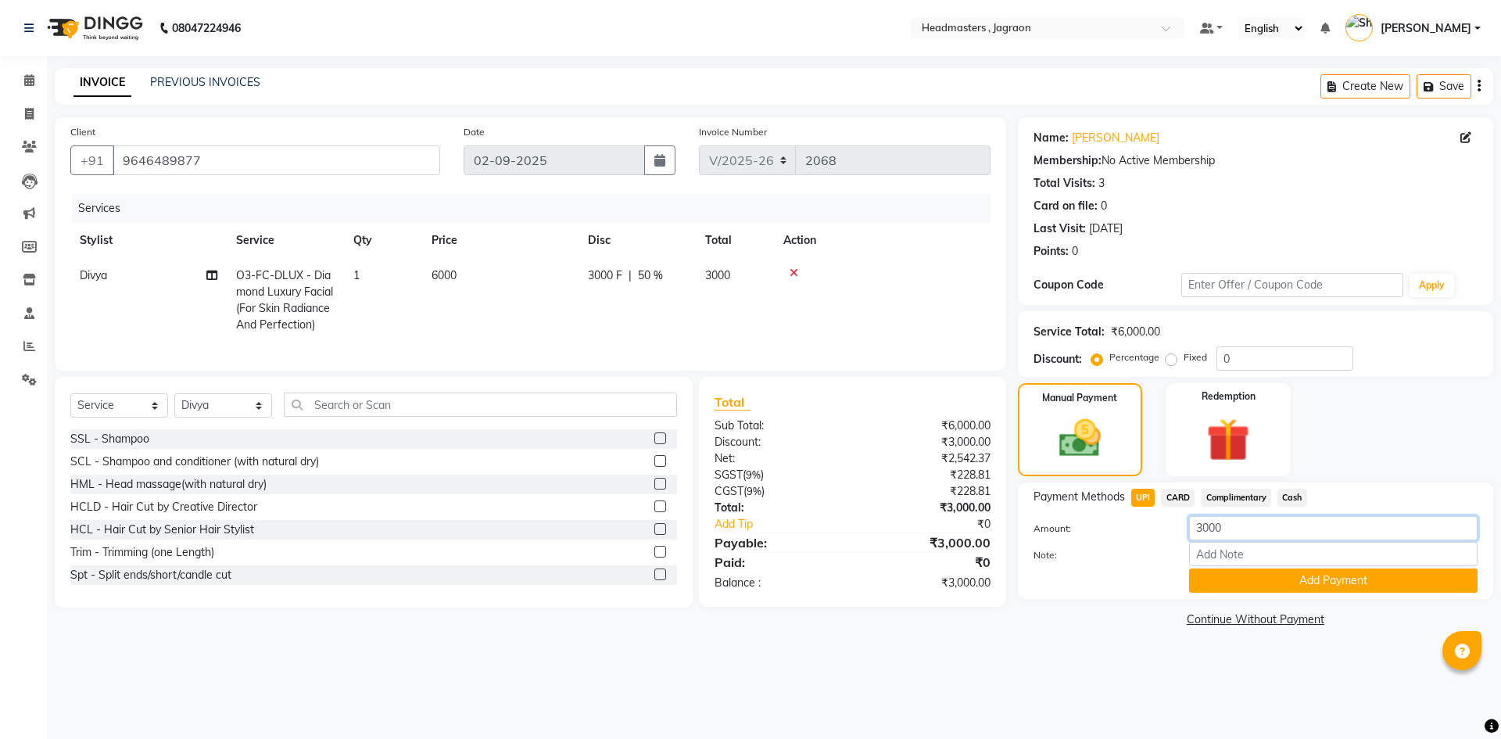
click at [1232, 525] on input "3000" at bounding box center [1333, 528] width 289 height 24
type input "3"
click at [450, 417] on input "text" at bounding box center [480, 405] width 393 height 24
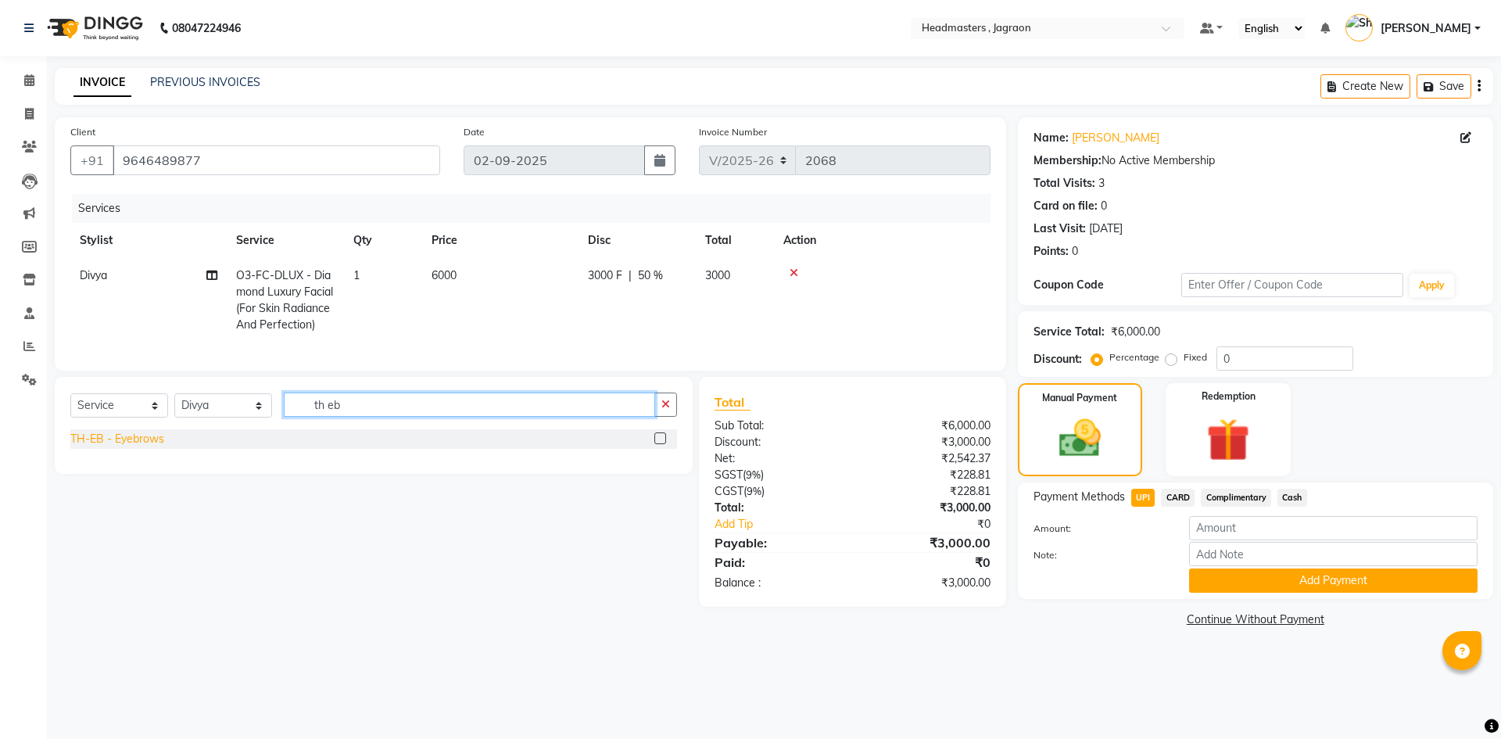
type input "th eb"
click at [140, 447] on div "TH-EB - Eyebrows" at bounding box center [117, 439] width 94 height 16
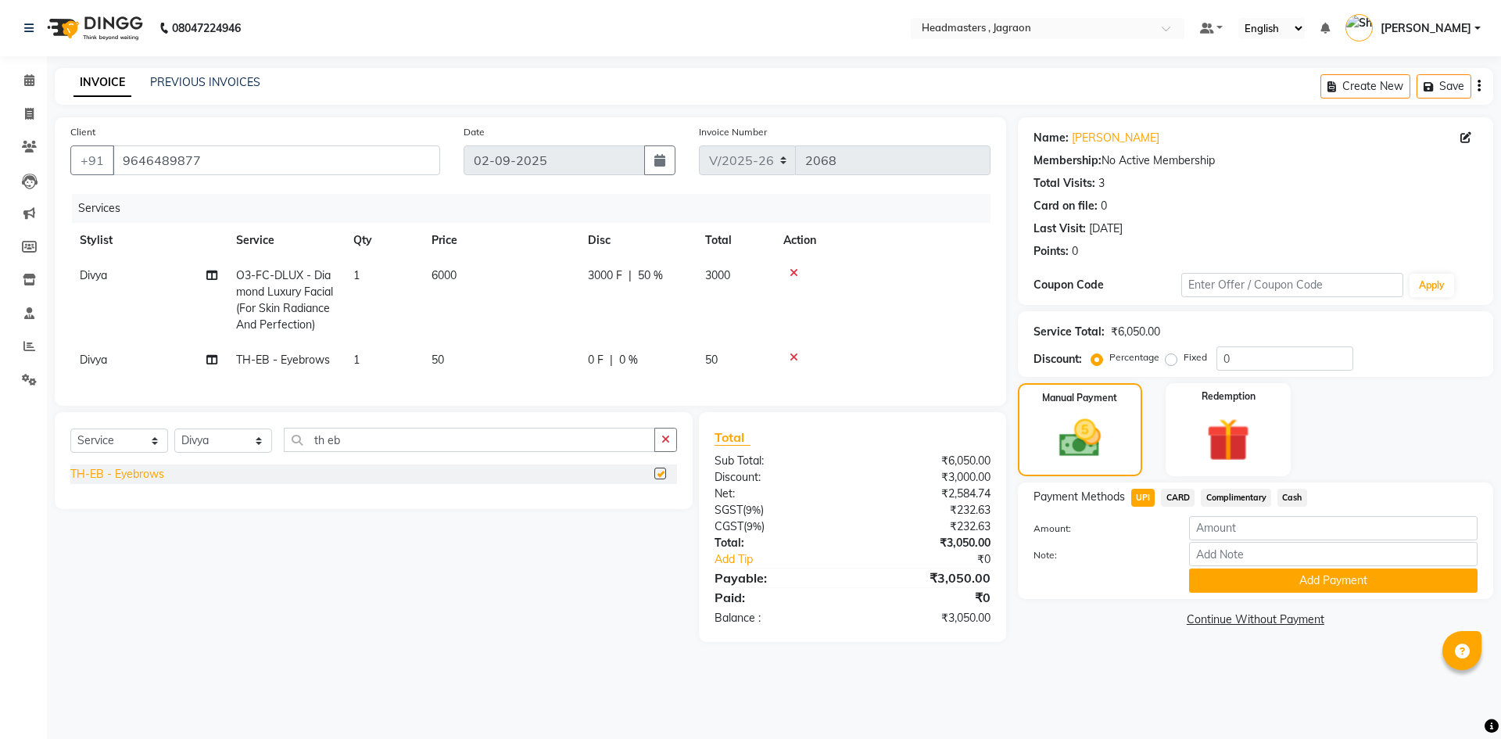
checkbox input "false"
click at [362, 448] on input "th eb" at bounding box center [469, 440] width 371 height 24
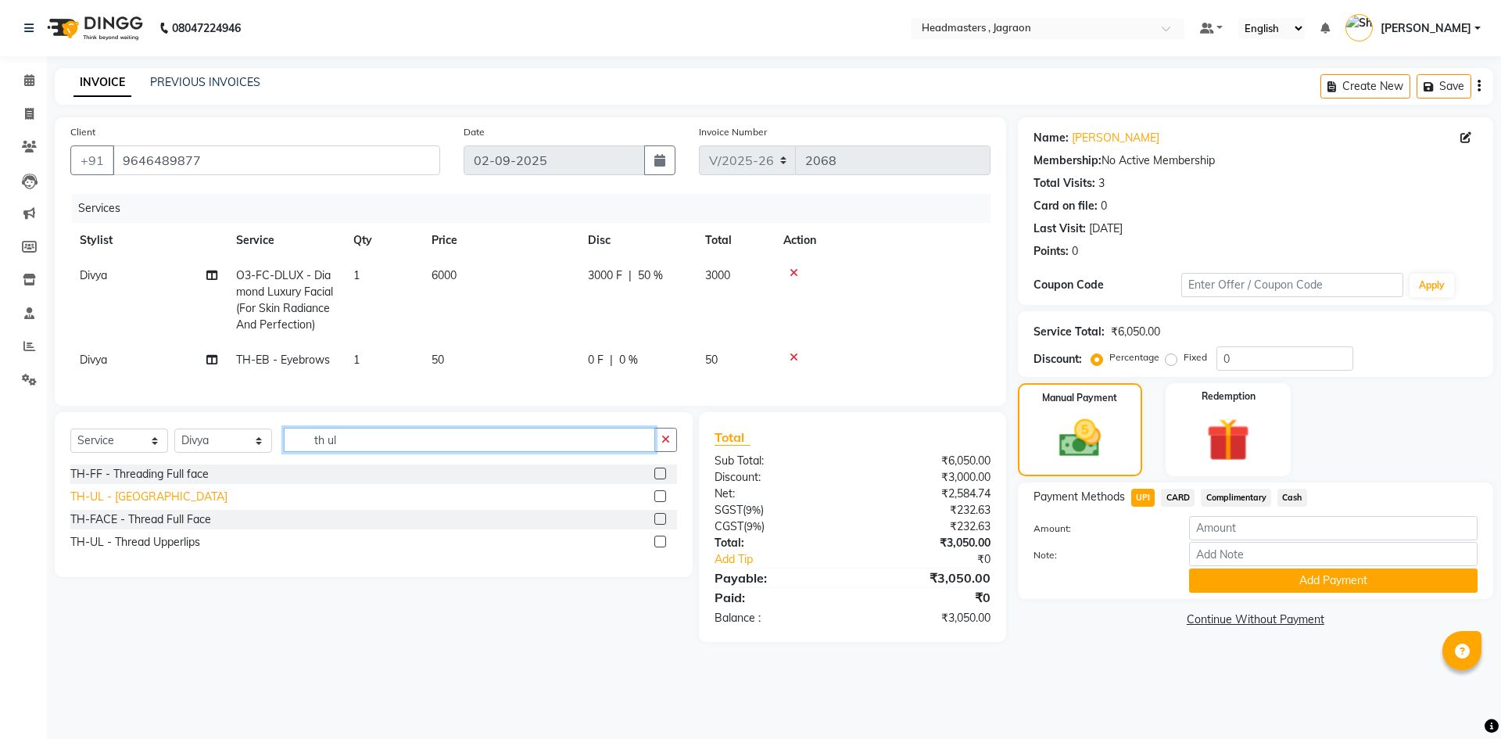
type input "th ul"
click at [150, 504] on div "TH-UL - [GEOGRAPHIC_DATA]" at bounding box center [148, 497] width 157 height 16
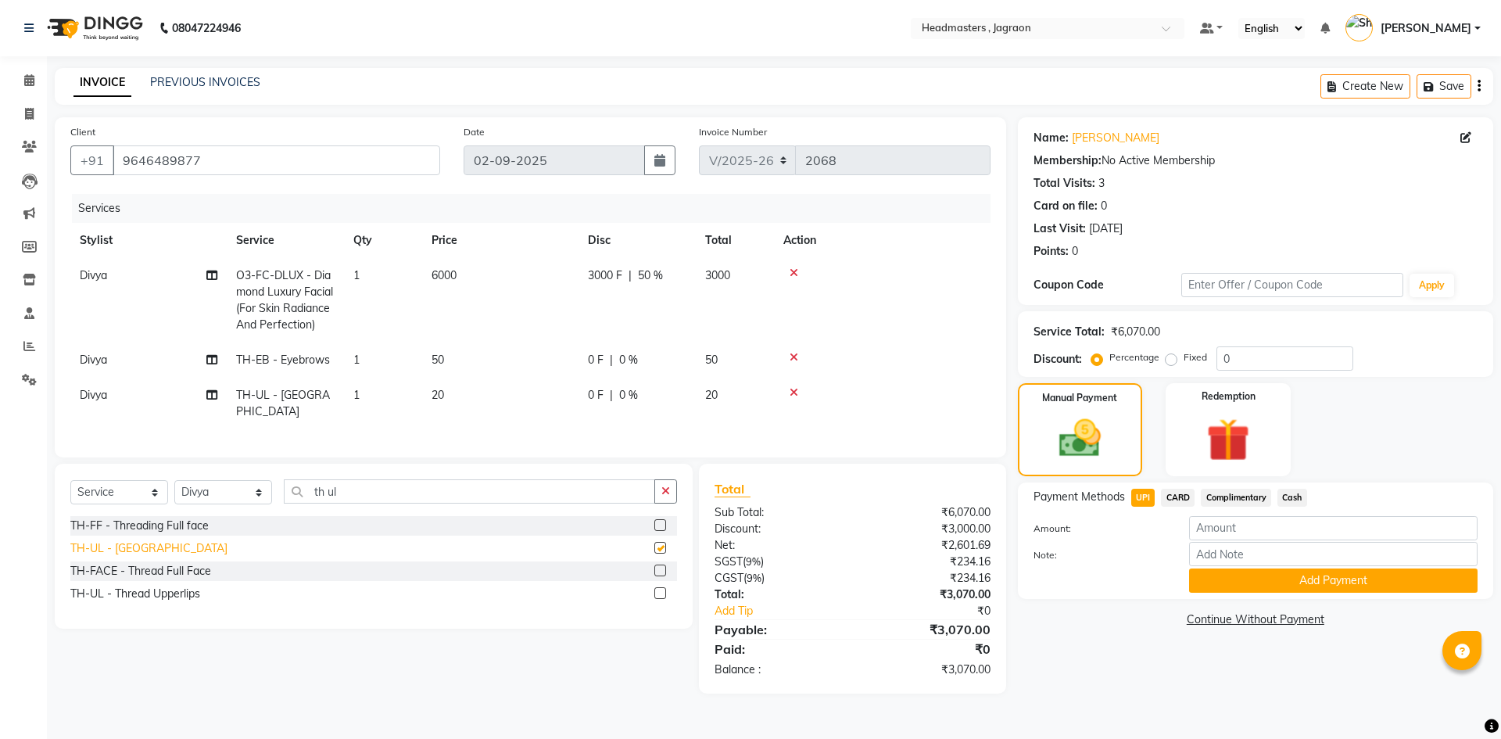
checkbox input "false"
click at [391, 493] on input "th ul" at bounding box center [469, 491] width 371 height 24
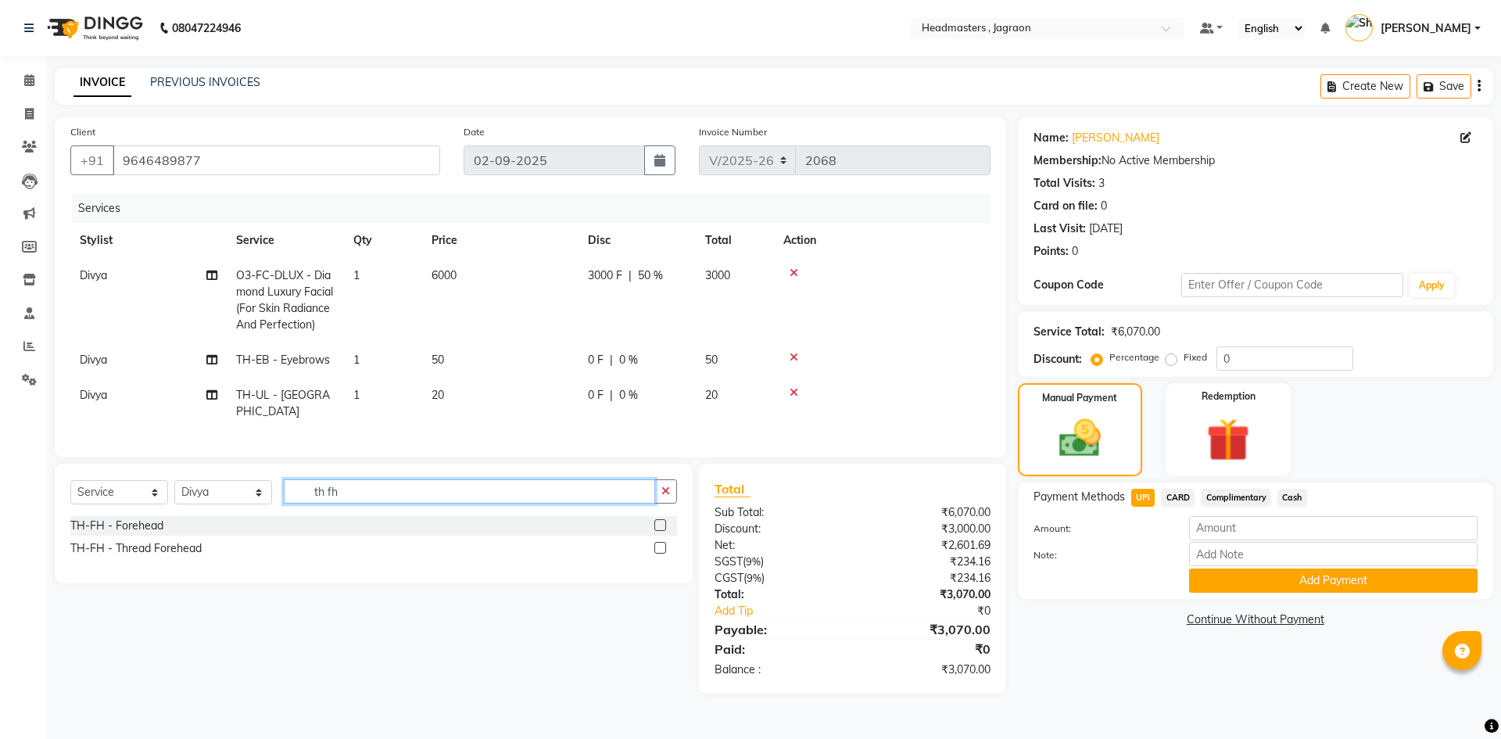
type input "th fh"
click at [179, 528] on div "TH-FH - Forehead" at bounding box center [373, 526] width 607 height 20
click at [152, 520] on div "TH-FH - Forehead" at bounding box center [116, 526] width 93 height 16
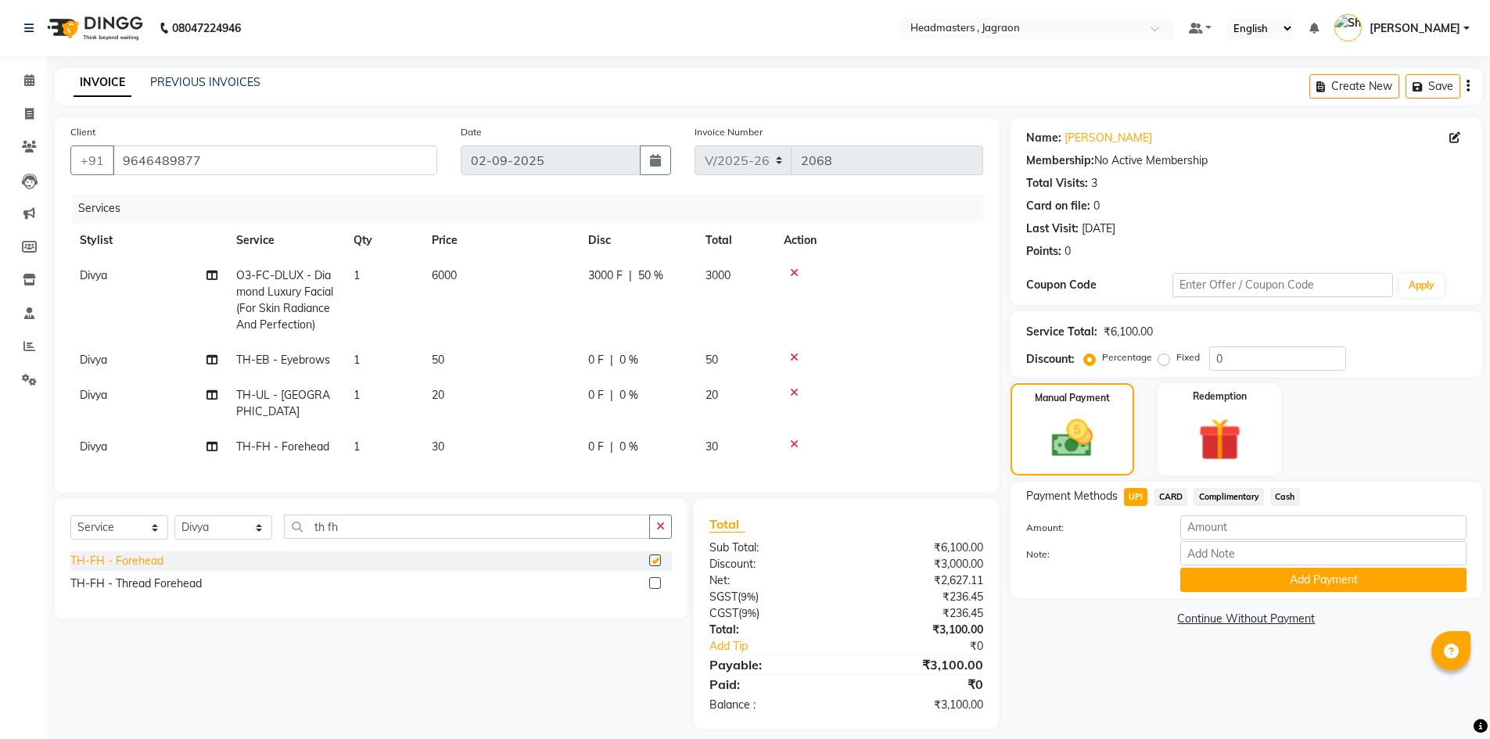
checkbox input "false"
click at [1245, 516] on input "number" at bounding box center [1323, 527] width 286 height 24
type input "2500"
click at [1225, 587] on button "Add Payment" at bounding box center [1323, 580] width 286 height 24
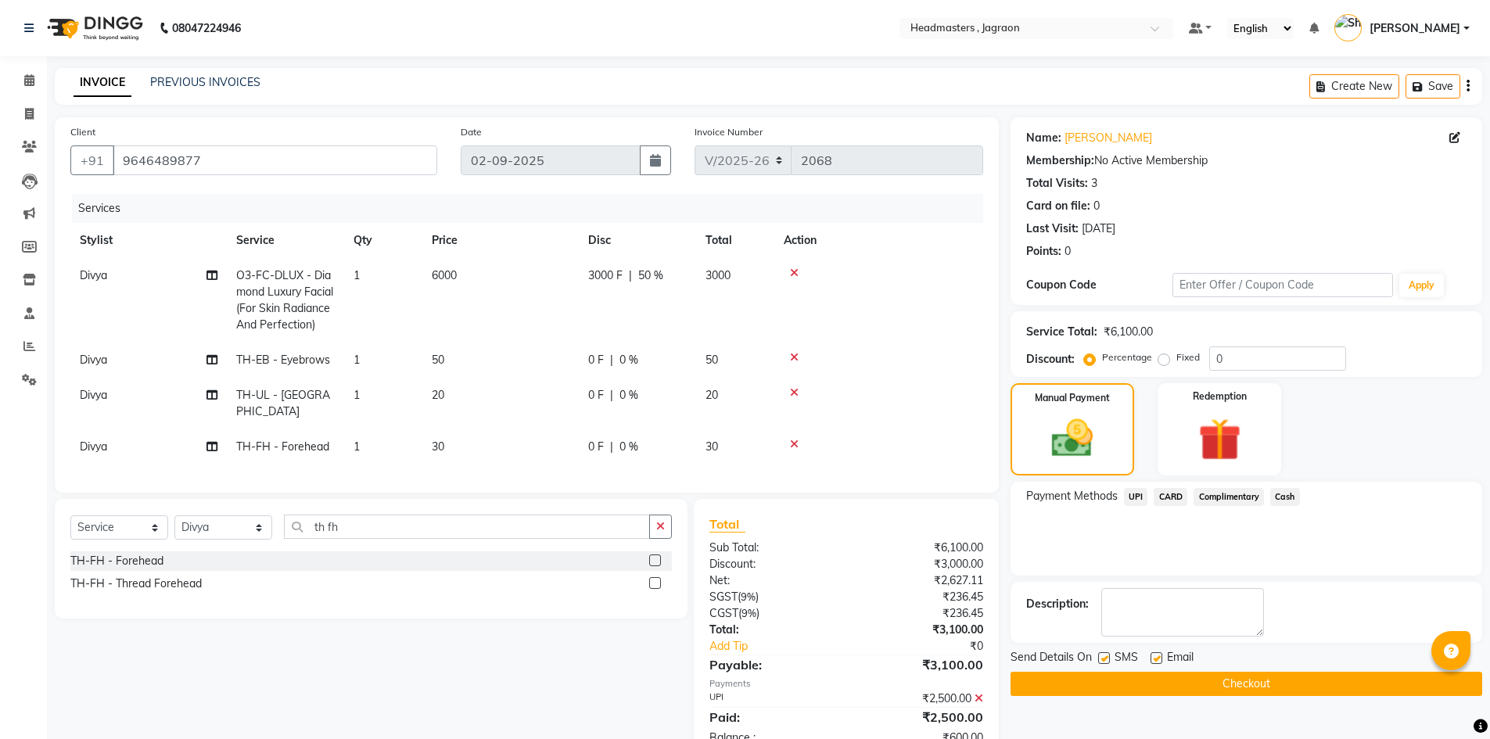
click at [1279, 495] on span "Cash" at bounding box center [1285, 497] width 30 height 18
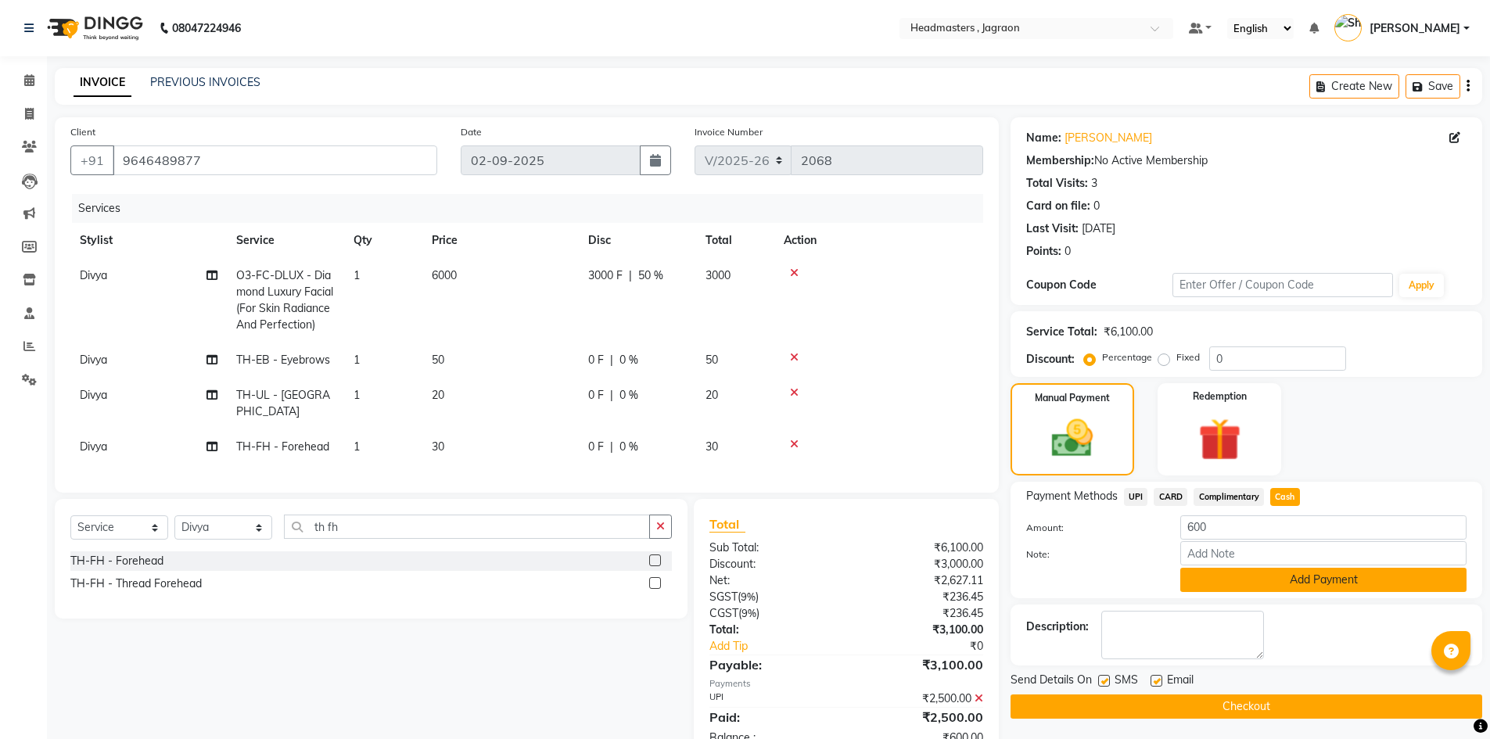
click at [1271, 577] on button "Add Payment" at bounding box center [1323, 580] width 286 height 24
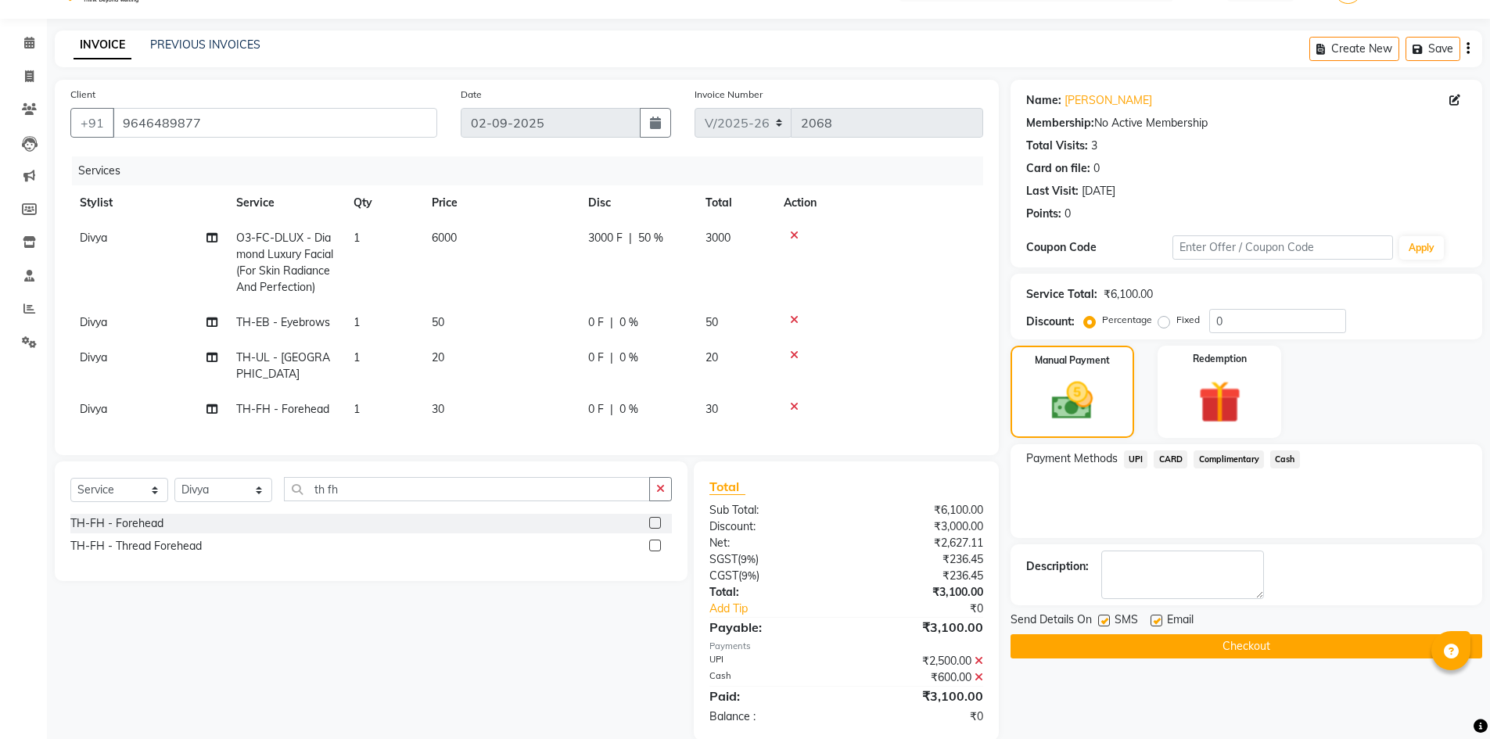
scroll to position [58, 0]
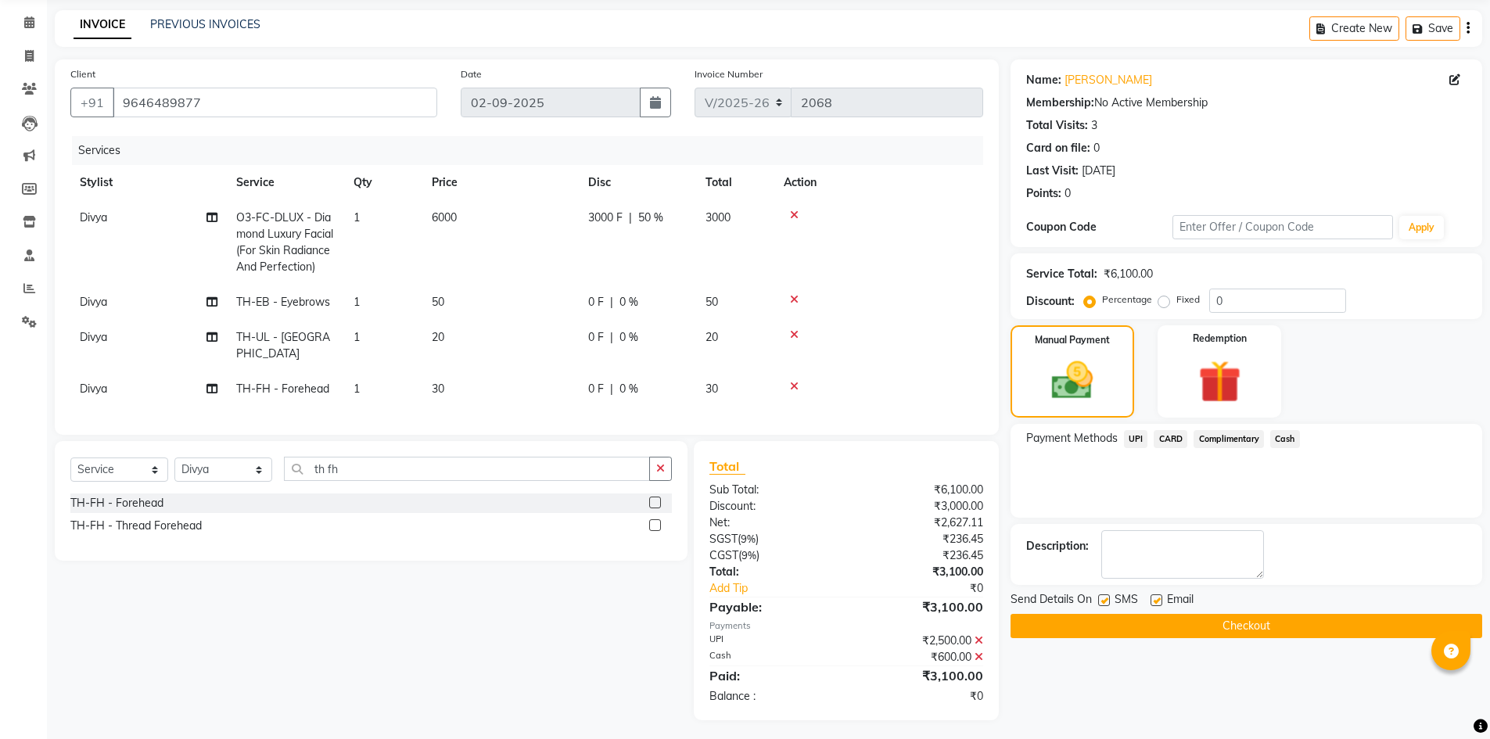
click at [1201, 621] on button "Checkout" at bounding box center [1246, 626] width 472 height 24
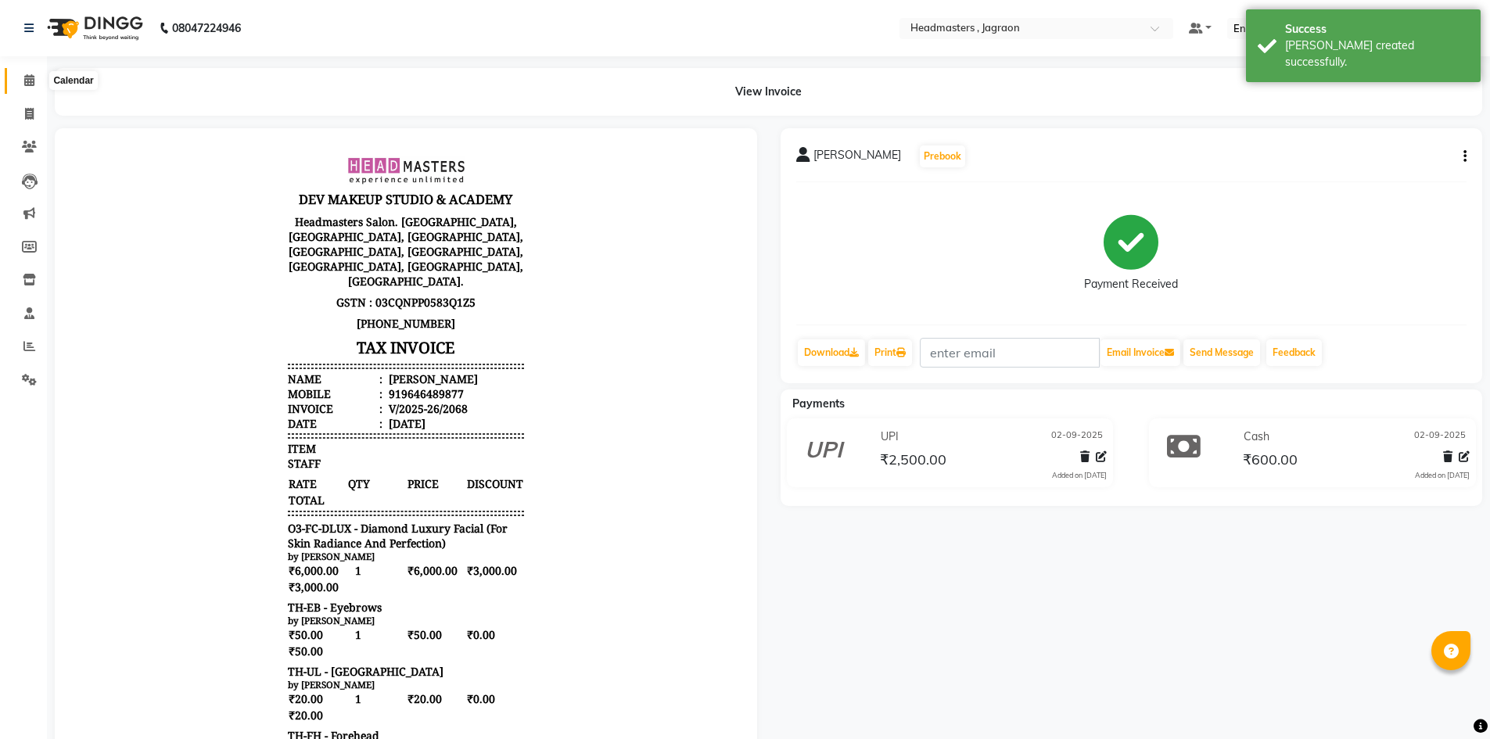
click at [30, 80] on icon at bounding box center [29, 80] width 10 height 12
